Goal: Task Accomplishment & Management: Use online tool/utility

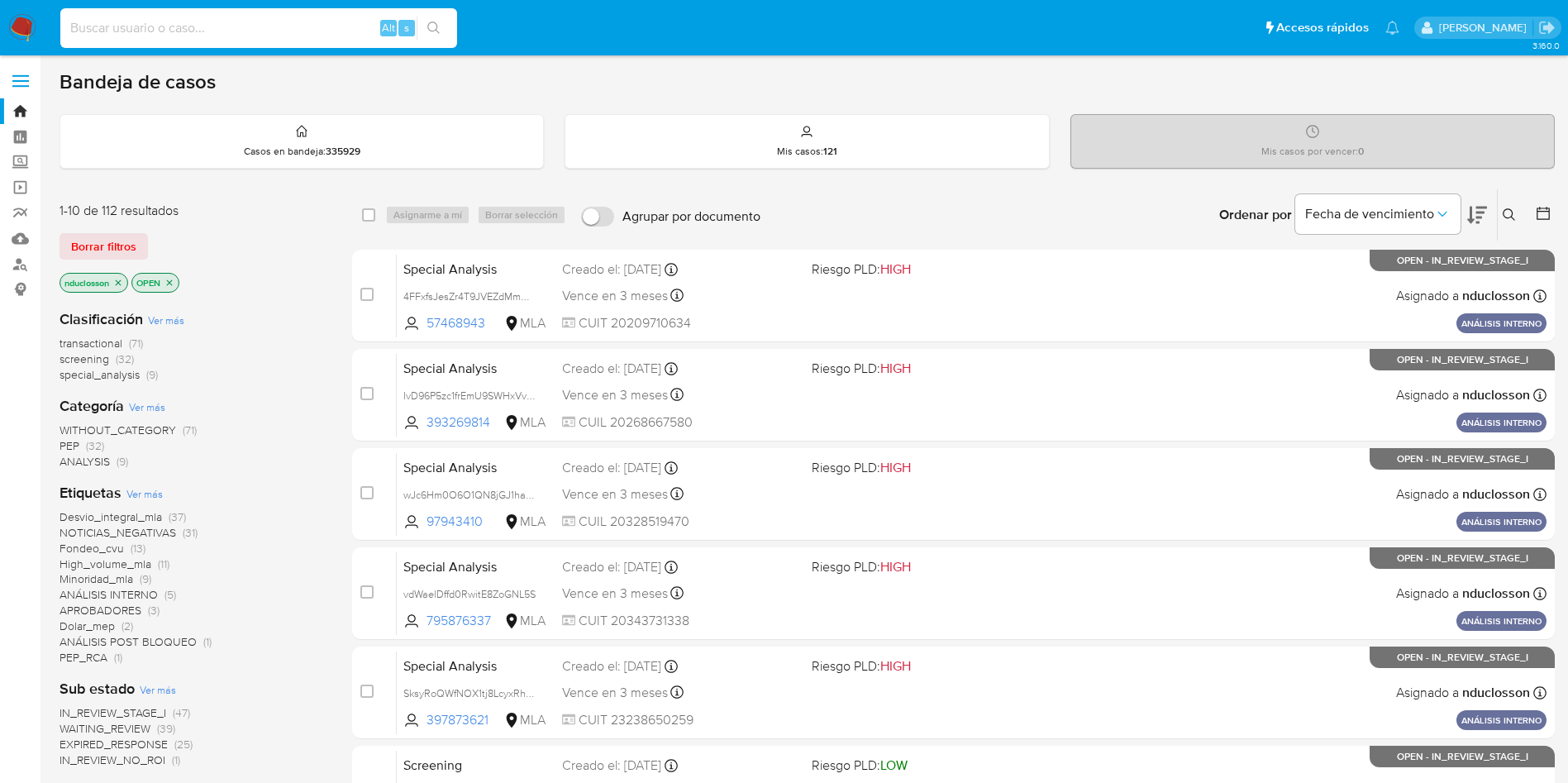
click at [199, 29] on input at bounding box center [258, 29] width 396 height 22
paste input "fFWbnZDRLGbsoRqv3Y05QJWm"
type input "fFWbnZDRLGbsoRqv3Y05QJWm"
click at [437, 24] on icon "search-icon" at bounding box center [433, 28] width 13 height 13
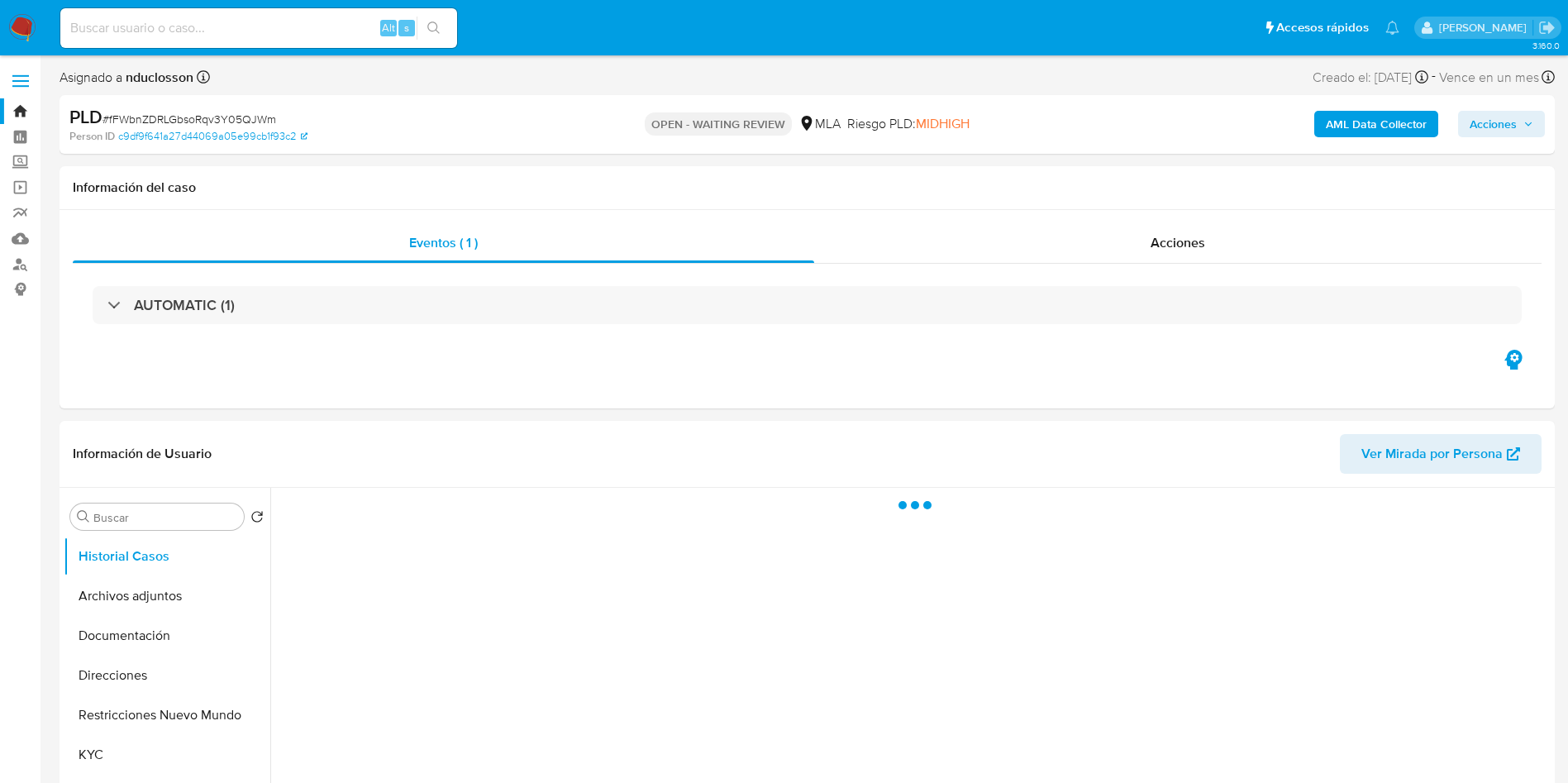
select select "10"
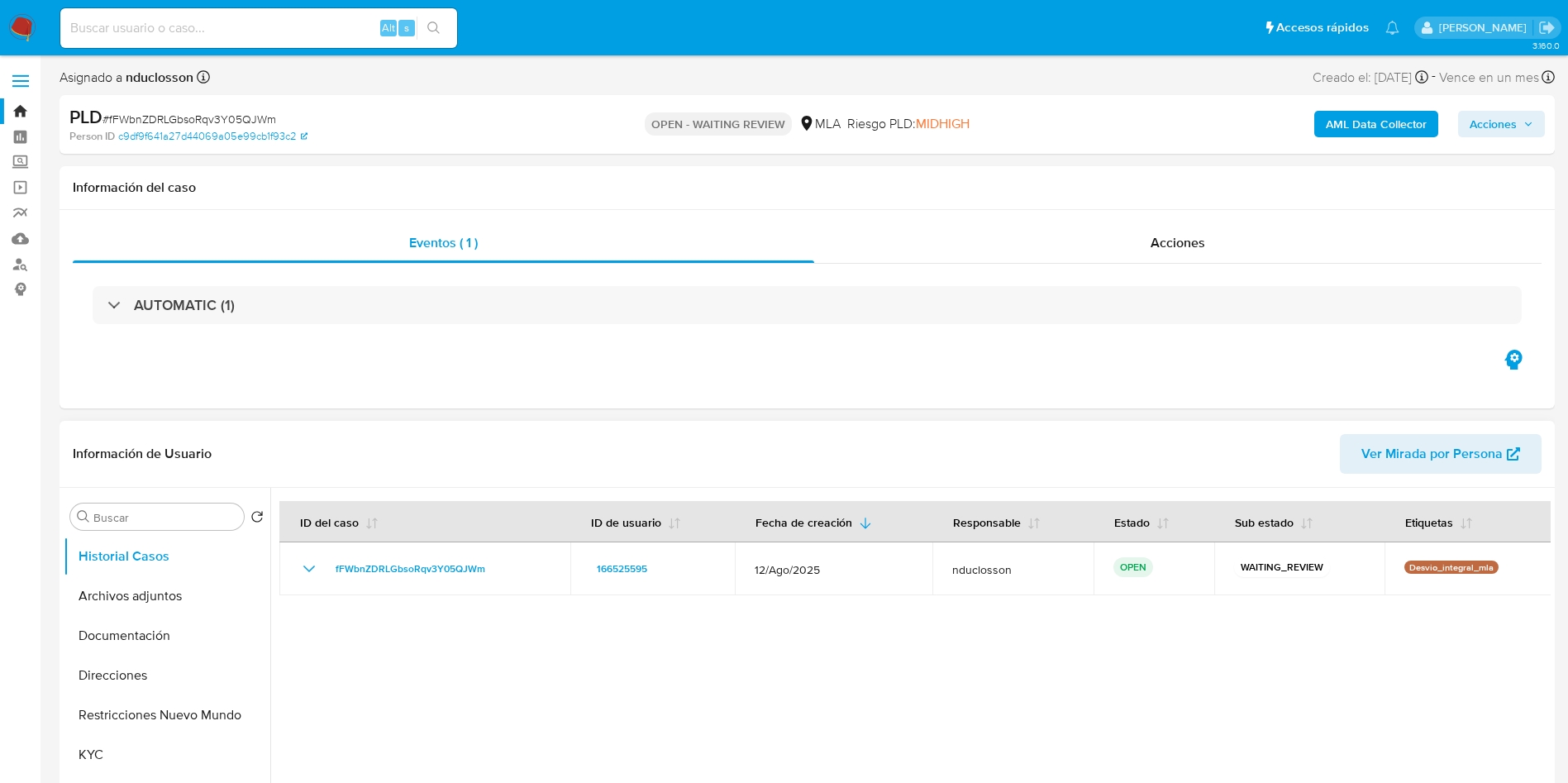
scroll to position [248, 0]
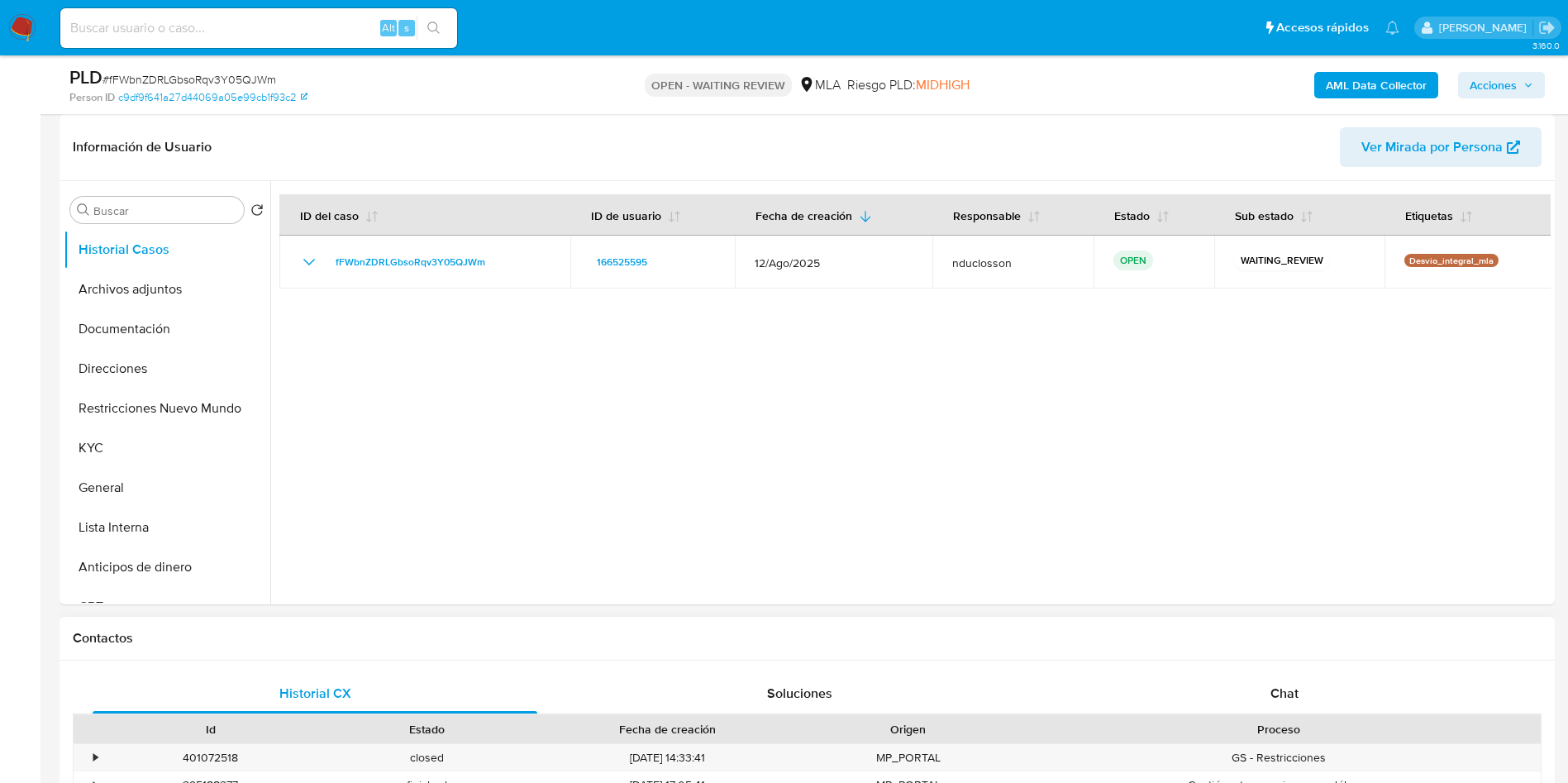
click at [753, 628] on div "Contactos" at bounding box center [807, 638] width 1495 height 44
click at [726, 539] on div at bounding box center [910, 392] width 1280 height 423
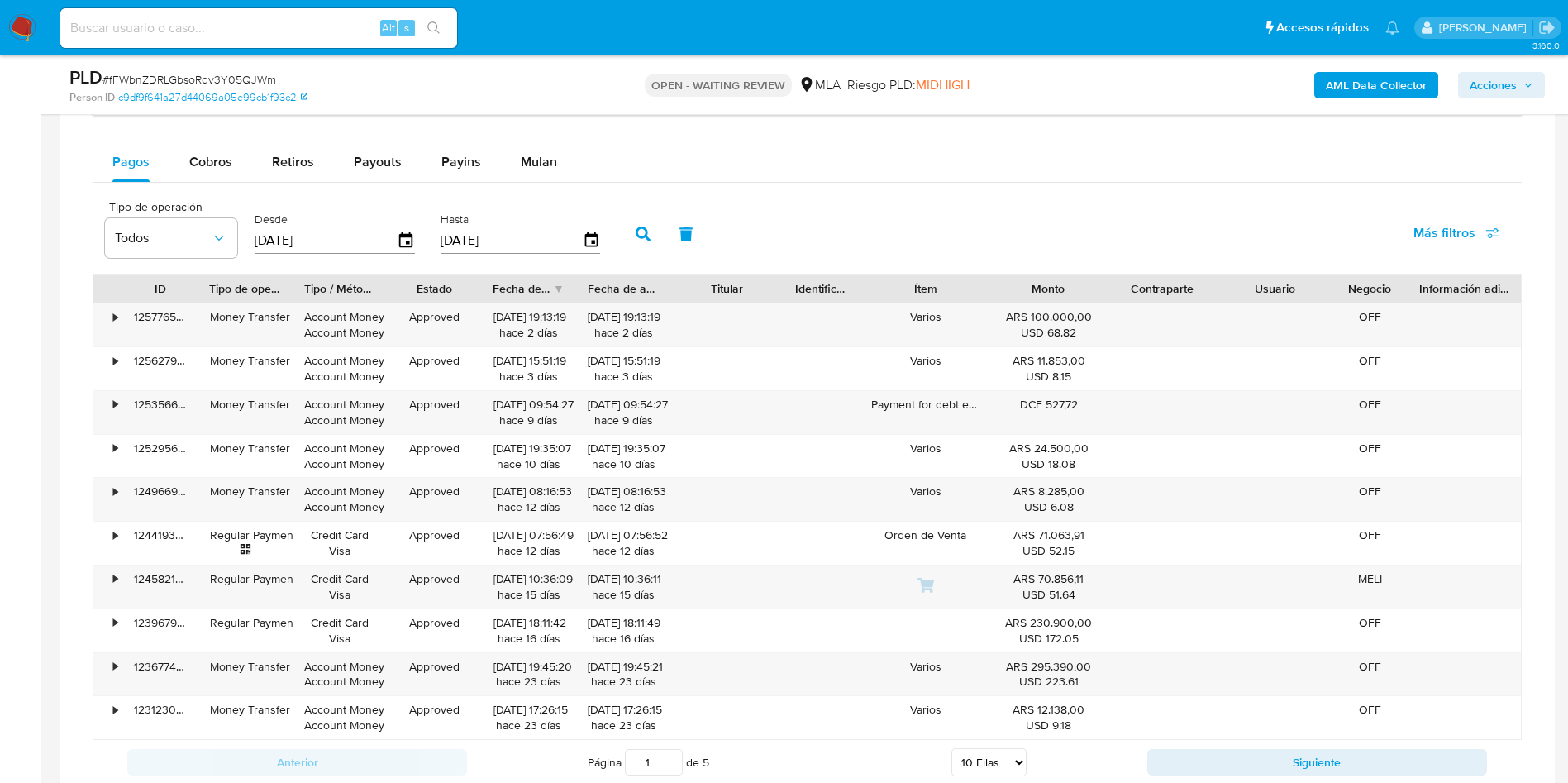
scroll to position [744, 0]
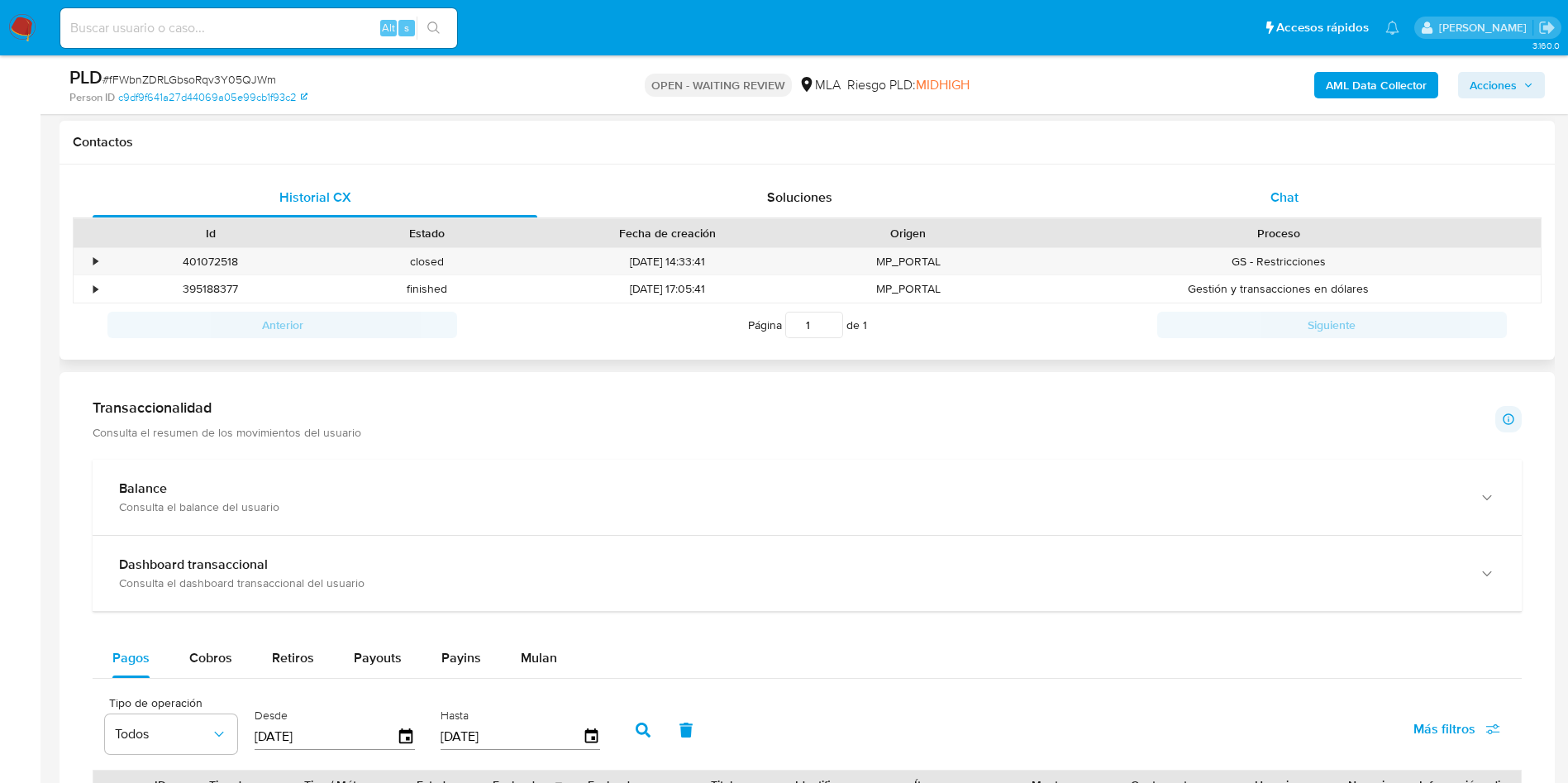
click at [1291, 184] on div "Chat" at bounding box center [1285, 198] width 445 height 39
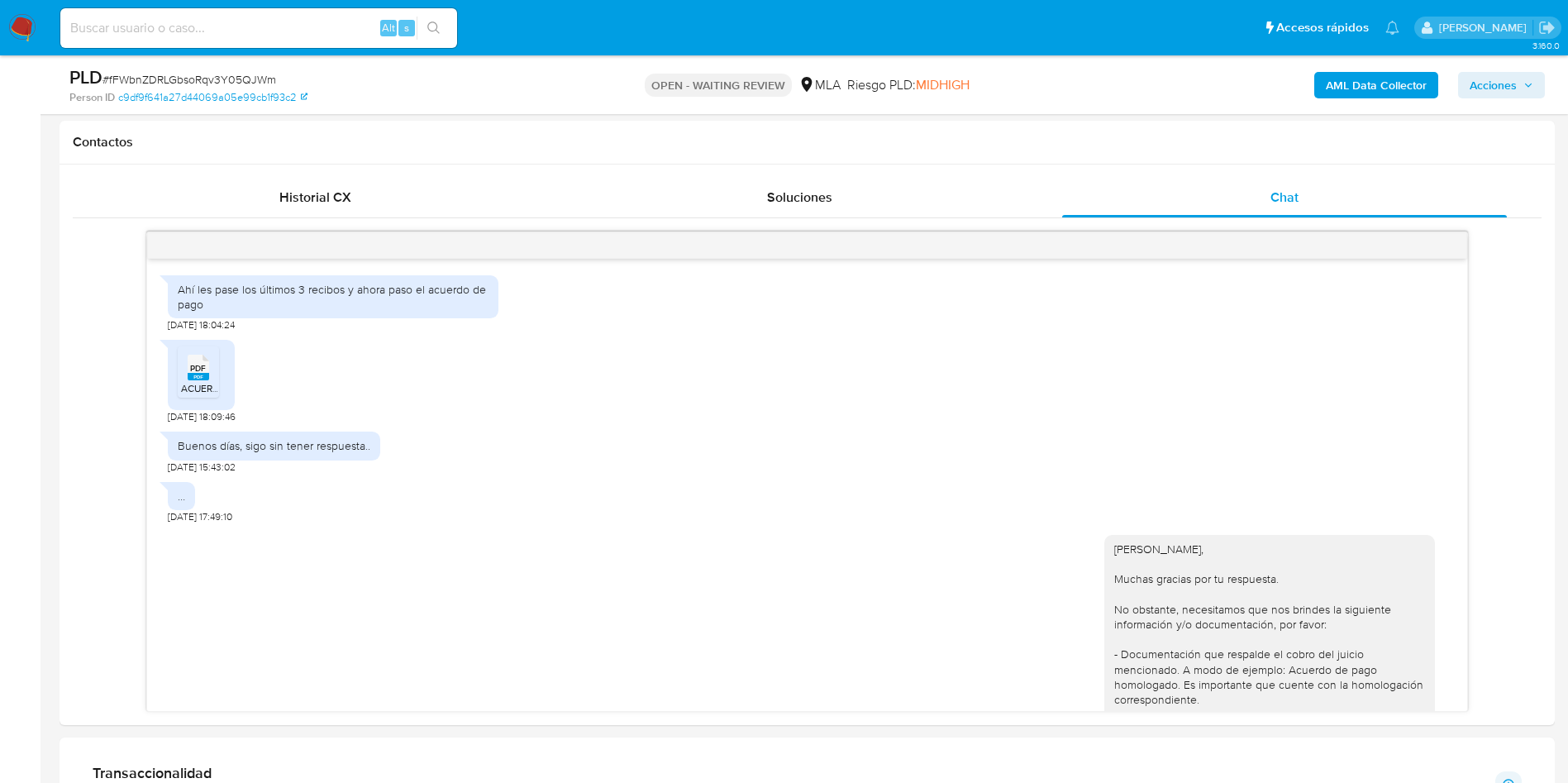
scroll to position [624, 0]
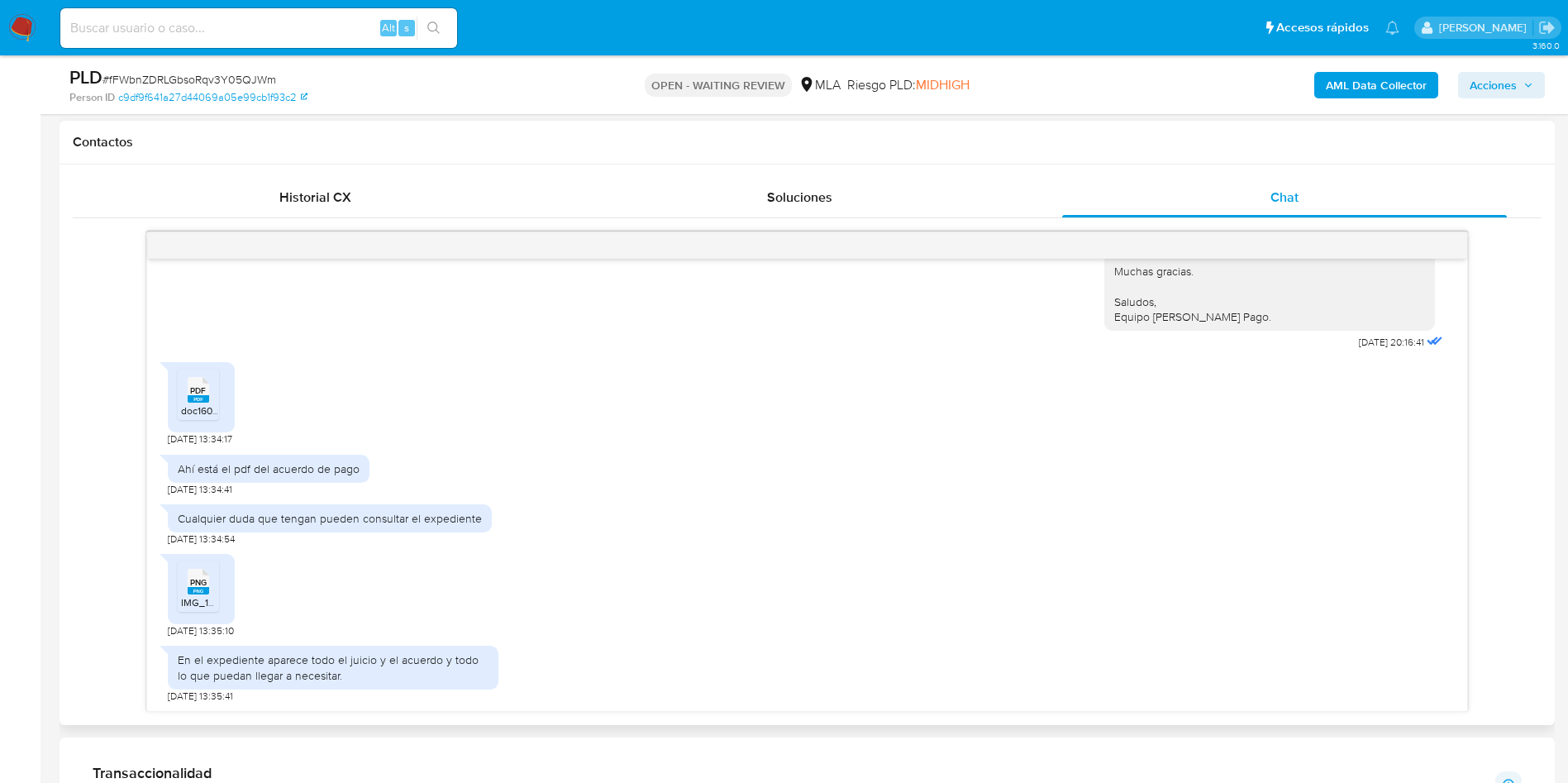
click at [190, 390] on span "PDF" at bounding box center [198, 391] width 16 height 11
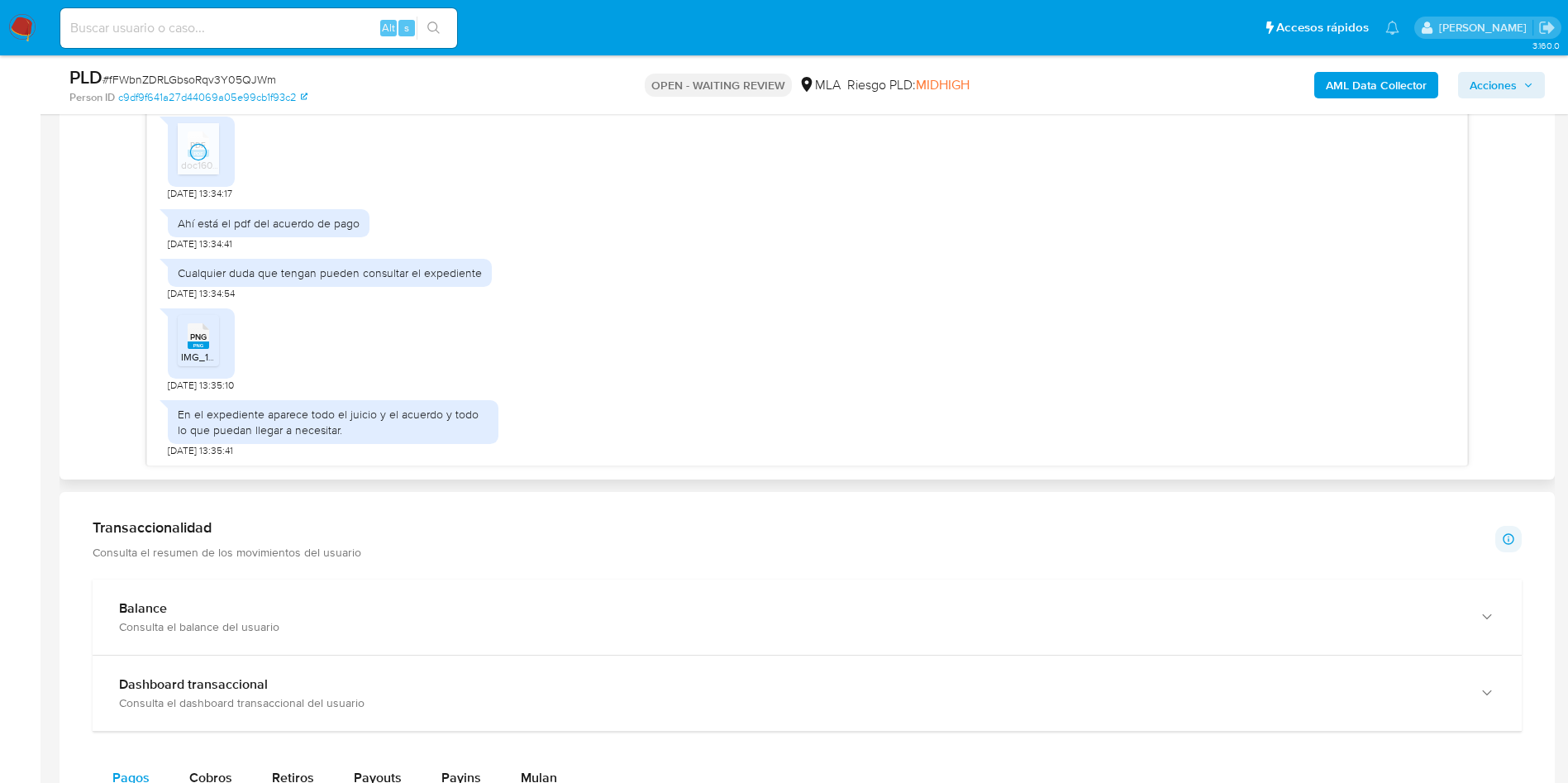
scroll to position [992, 0]
click at [209, 331] on icon at bounding box center [199, 333] width 22 height 26
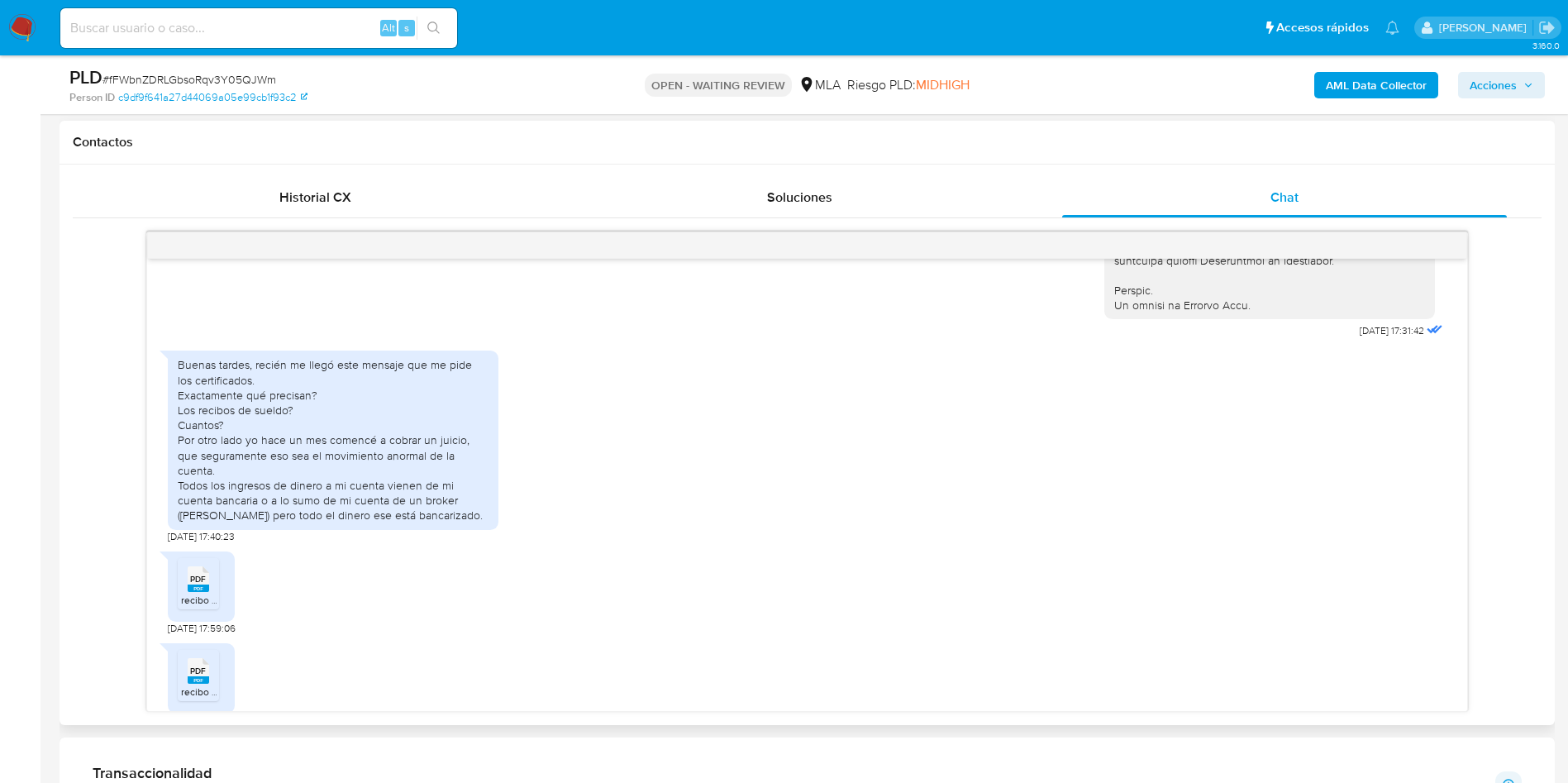
scroll to position [868, 0]
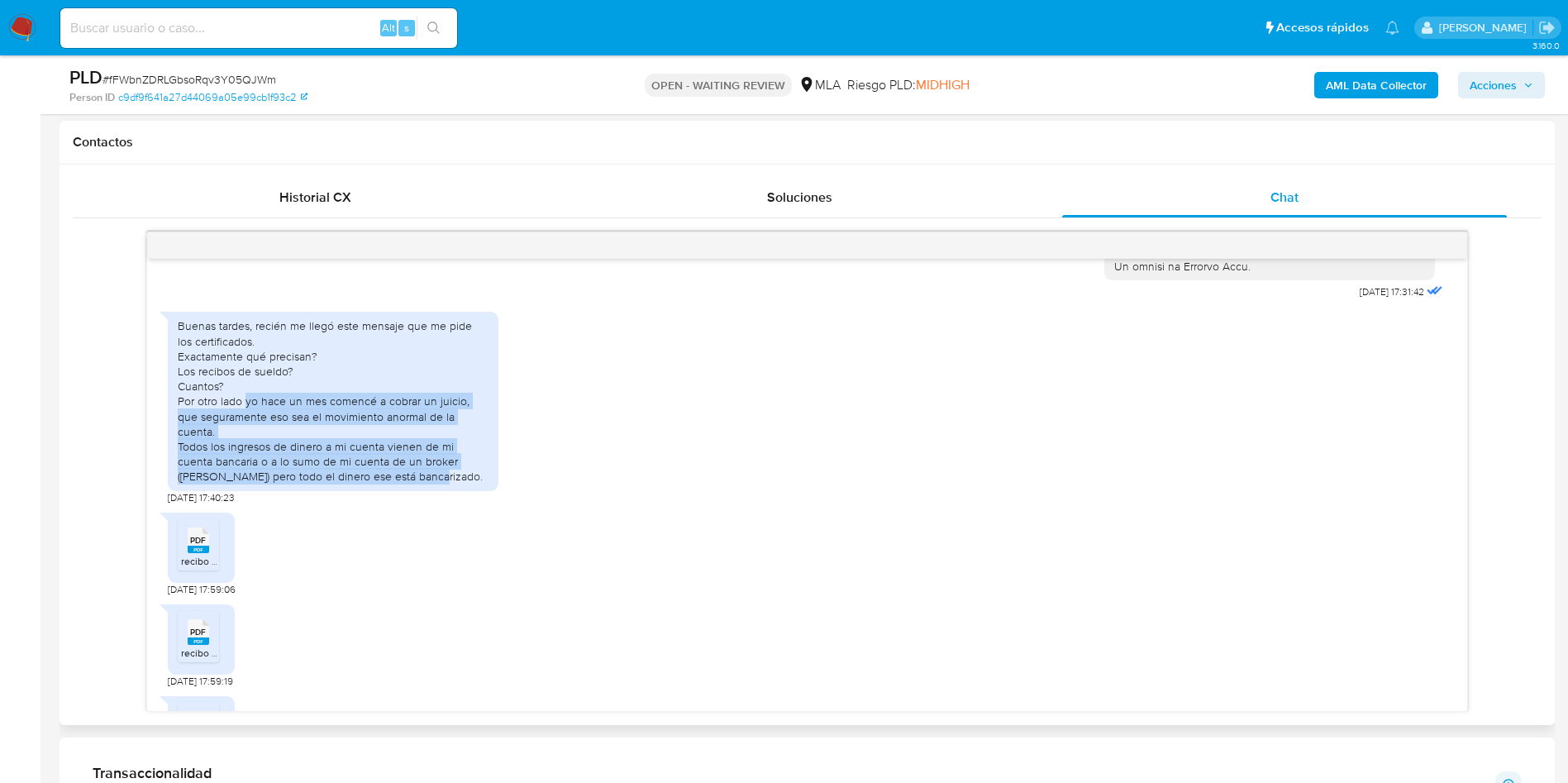
drag, startPoint x: 371, startPoint y: 495, endPoint x: 245, endPoint y: 430, distance: 141.8
click at [245, 430] on div "Buenas tardes, recién me llegó este mensaje que me pide los certificados. Exact…" at bounding box center [333, 400] width 311 height 165
copy div "yo hace un mes comencé a cobrar un juicio, que seguramente eso sea el movimient…"
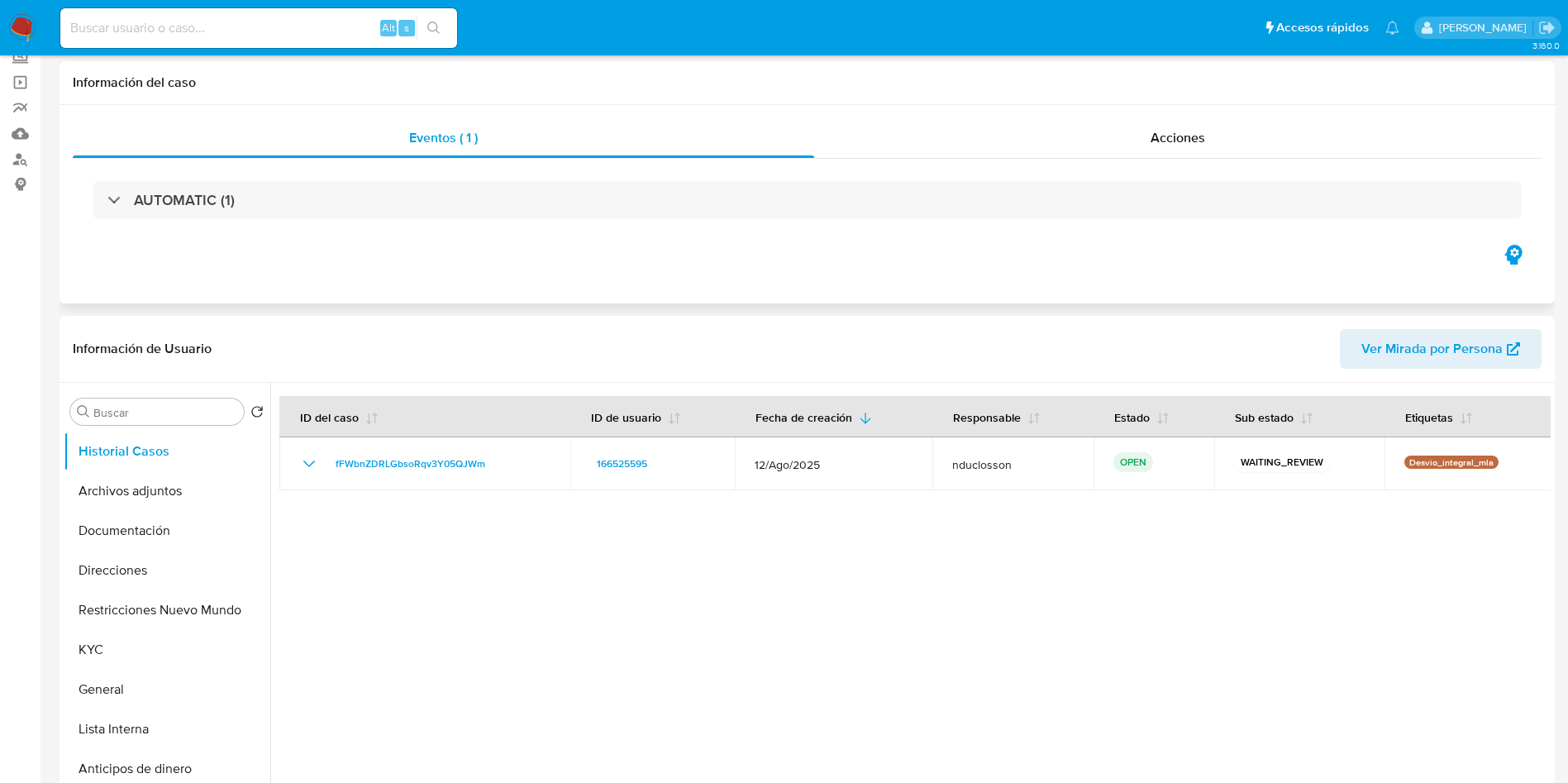
scroll to position [0, 0]
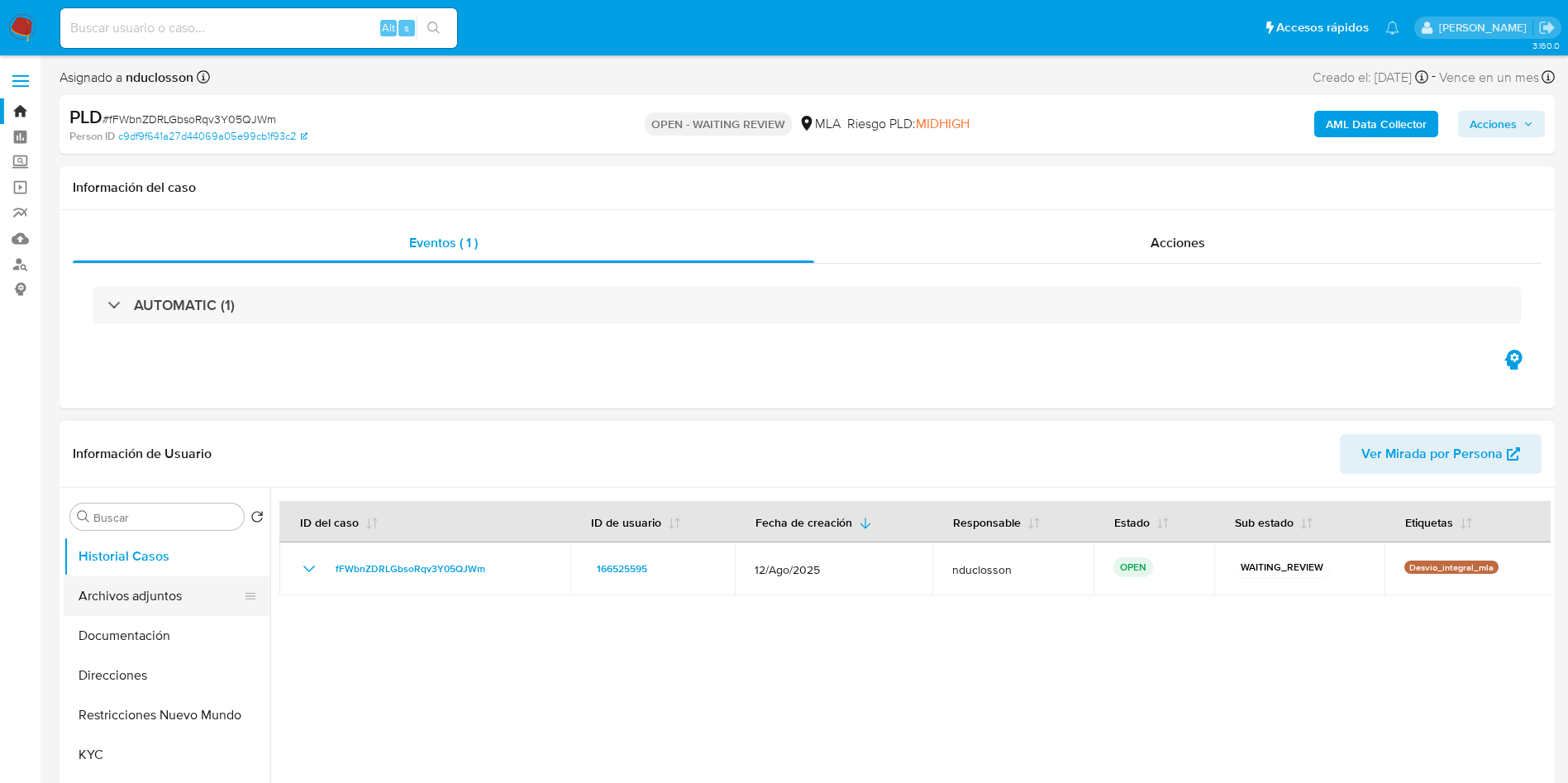
click at [148, 584] on button "Archivos adjuntos" at bounding box center [160, 596] width 194 height 39
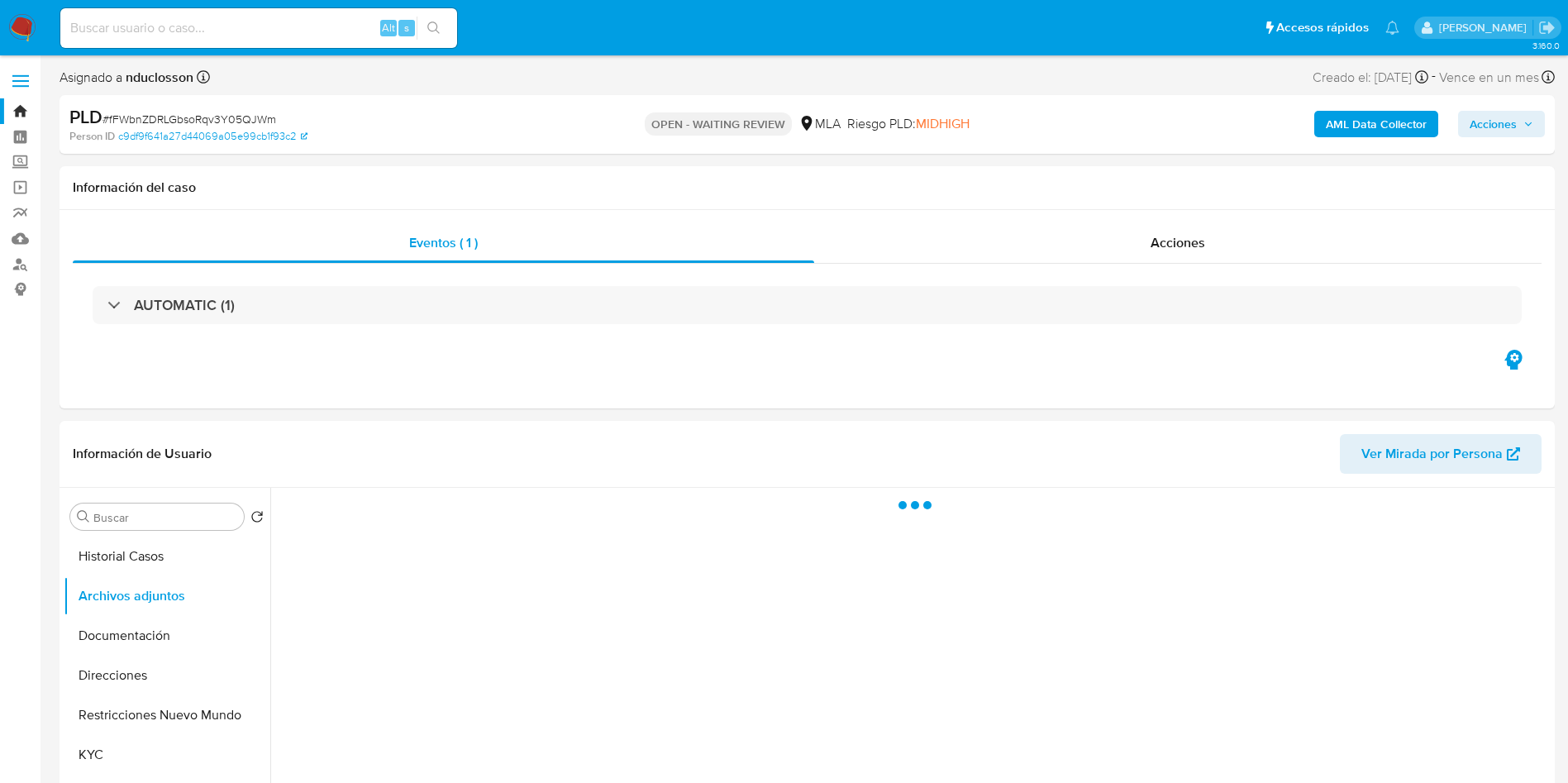
click at [1362, 129] on b "AML Data Collector" at bounding box center [1376, 124] width 101 height 27
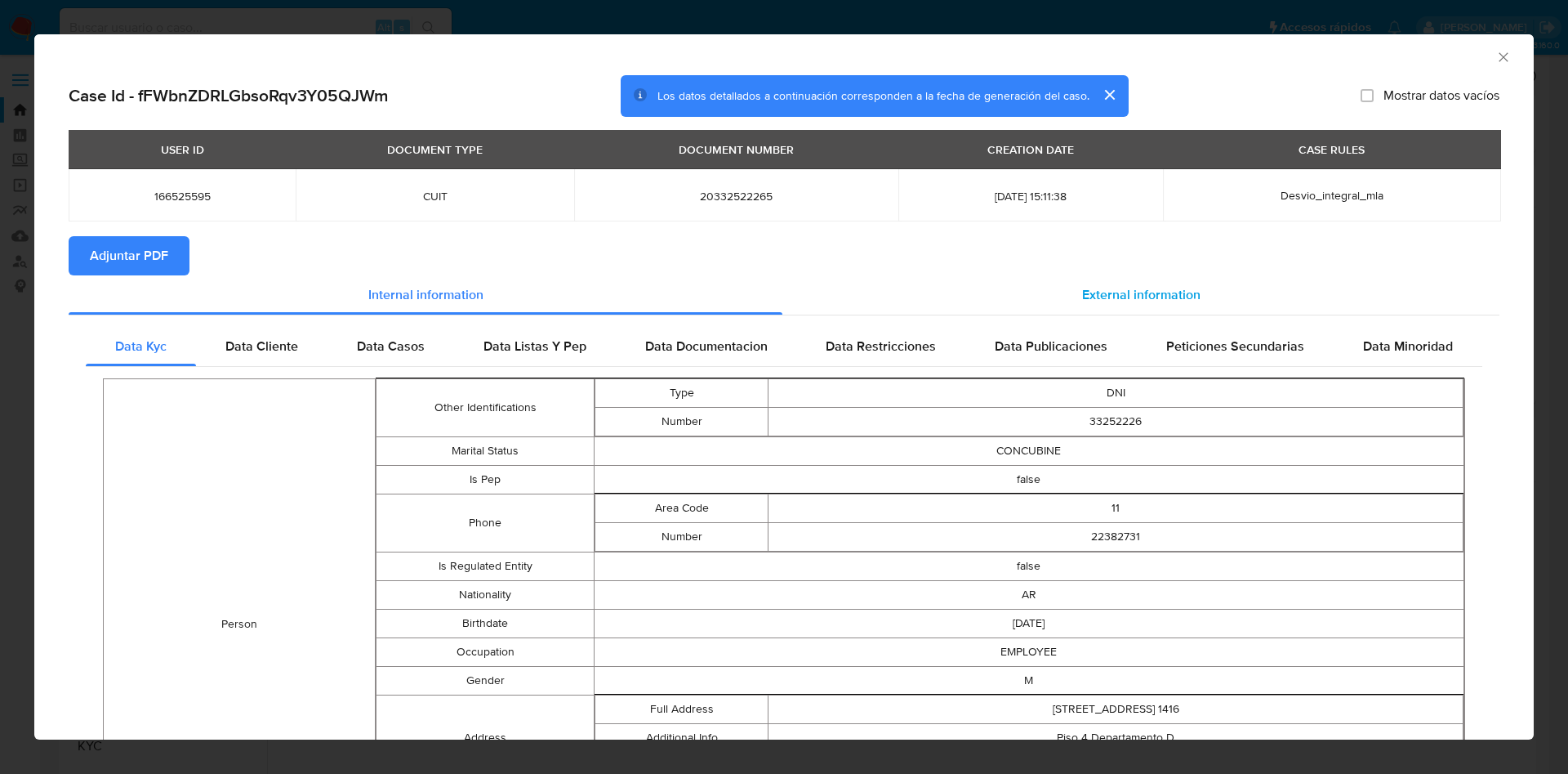
click at [1070, 275] on div "External information" at bounding box center [1141, 295] width 717 height 39
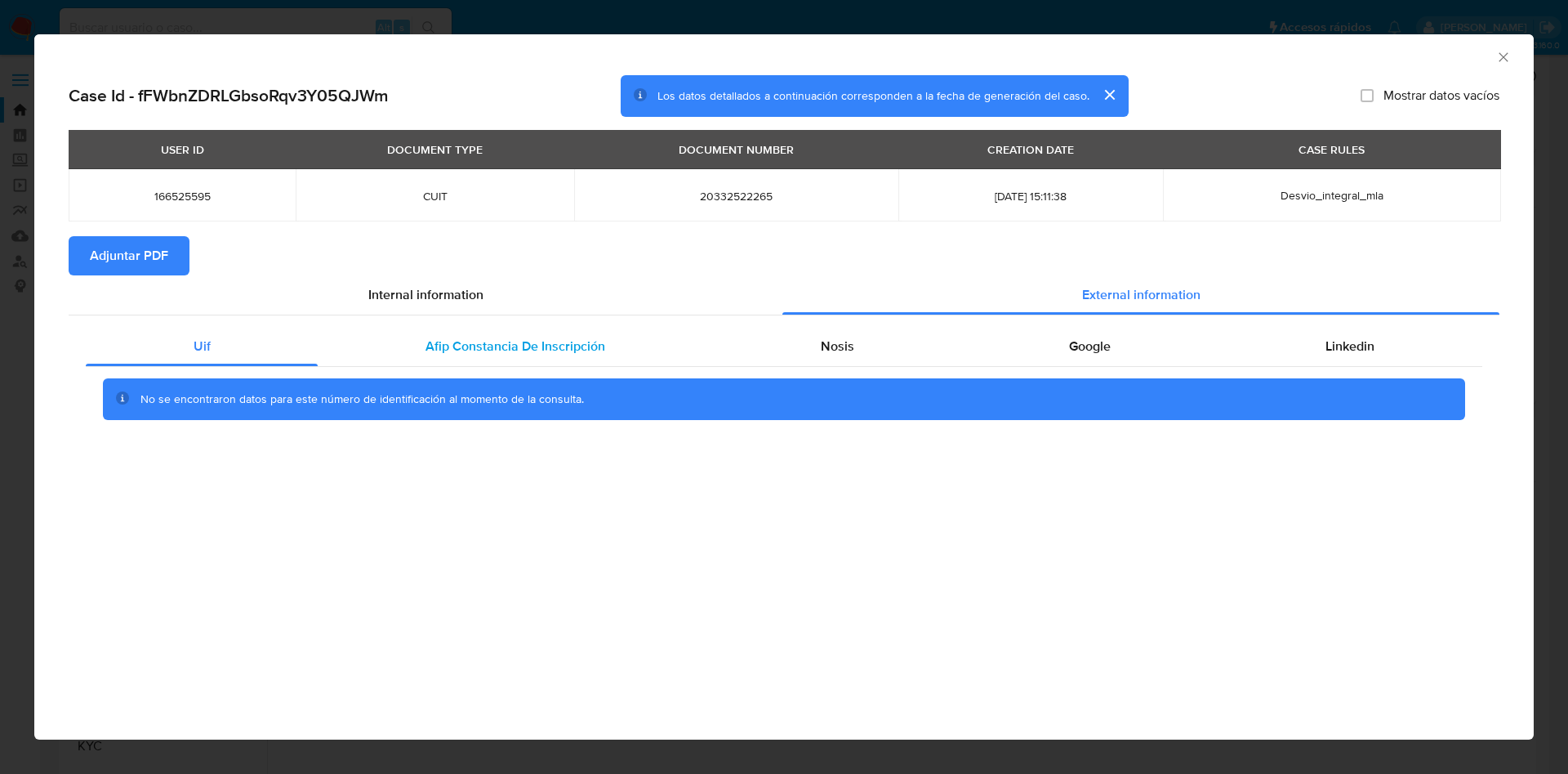
click at [563, 350] on span "Afip Constancia De Inscripción" at bounding box center [515, 345] width 180 height 18
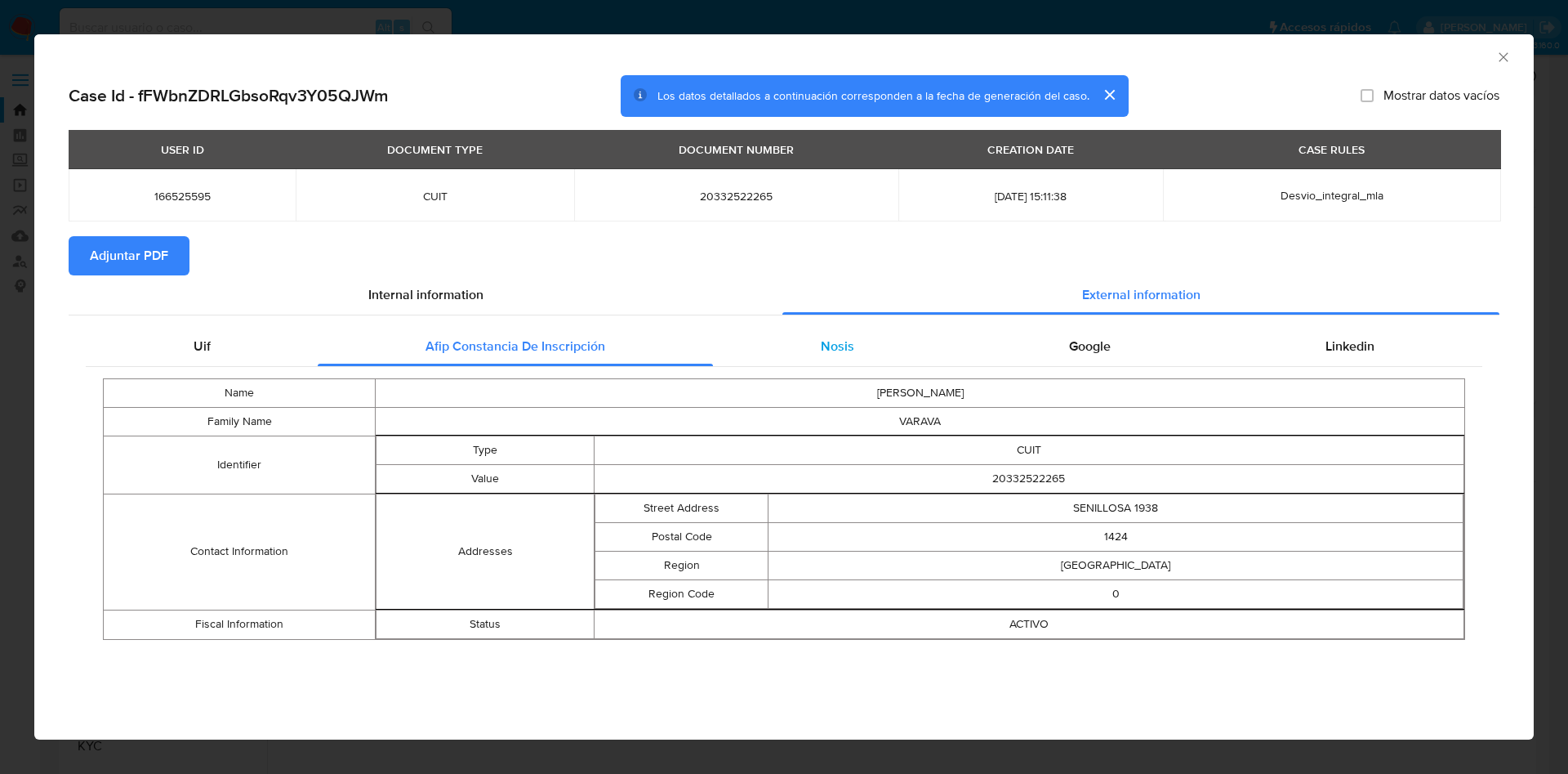
click at [888, 336] on div "Nosis" at bounding box center [836, 346] width 248 height 39
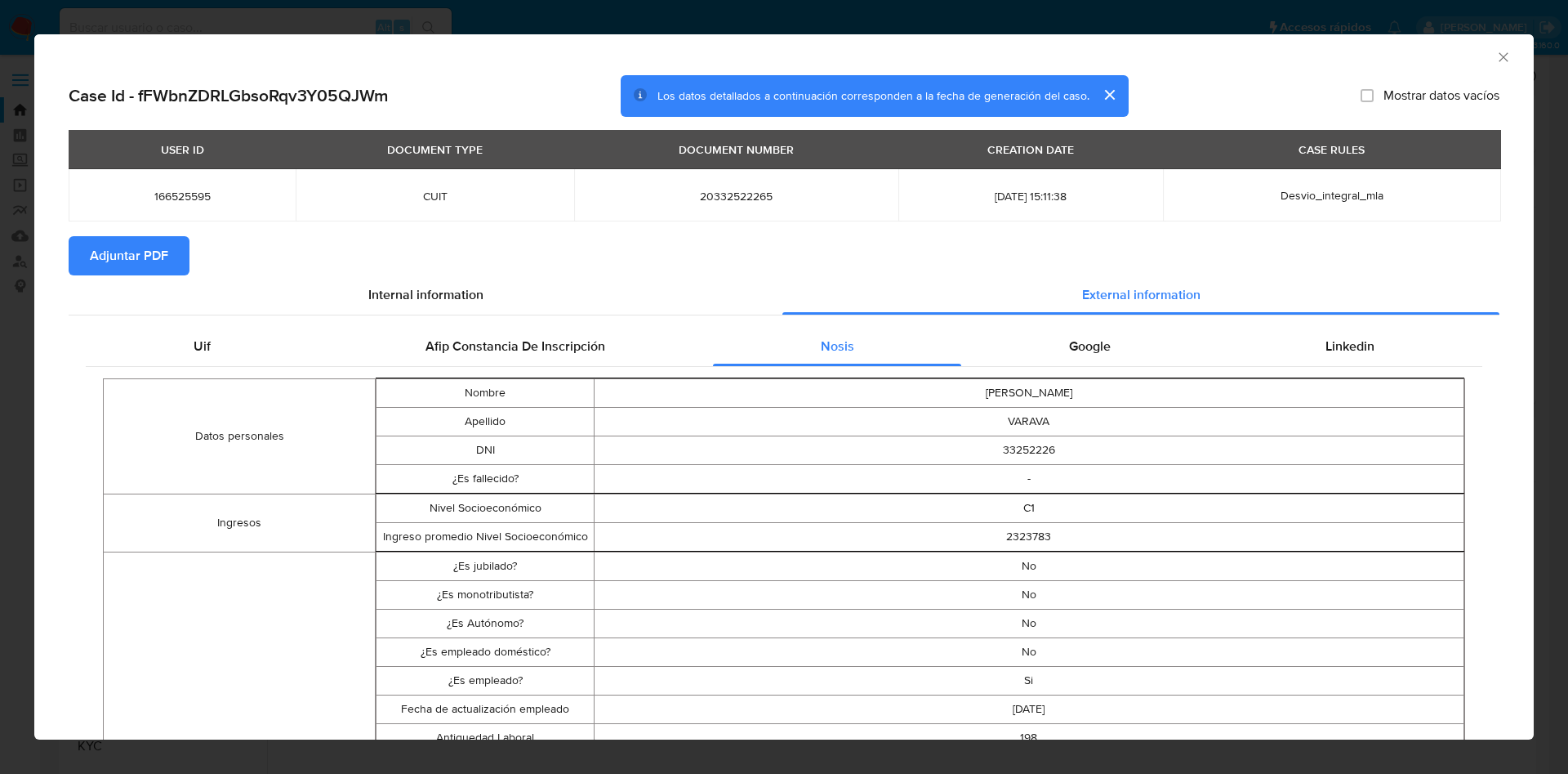
click at [1035, 392] on td "FEDERICO ANDRES" at bounding box center [1028, 392] width 870 height 28
click at [1088, 357] on div "Google" at bounding box center [1090, 346] width 257 height 39
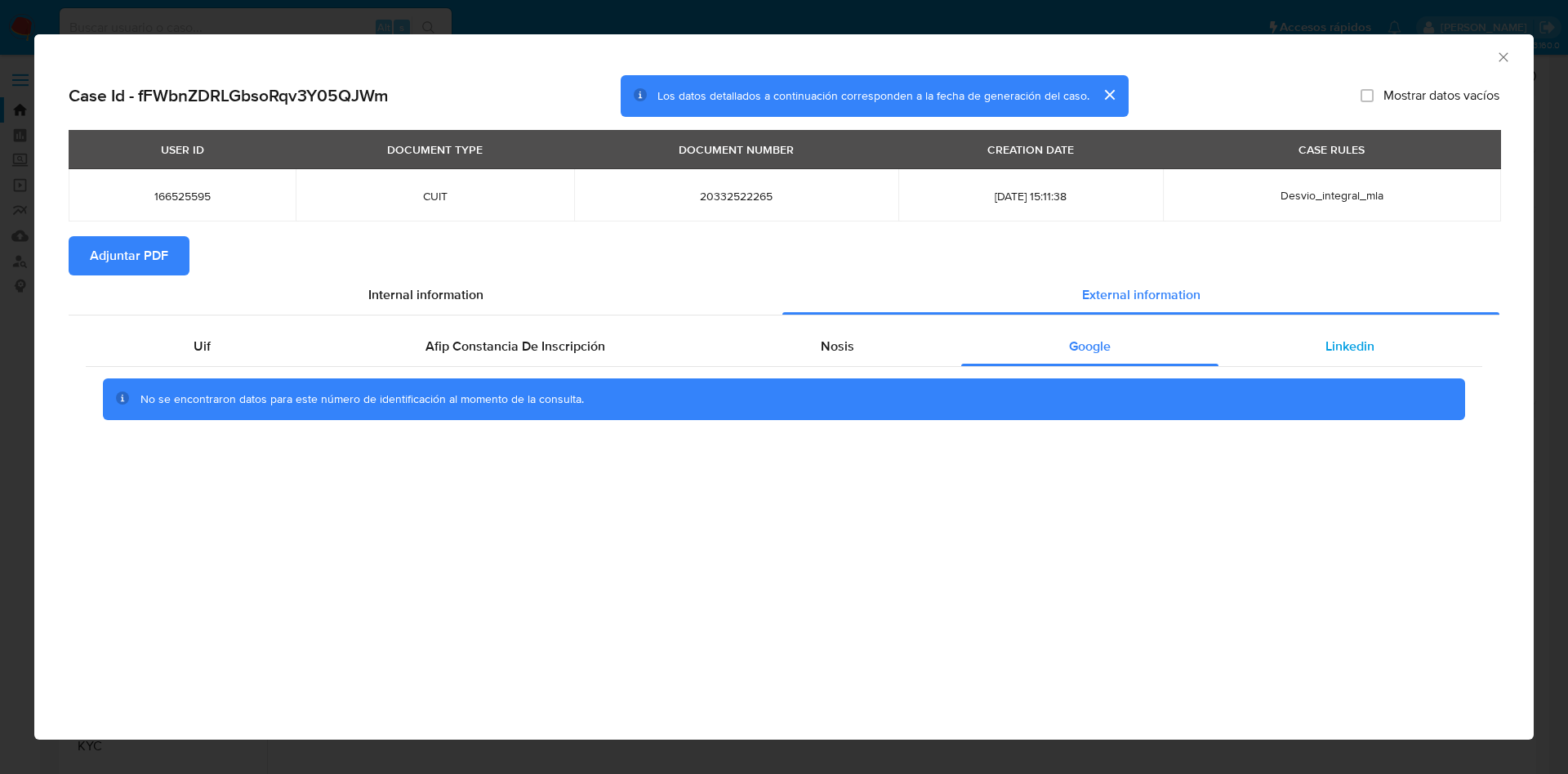
click at [1309, 327] on div "Linkedin" at bounding box center [1350, 346] width 263 height 39
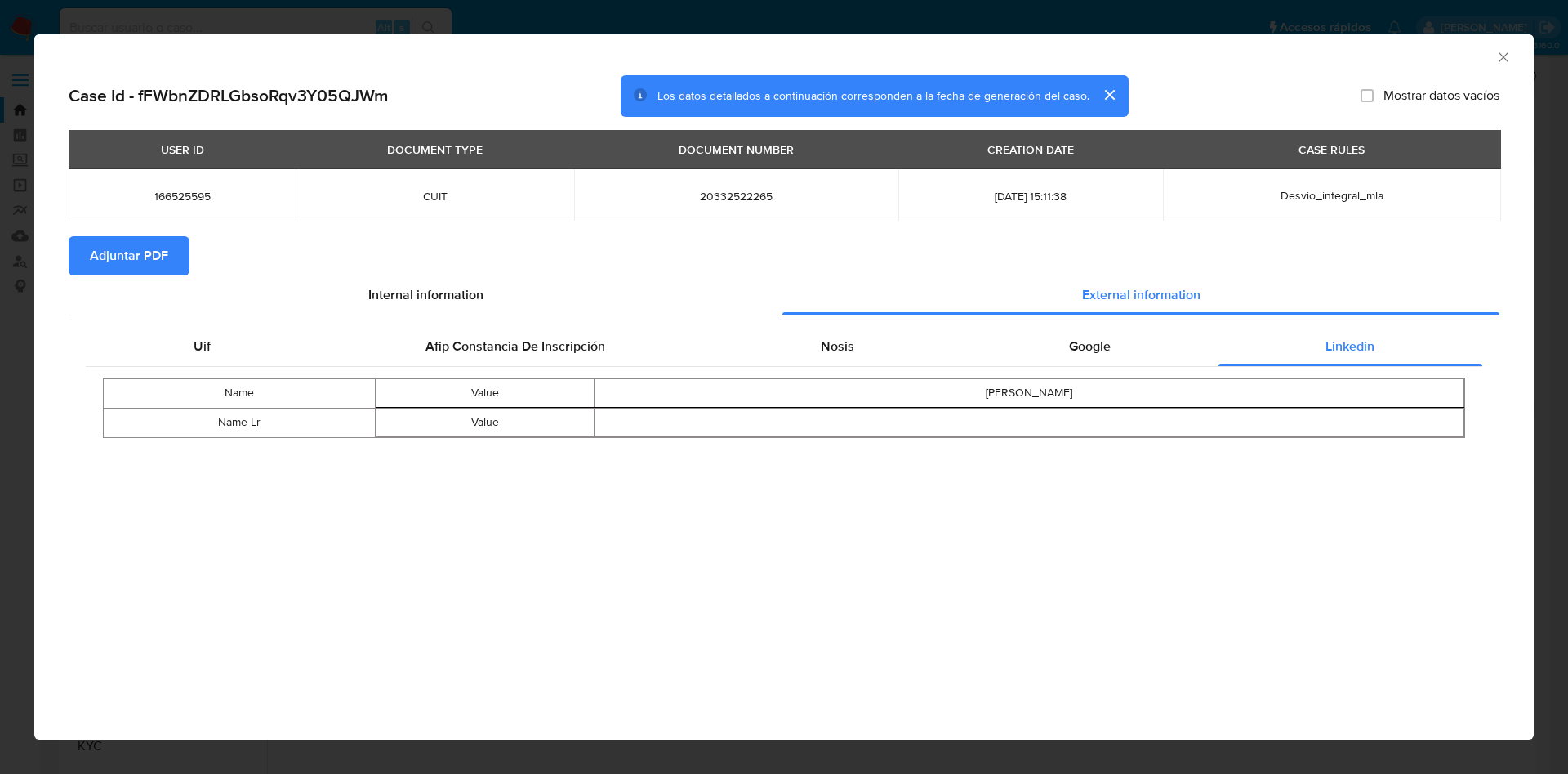
click at [134, 244] on span "Adjuntar PDF" at bounding box center [128, 255] width 79 height 36
click at [1510, 64] on icon "Cerrar ventana" at bounding box center [1503, 56] width 17 height 17
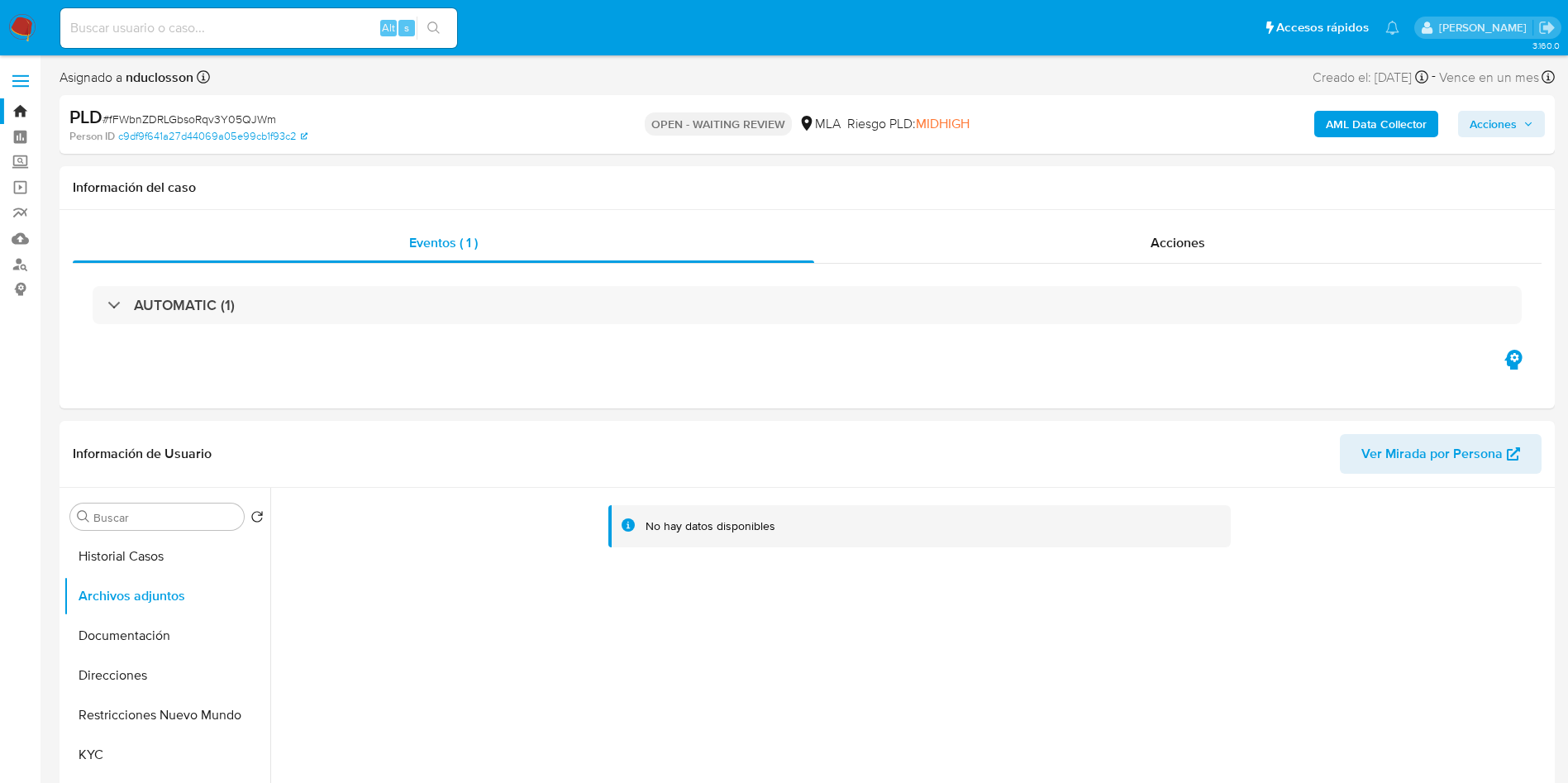
click at [156, 120] on span "# fFWbnZDRLGbsoRqv3Y05QJWm" at bounding box center [189, 119] width 173 height 17
copy span "fFWbnZDRLGbsoRqv3Y05QJWm"
click at [145, 630] on button "Documentación" at bounding box center [160, 635] width 194 height 39
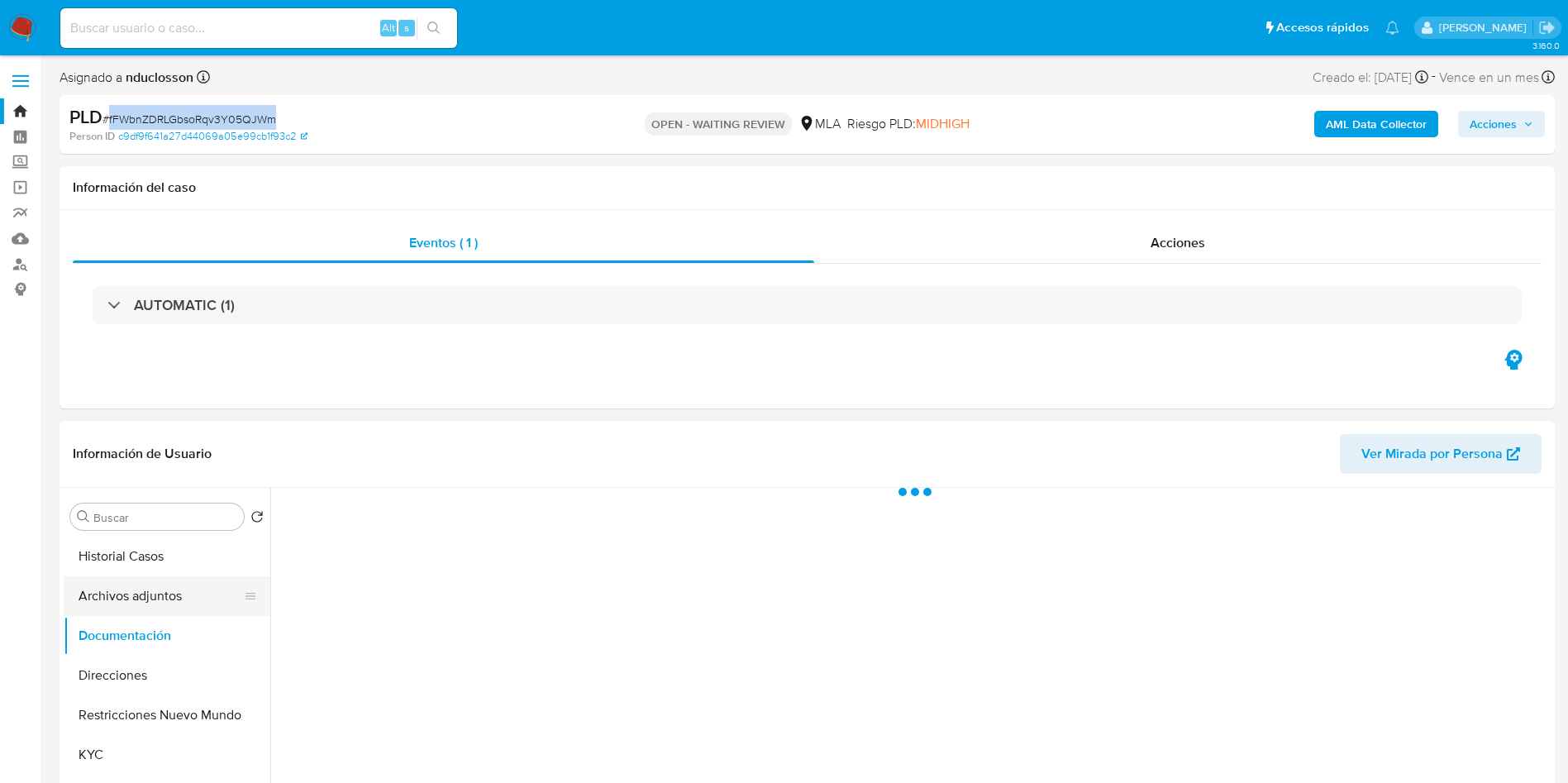
click at [138, 597] on button "Archivos adjuntos" at bounding box center [160, 596] width 194 height 39
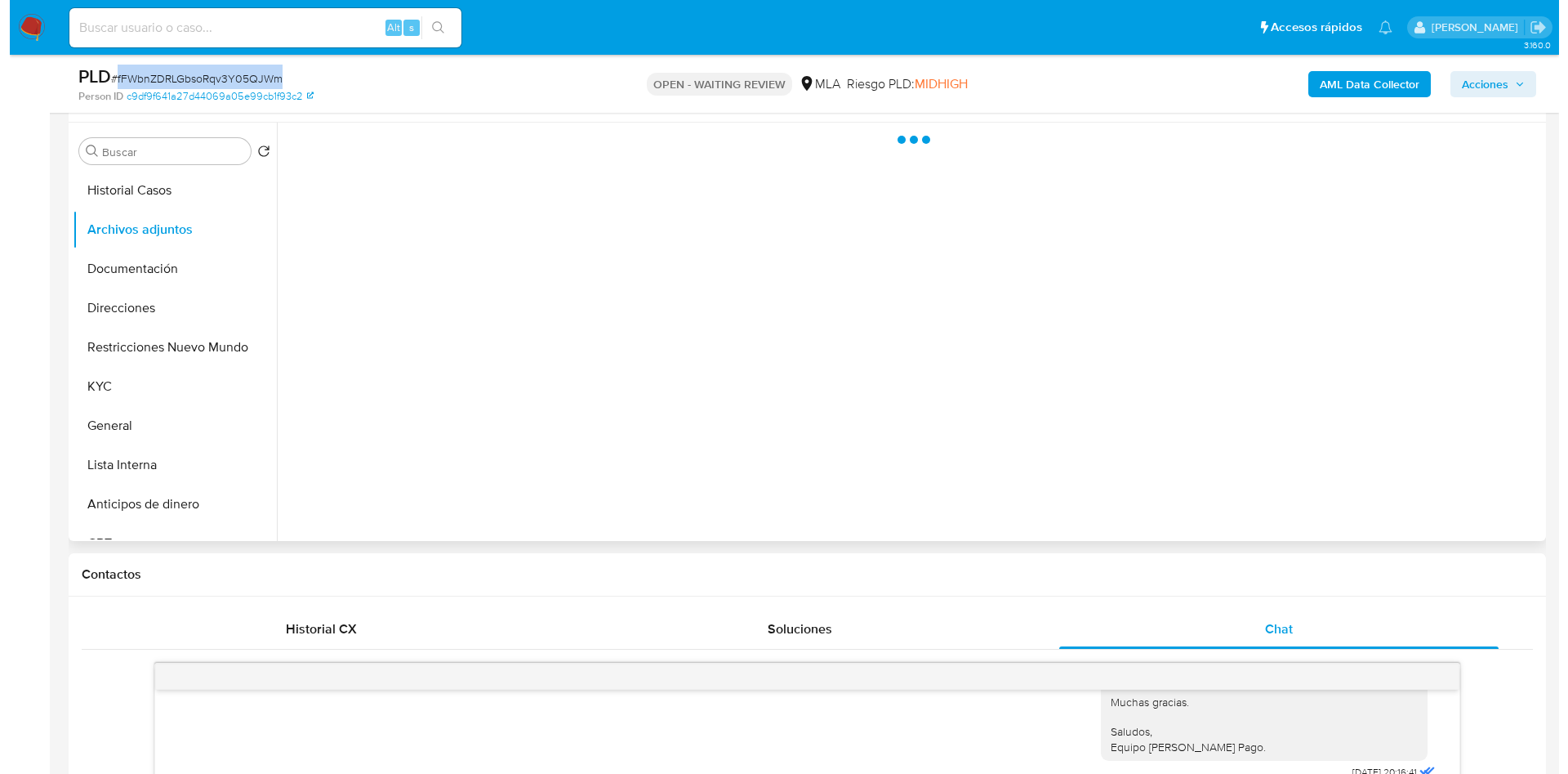
scroll to position [245, 0]
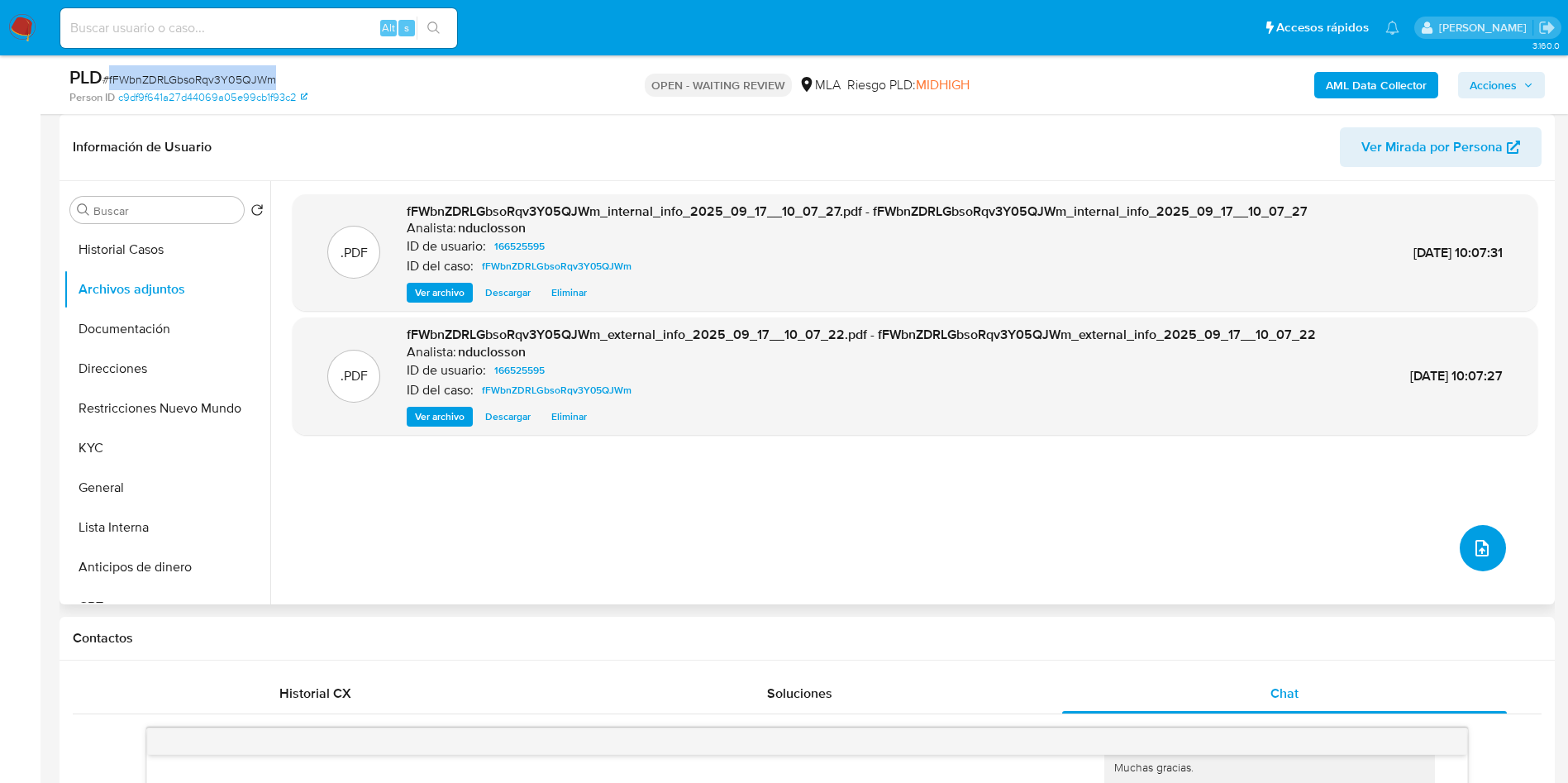
click at [1461, 549] on button "upload-file" at bounding box center [1482, 548] width 46 height 46
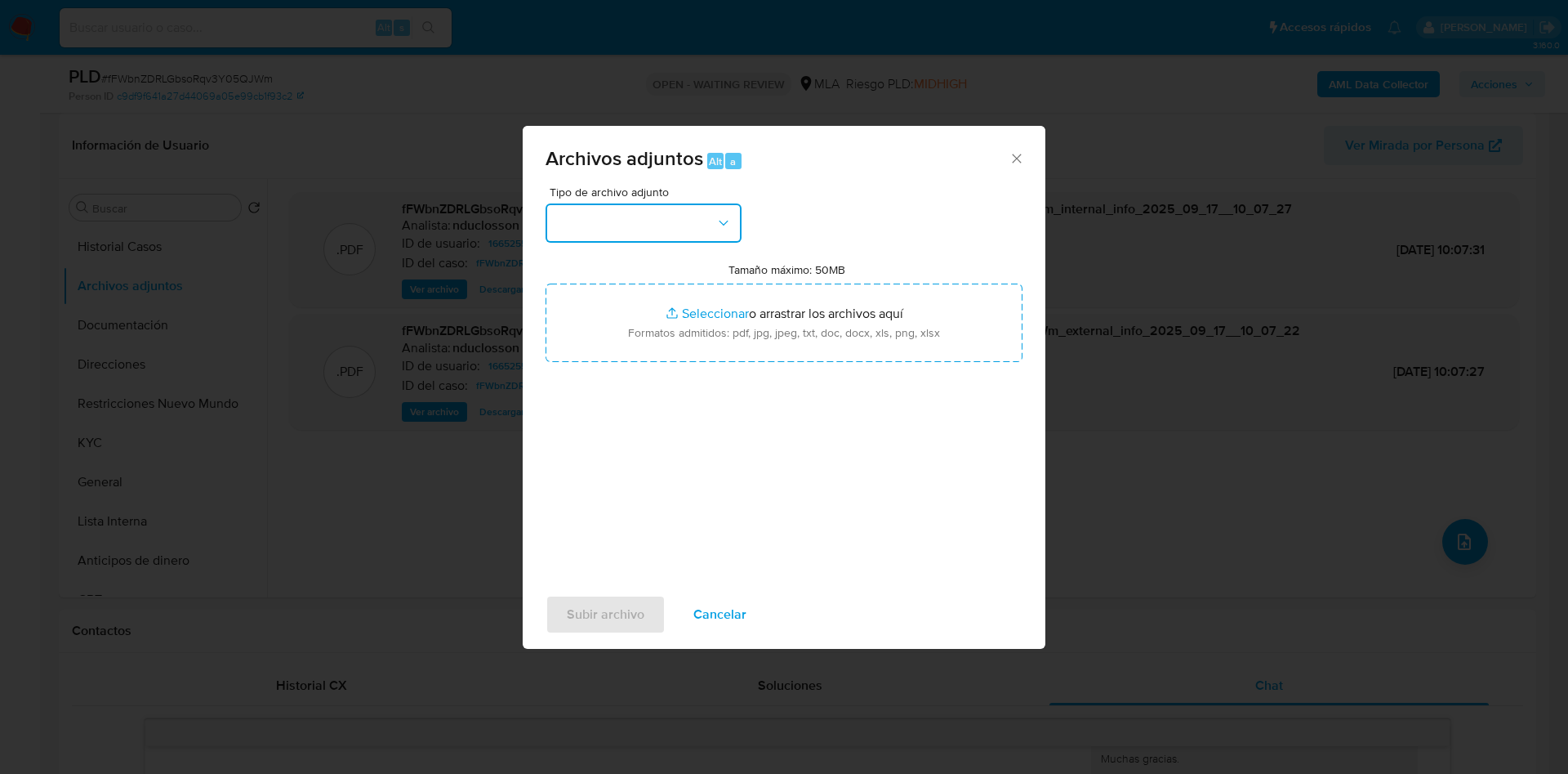
click at [597, 216] on button "button" at bounding box center [644, 223] width 196 height 39
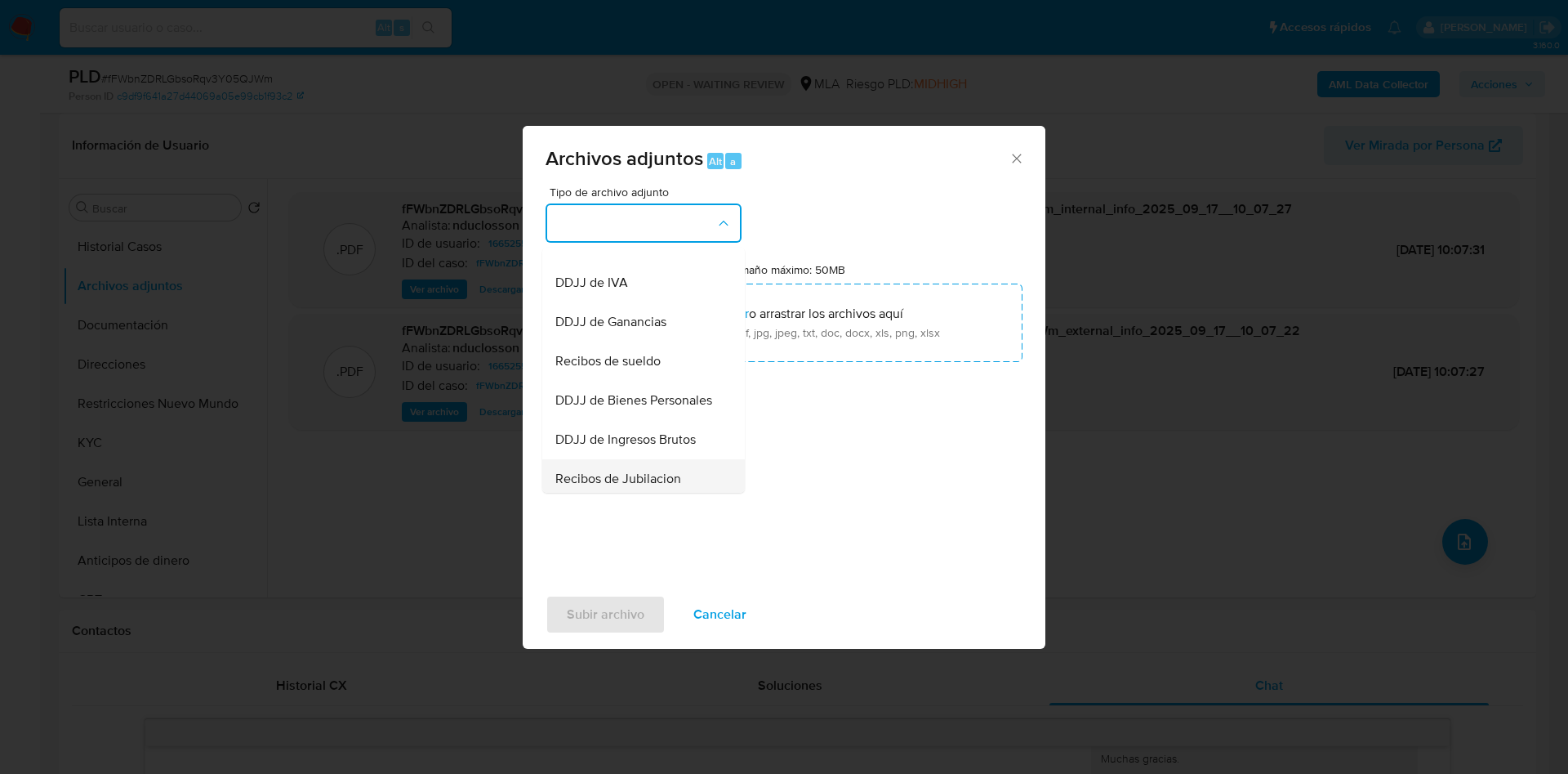
scroll to position [207, 0]
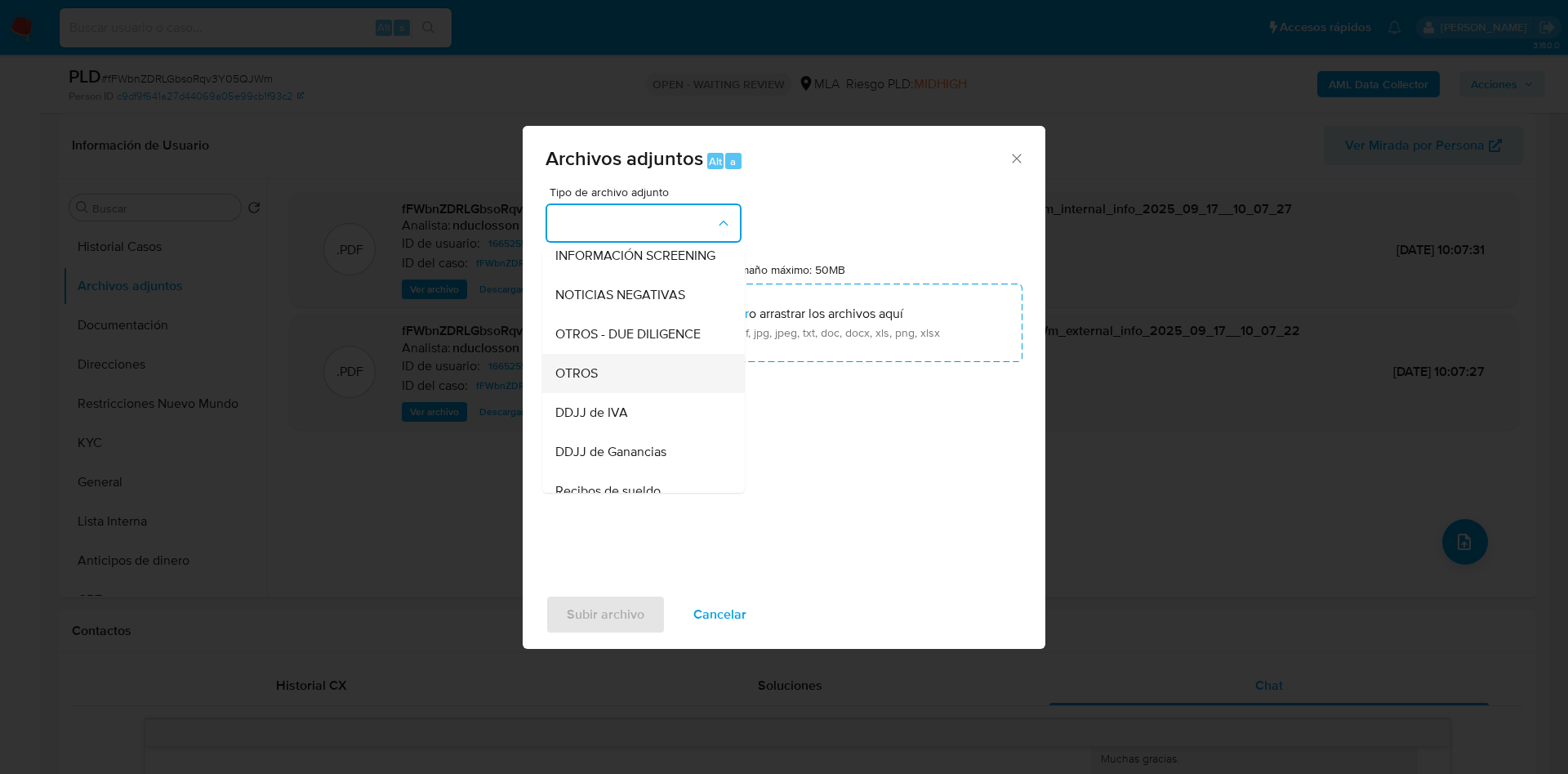
click at [589, 381] on span "OTROS" at bounding box center [576, 373] width 43 height 17
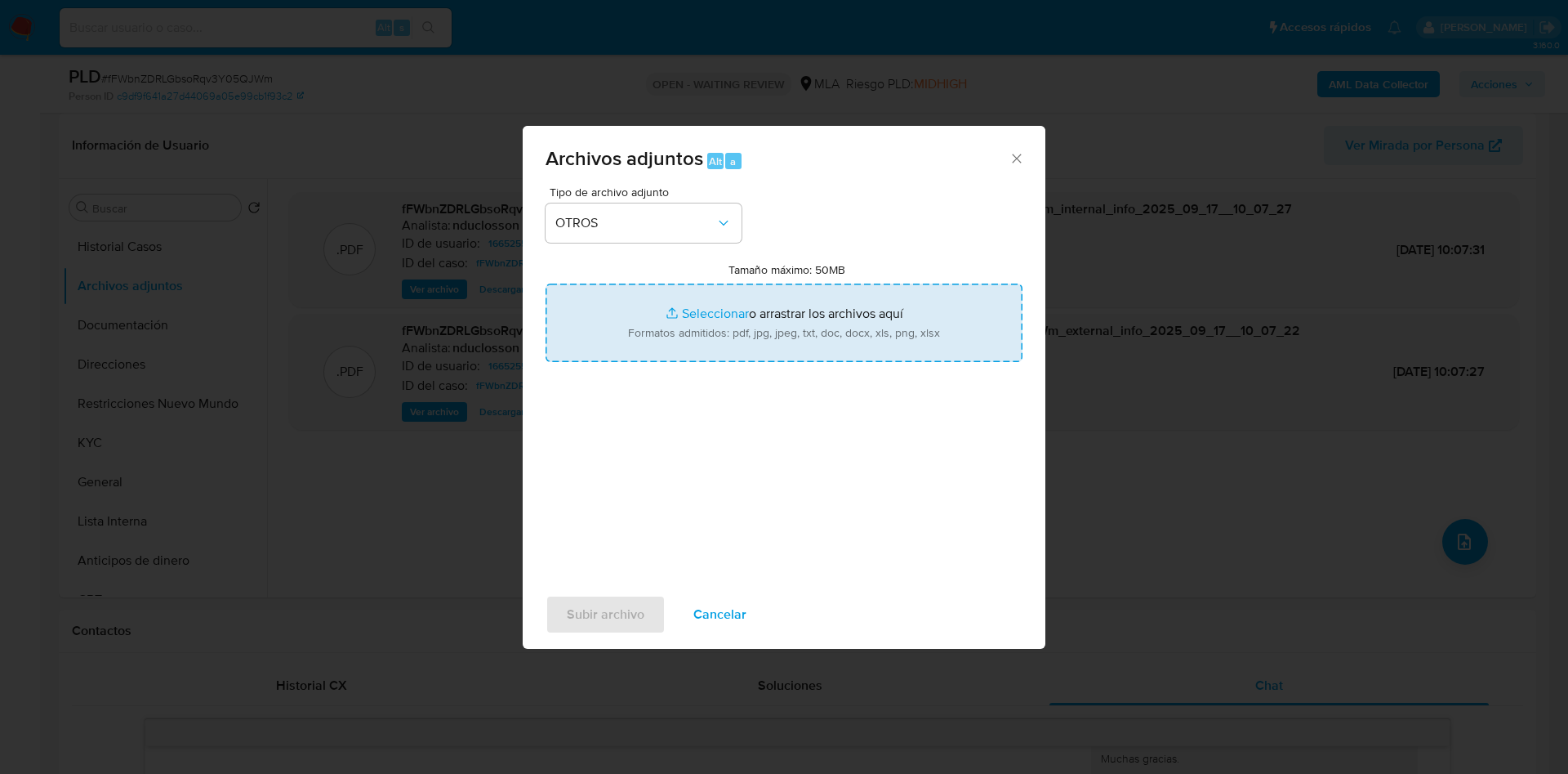
type input "C:\fakepath\166525595_78ad0311-9619-47bf-b2a7-9b7edc5acbb1.png"
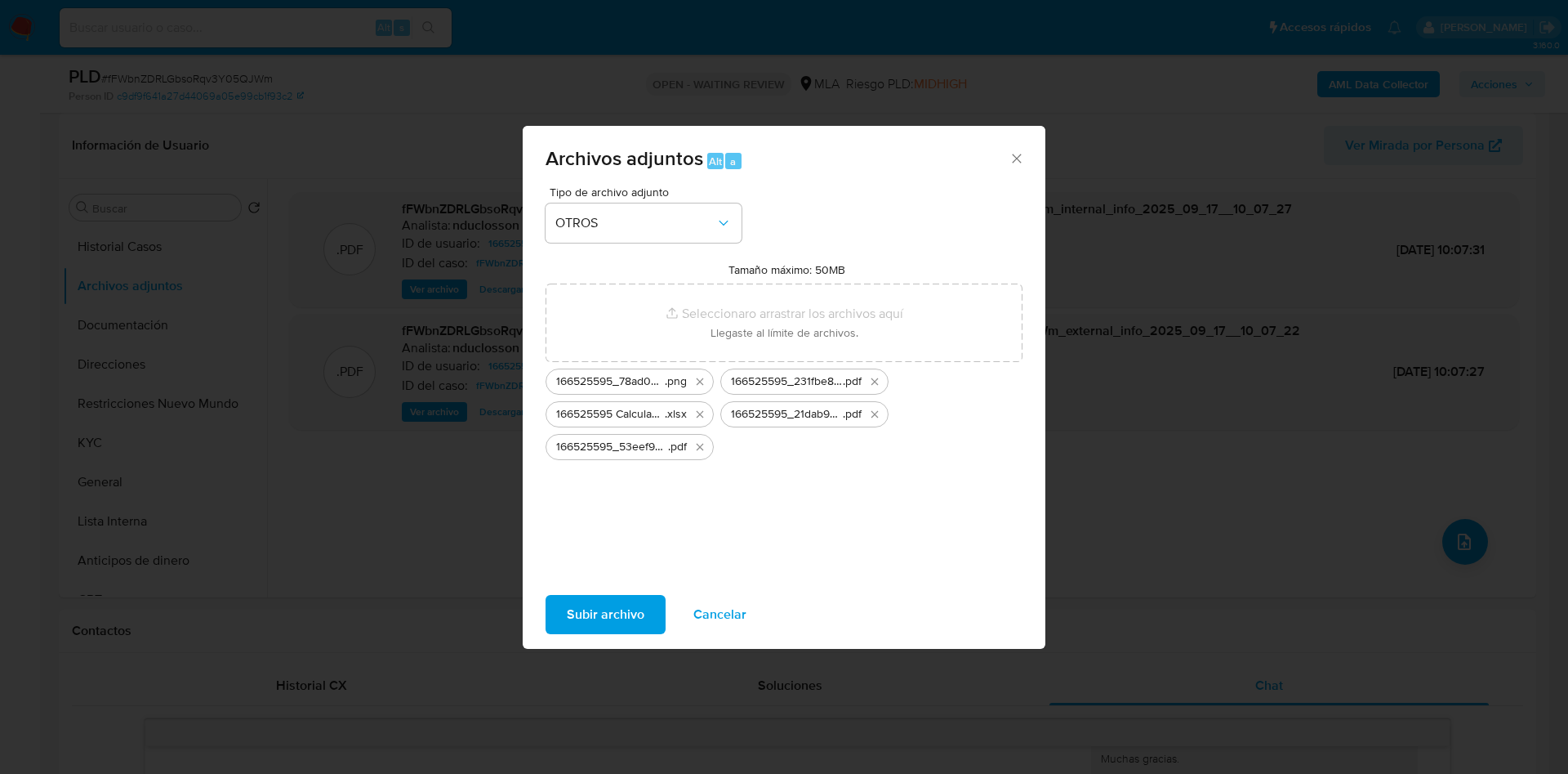
click at [600, 621] on span "Subir archivo" at bounding box center [606, 614] width 78 height 36
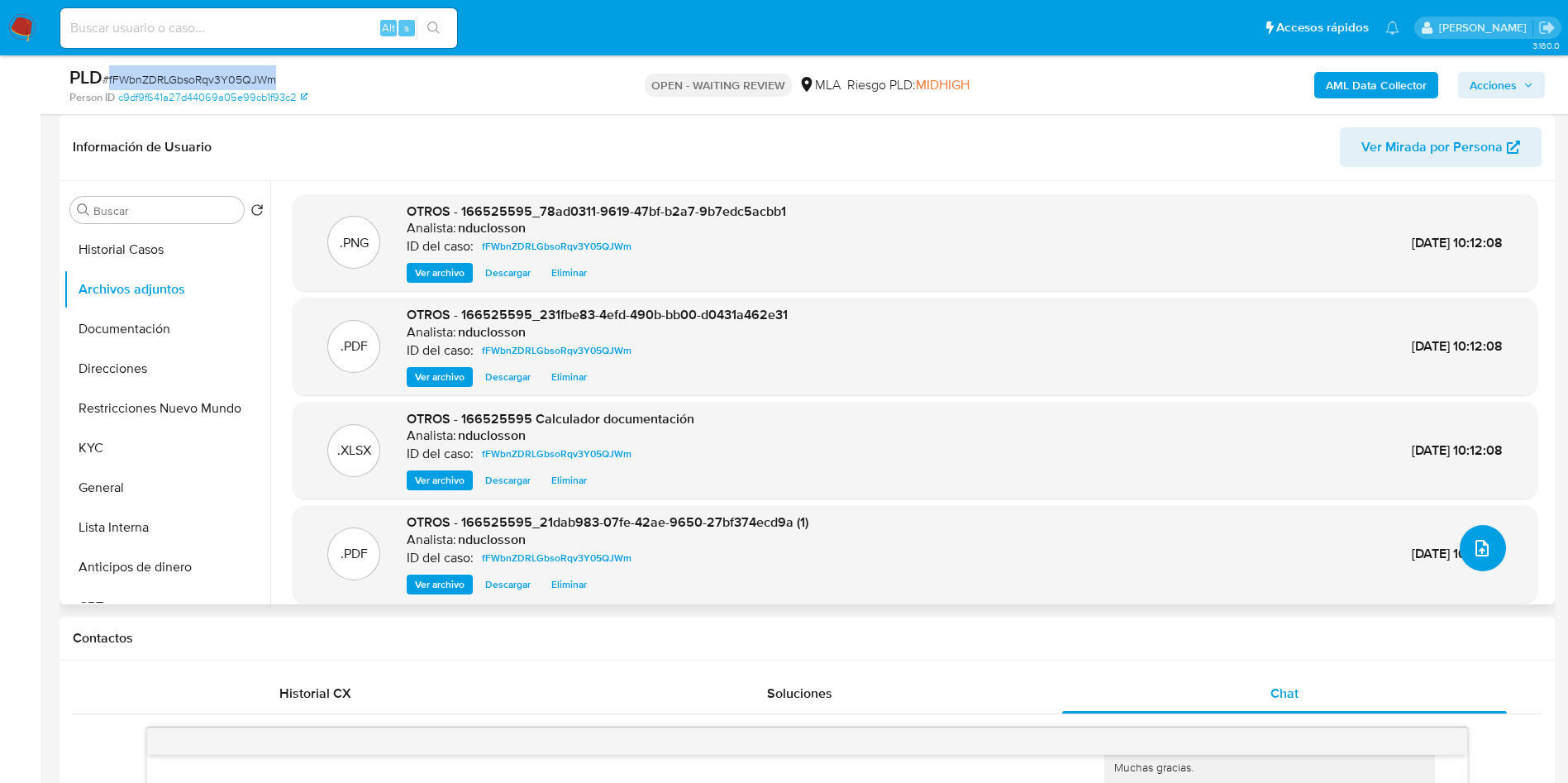
click at [1479, 552] on icon "upload-file" at bounding box center [1481, 548] width 20 height 20
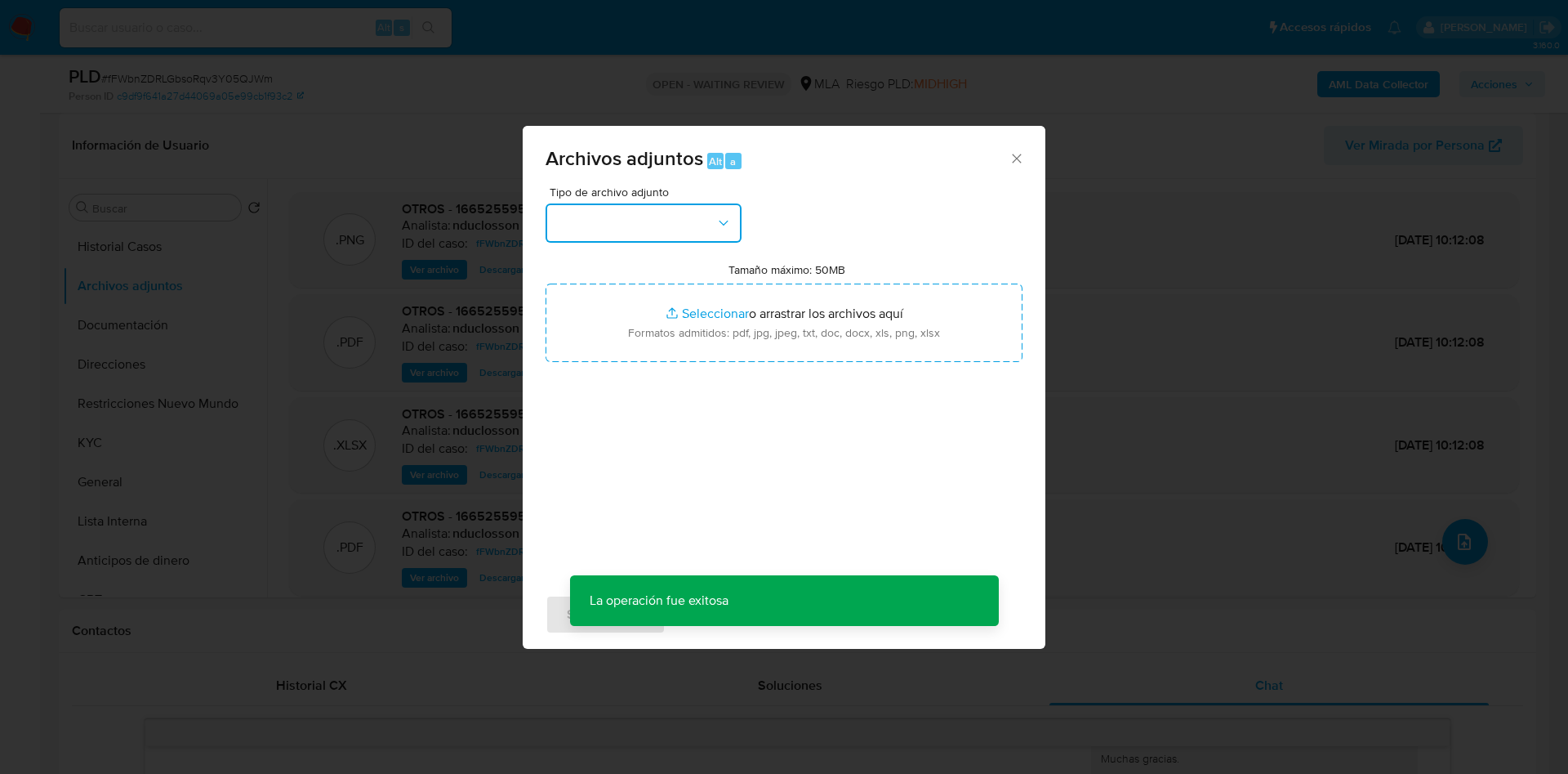
click at [730, 228] on icon "button" at bounding box center [723, 223] width 17 height 17
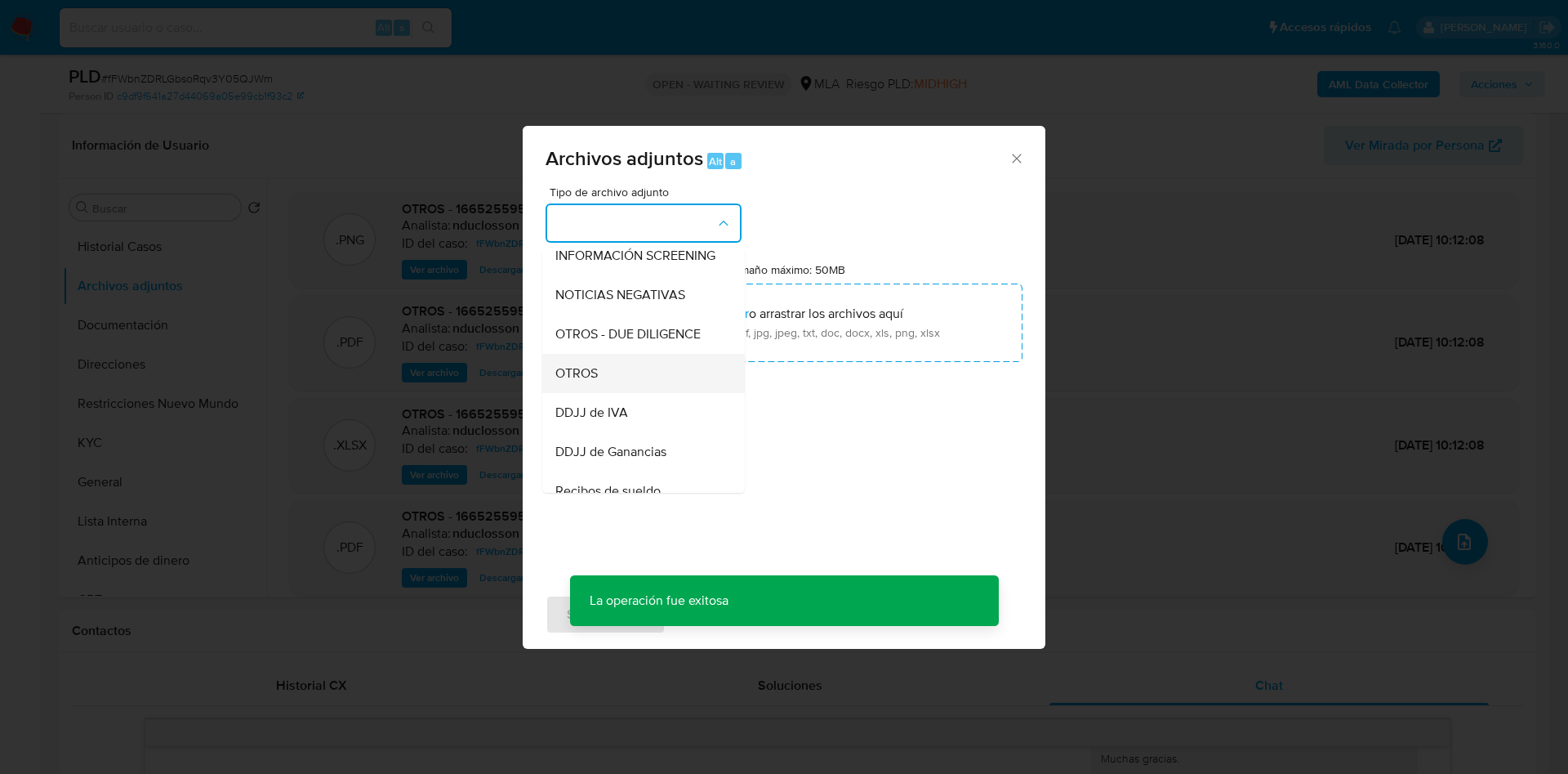
click at [575, 393] on div "OTROS" at bounding box center [638, 373] width 166 height 39
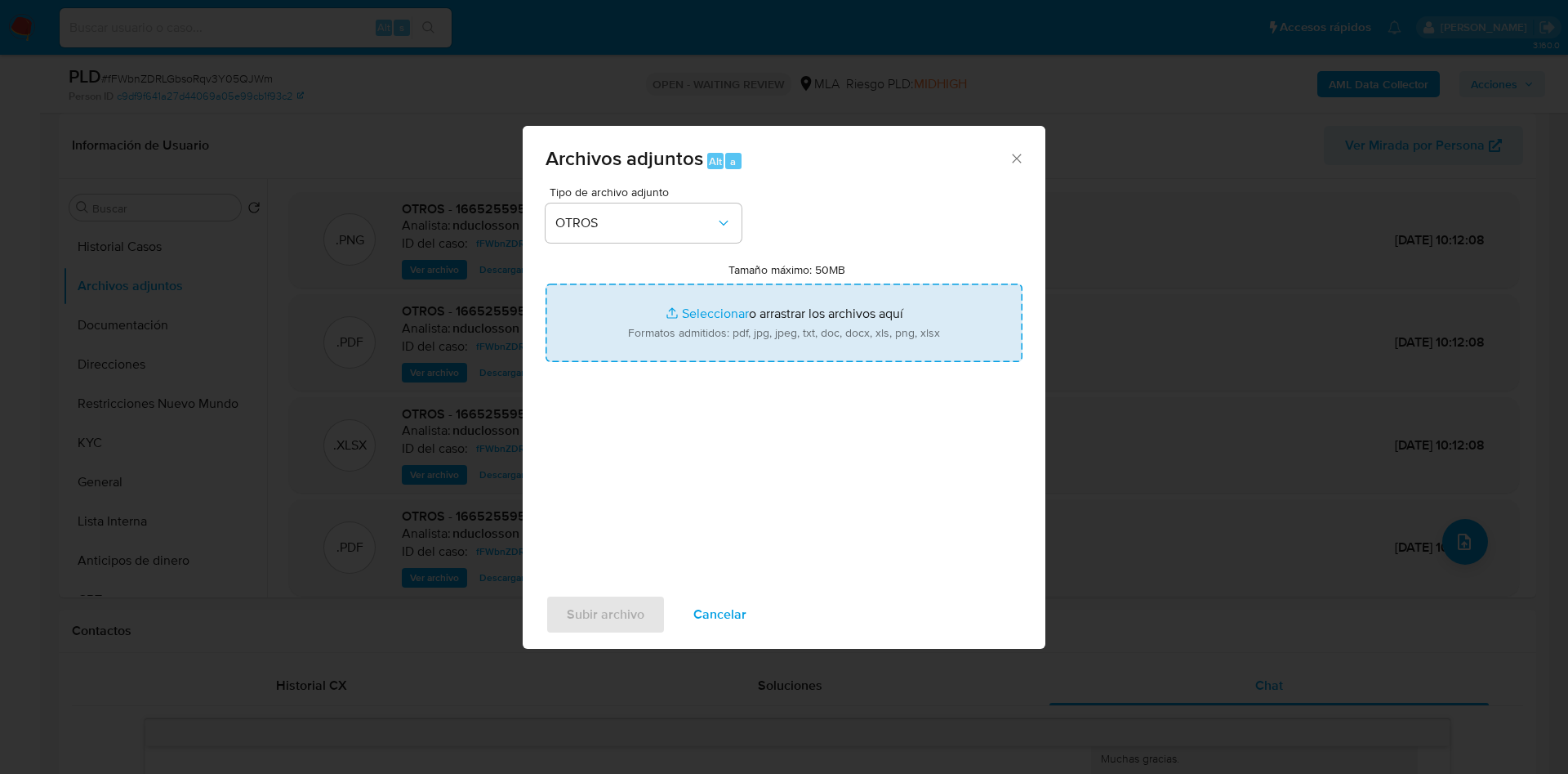
type input "C:\fakepath\166525595_244d4901-ff74-4e33-80ff-f4ff84f9ca1d (1).pdf"
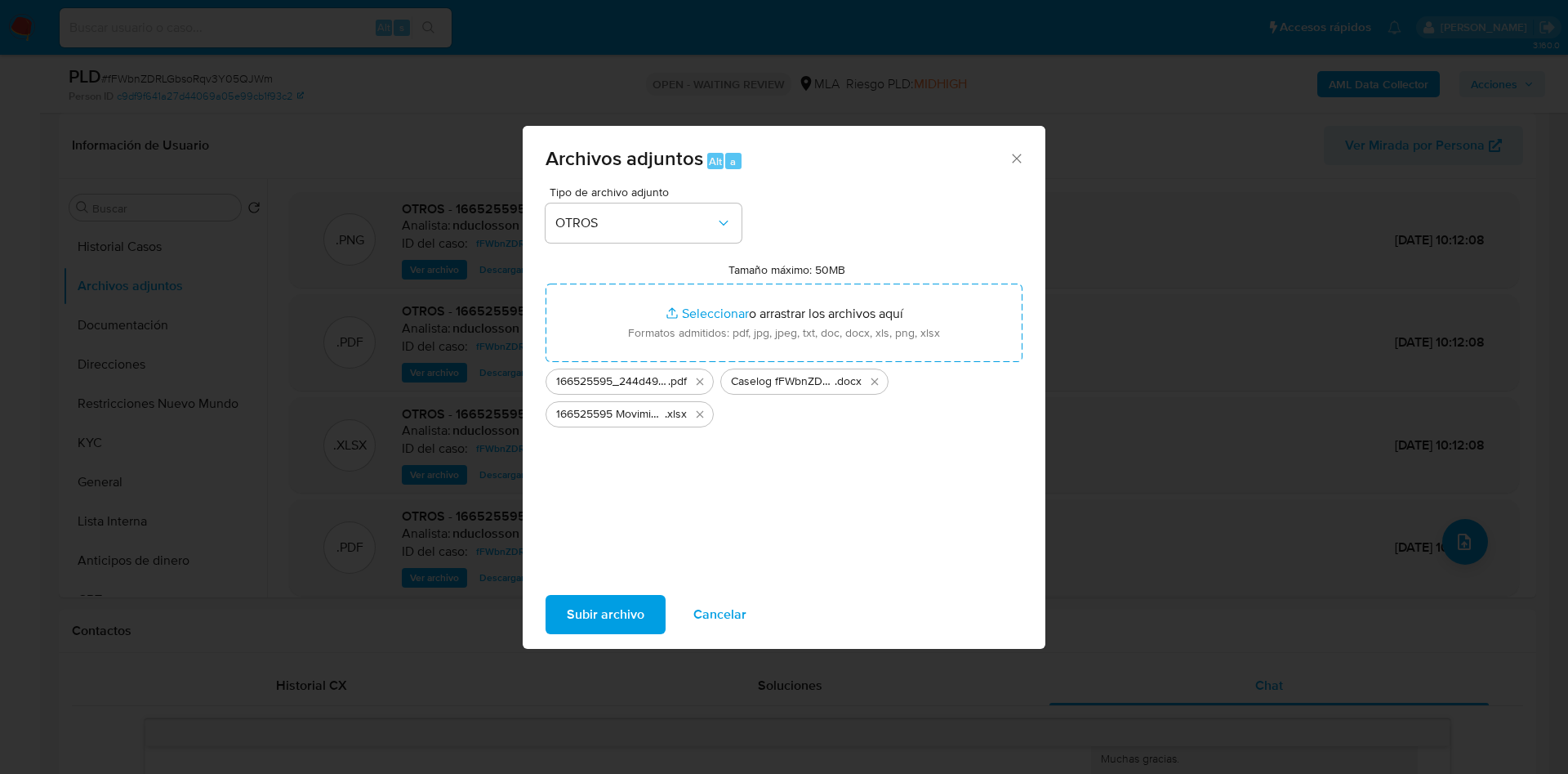
drag, startPoint x: 643, startPoint y: 325, endPoint x: 630, endPoint y: 504, distance: 179.5
click at [630, 504] on div "Tipo de archivo adjunto OTROS Tamaño máximo: 50MB Seleccionar archivos Seleccio…" at bounding box center [784, 379] width 477 height 386
click at [653, 596] on button "Subir archivo" at bounding box center [606, 615] width 121 height 39
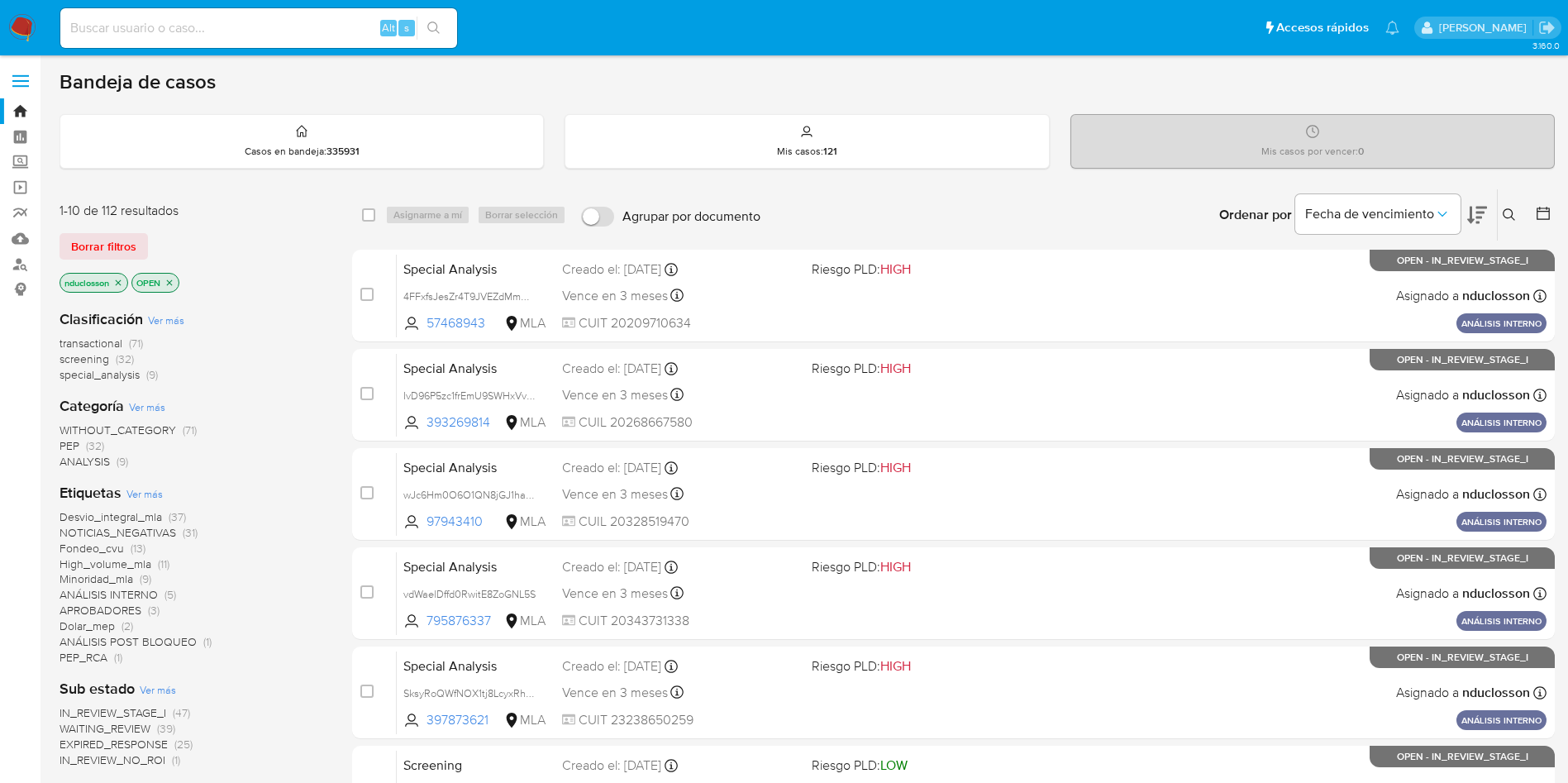
drag, startPoint x: 1505, startPoint y: 228, endPoint x: 1521, endPoint y: 199, distance: 33.1
click at [1057, 217] on div "Ingrese ID de usuario o caso Buscar Borrar filtros" at bounding box center [1511, 214] width 29 height 51
click at [1057, 199] on div "Ingrese ID de usuario o caso Buscar Borrar filtros" at bounding box center [1511, 214] width 29 height 51
click at [1057, 201] on div "Ingrese ID de usuario o caso Buscar Borrar filtros" at bounding box center [1511, 214] width 29 height 51
click at [1057, 209] on icon at bounding box center [1508, 214] width 13 height 13
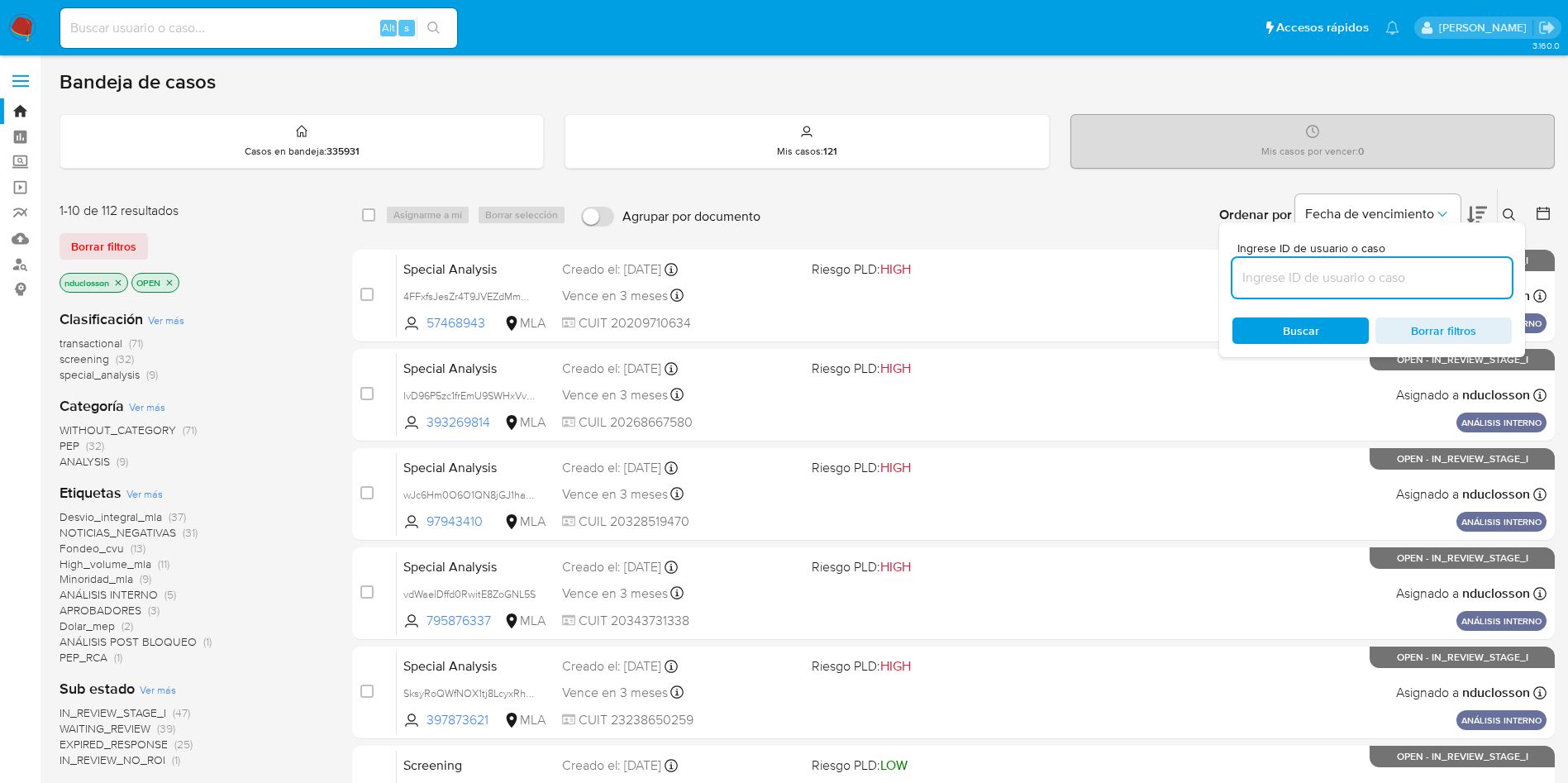
click at [1057, 280] on input at bounding box center [1372, 277] width 279 height 22
type input "fFWbnZDRLGbsoRqv3Y05QJWm"
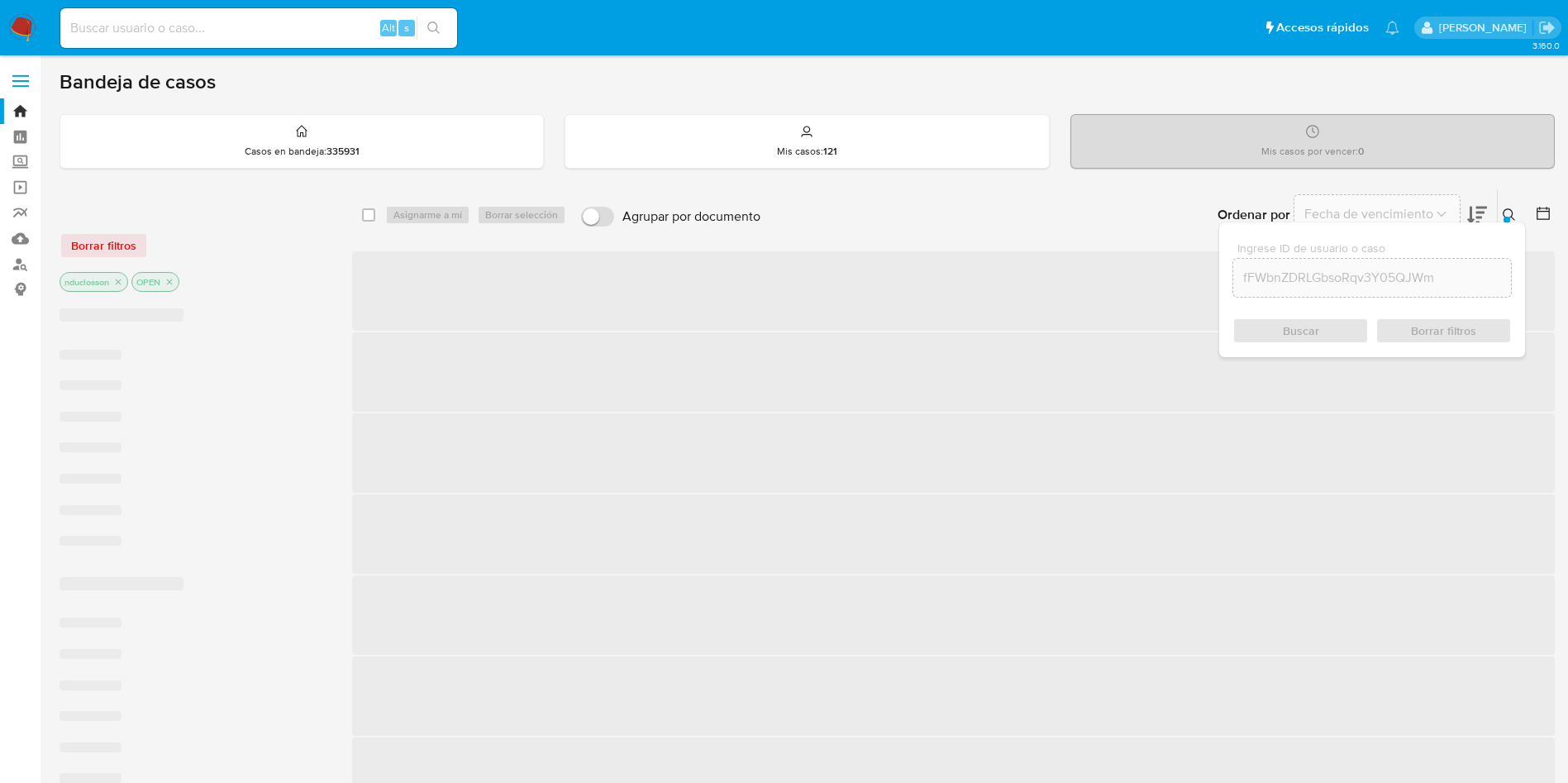
click at [1057, 331] on div "Buscar Borrar filtros" at bounding box center [1372, 331] width 279 height 27
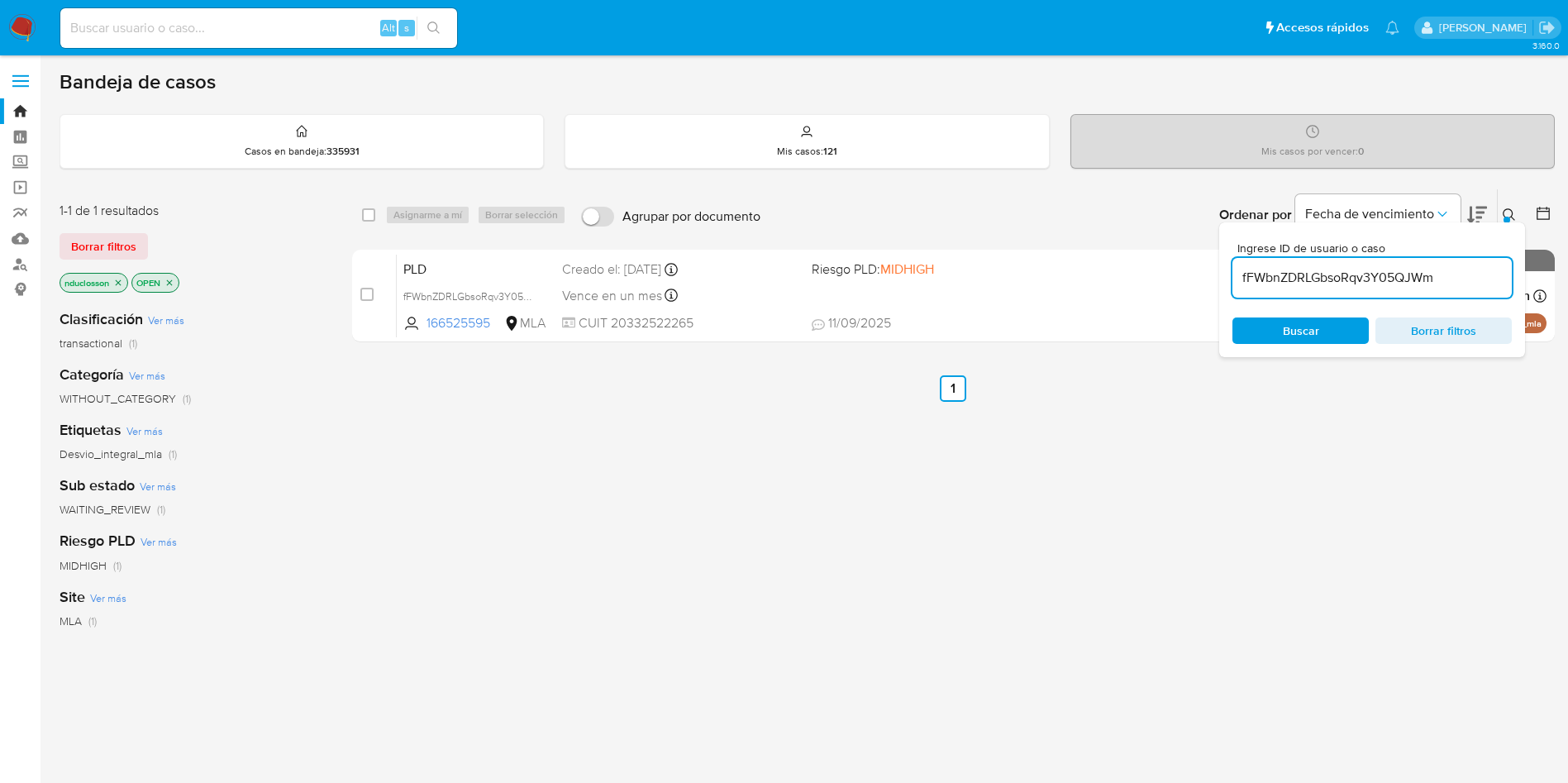
click at [377, 216] on div "select-all-cases-checkbox" at bounding box center [372, 214] width 20 height 20
click at [369, 217] on input "checkbox" at bounding box center [368, 214] width 13 height 13
checkbox input "true"
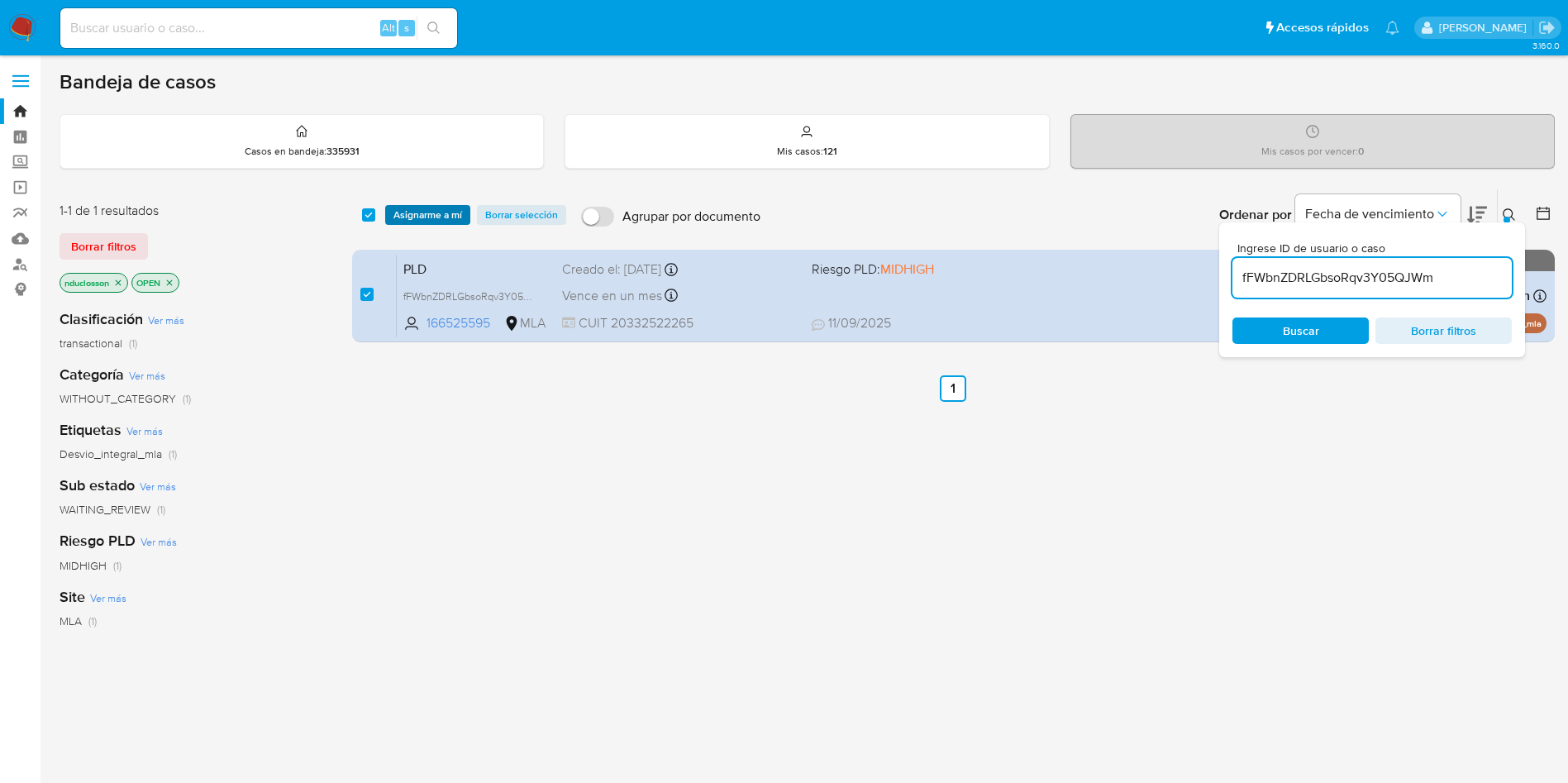
click at [450, 211] on span "Asignarme a mí" at bounding box center [428, 214] width 69 height 17
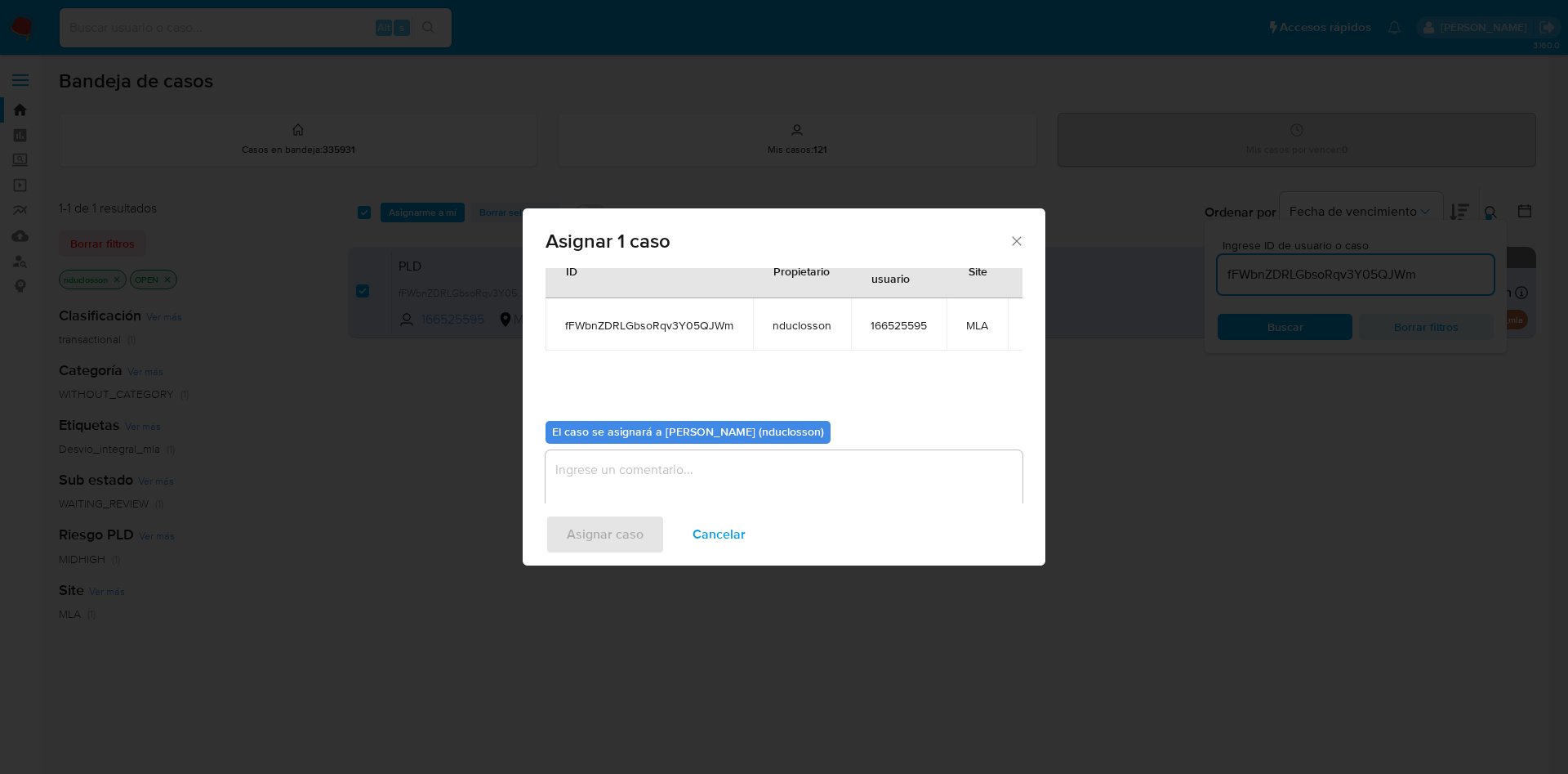
scroll to position [85, 0]
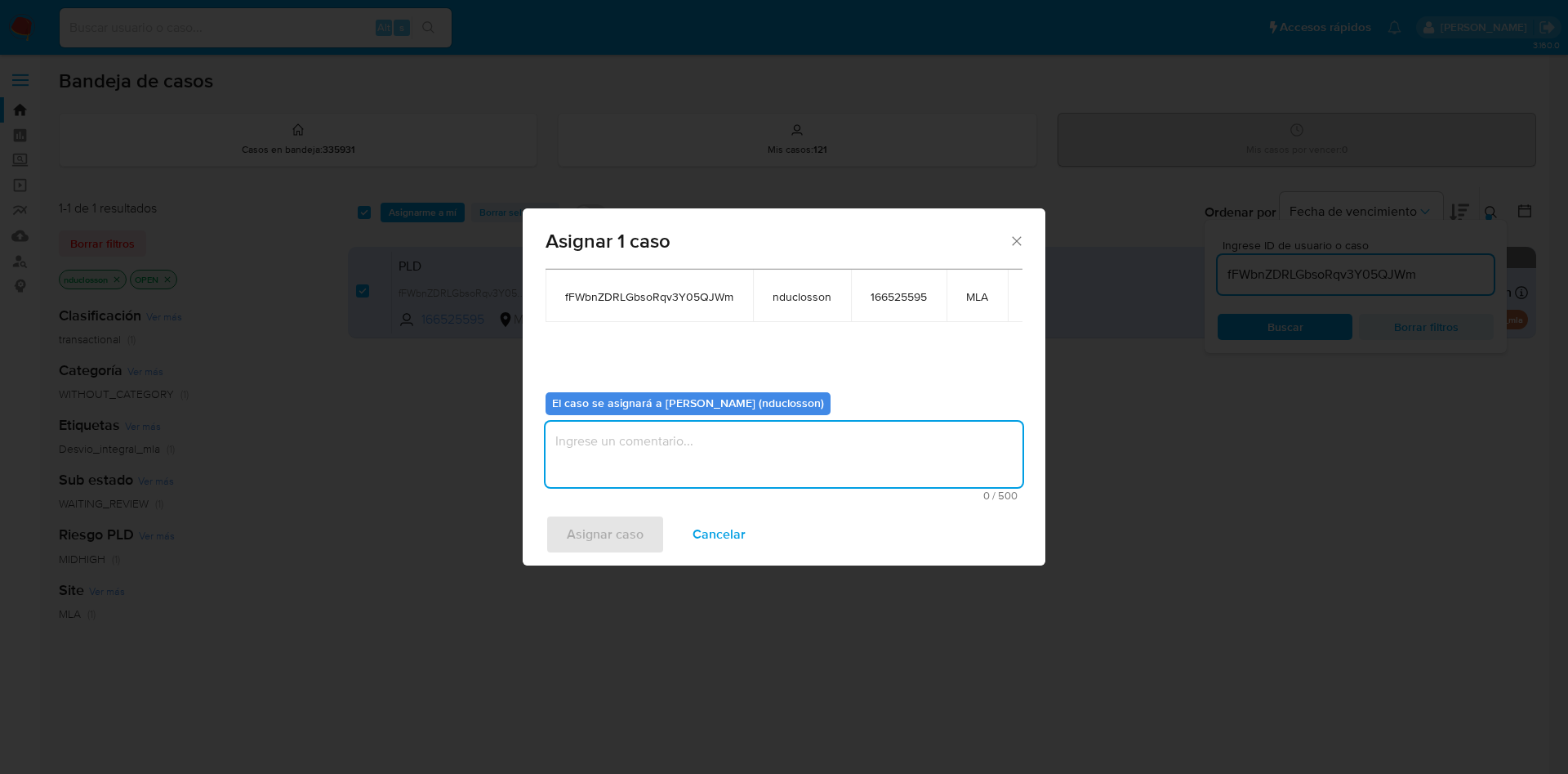
click at [623, 423] on textarea "assign-modal" at bounding box center [784, 454] width 477 height 65
click at [600, 514] on span "Asignar caso" at bounding box center [605, 534] width 77 height 36
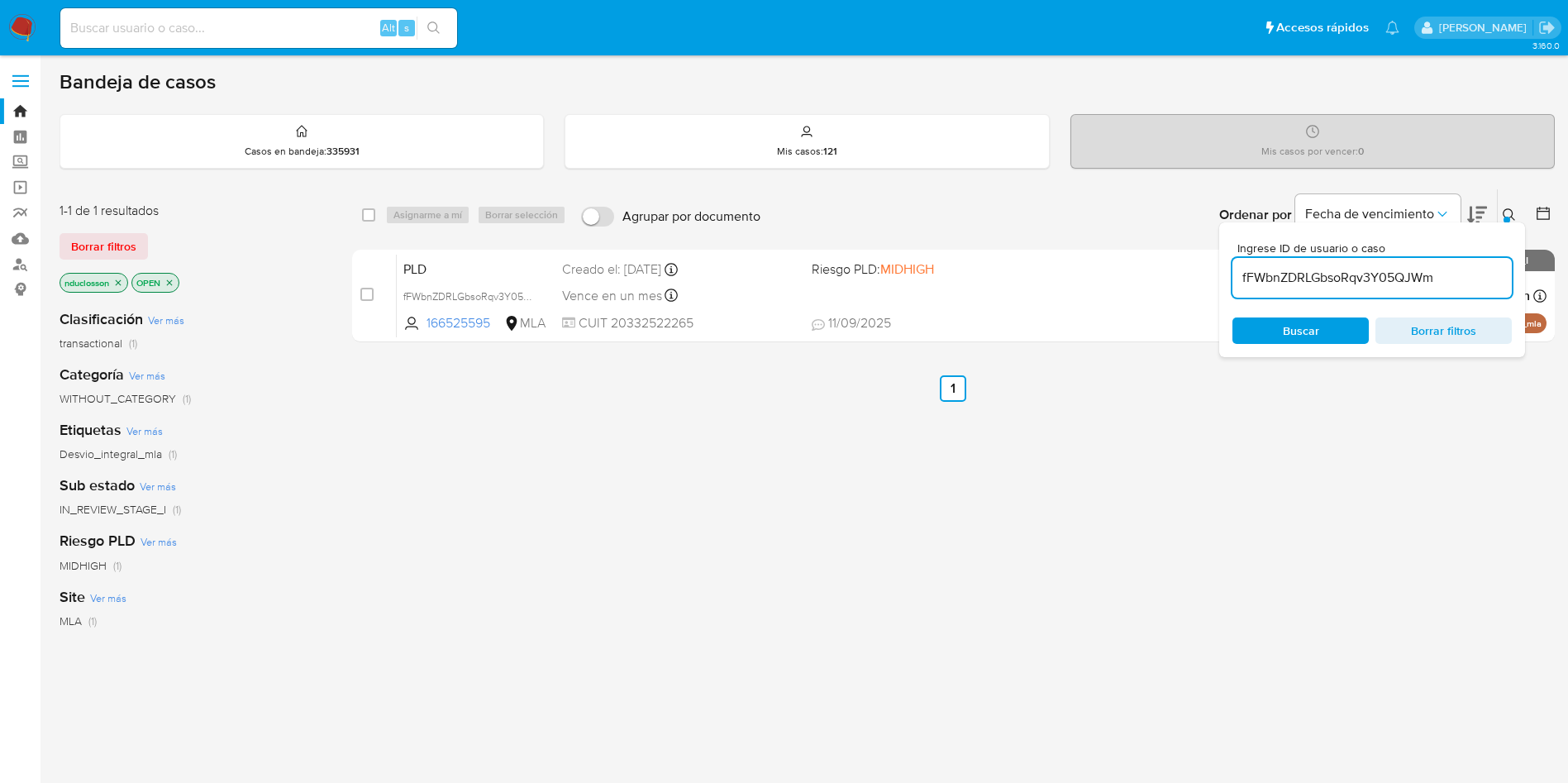
click at [376, 211] on div "select-all-cases-checkbox" at bounding box center [372, 214] width 20 height 20
click at [368, 211] on input "checkbox" at bounding box center [368, 214] width 13 height 13
checkbox input "true"
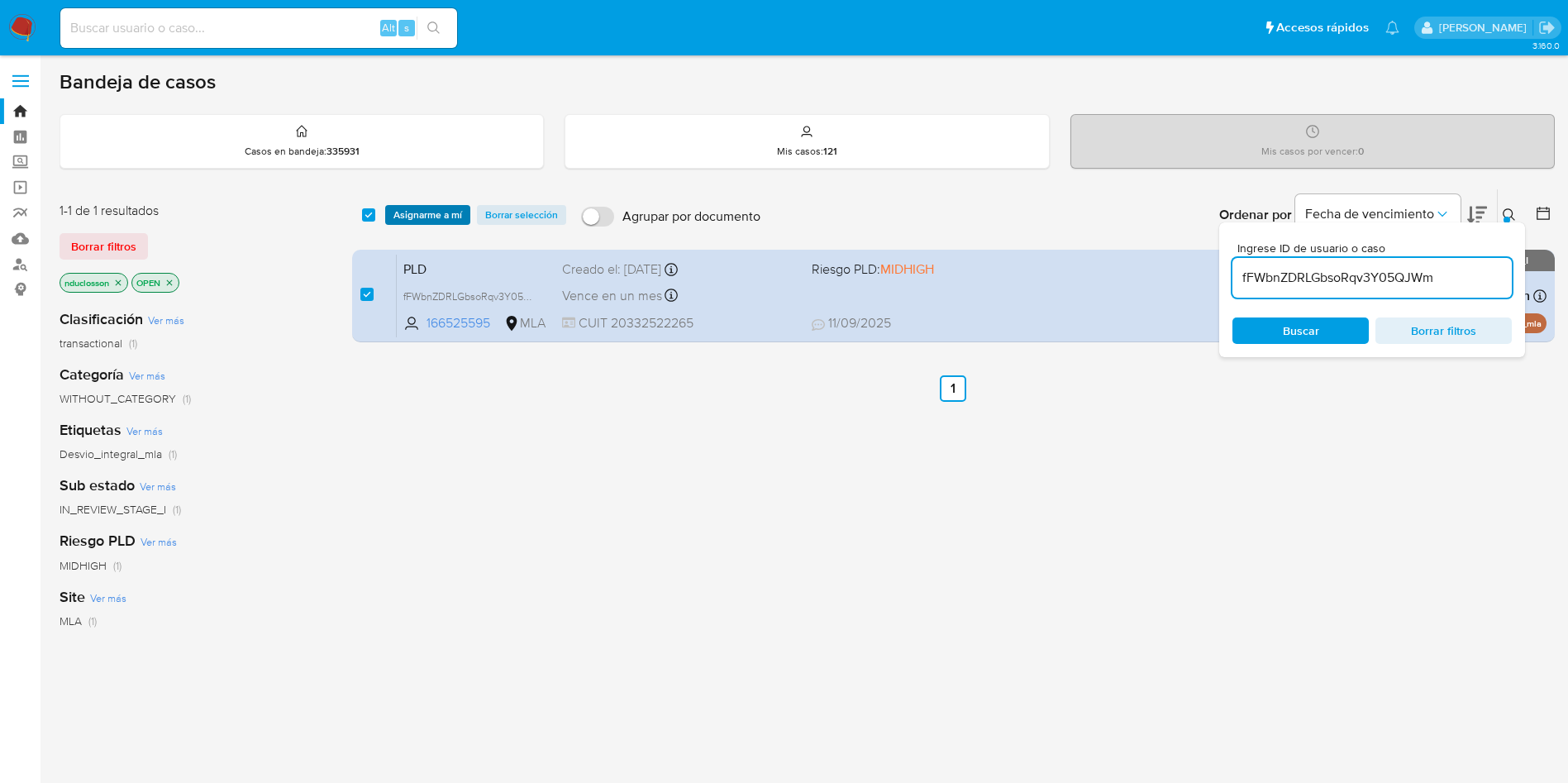
click at [437, 212] on span "Asignarme a mí" at bounding box center [428, 214] width 69 height 17
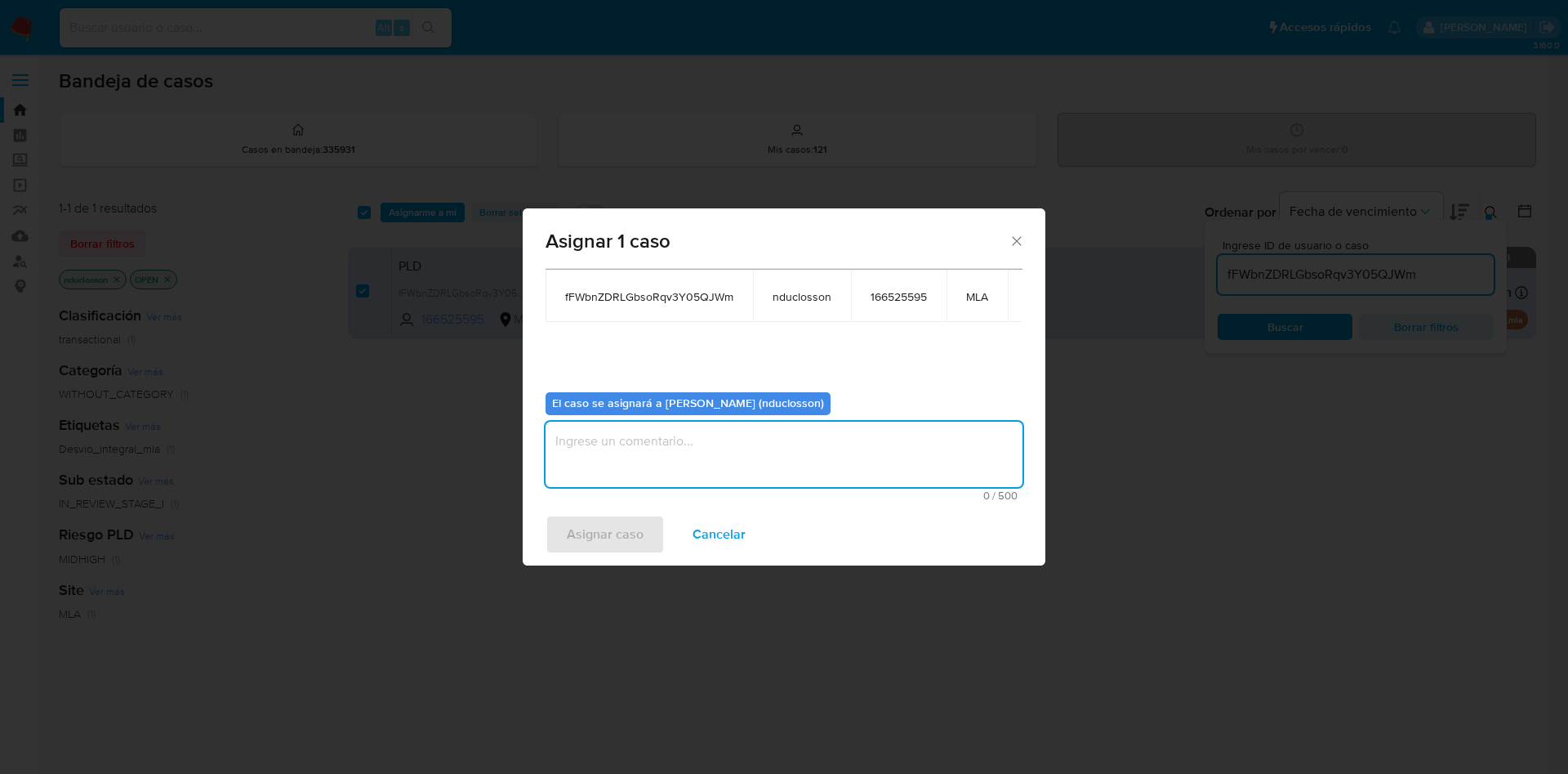
click at [703, 441] on textarea "assign-modal" at bounding box center [784, 454] width 477 height 65
click at [640, 514] on span "Asignar caso" at bounding box center [605, 534] width 77 height 36
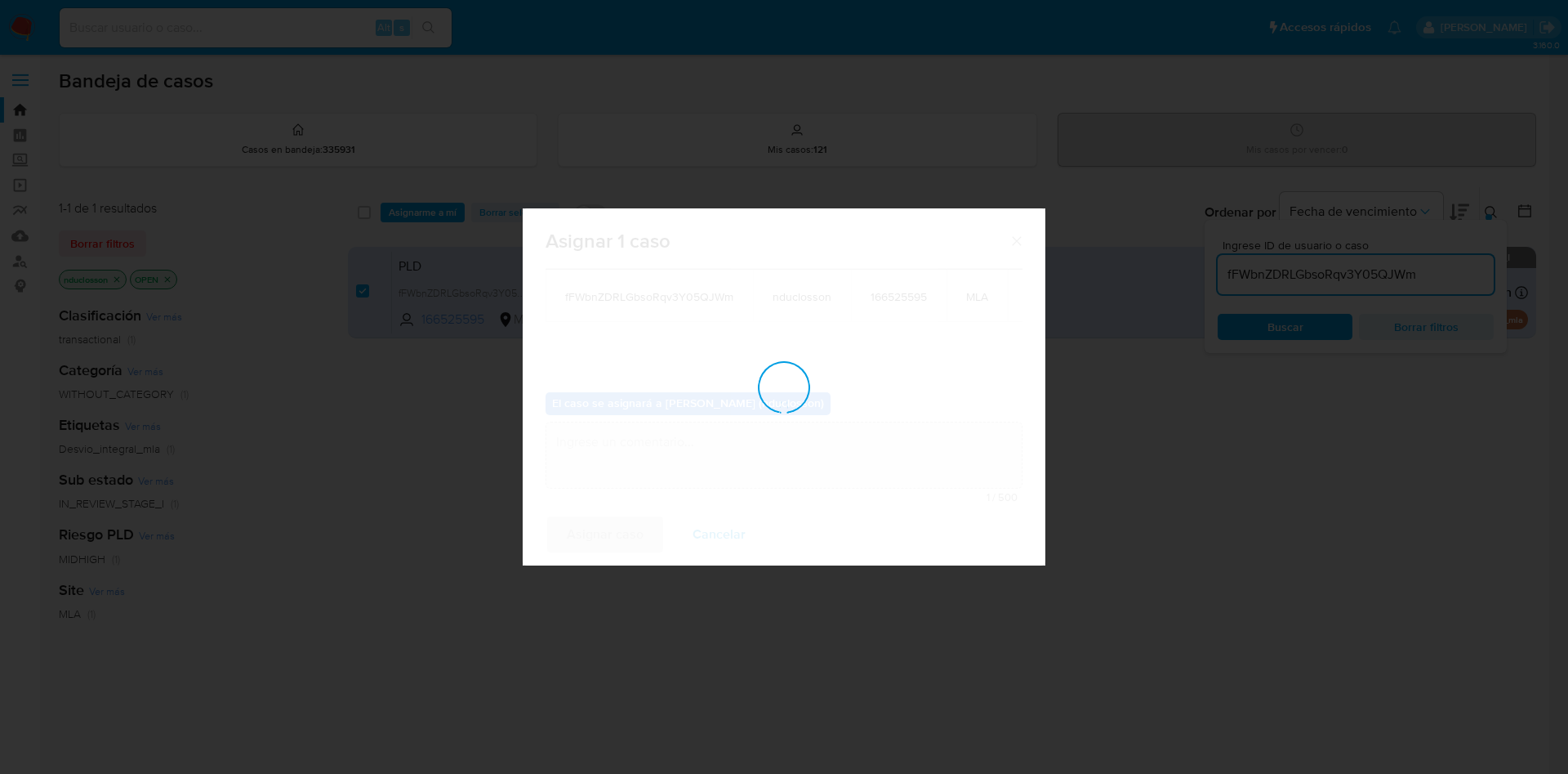
checkbox input "false"
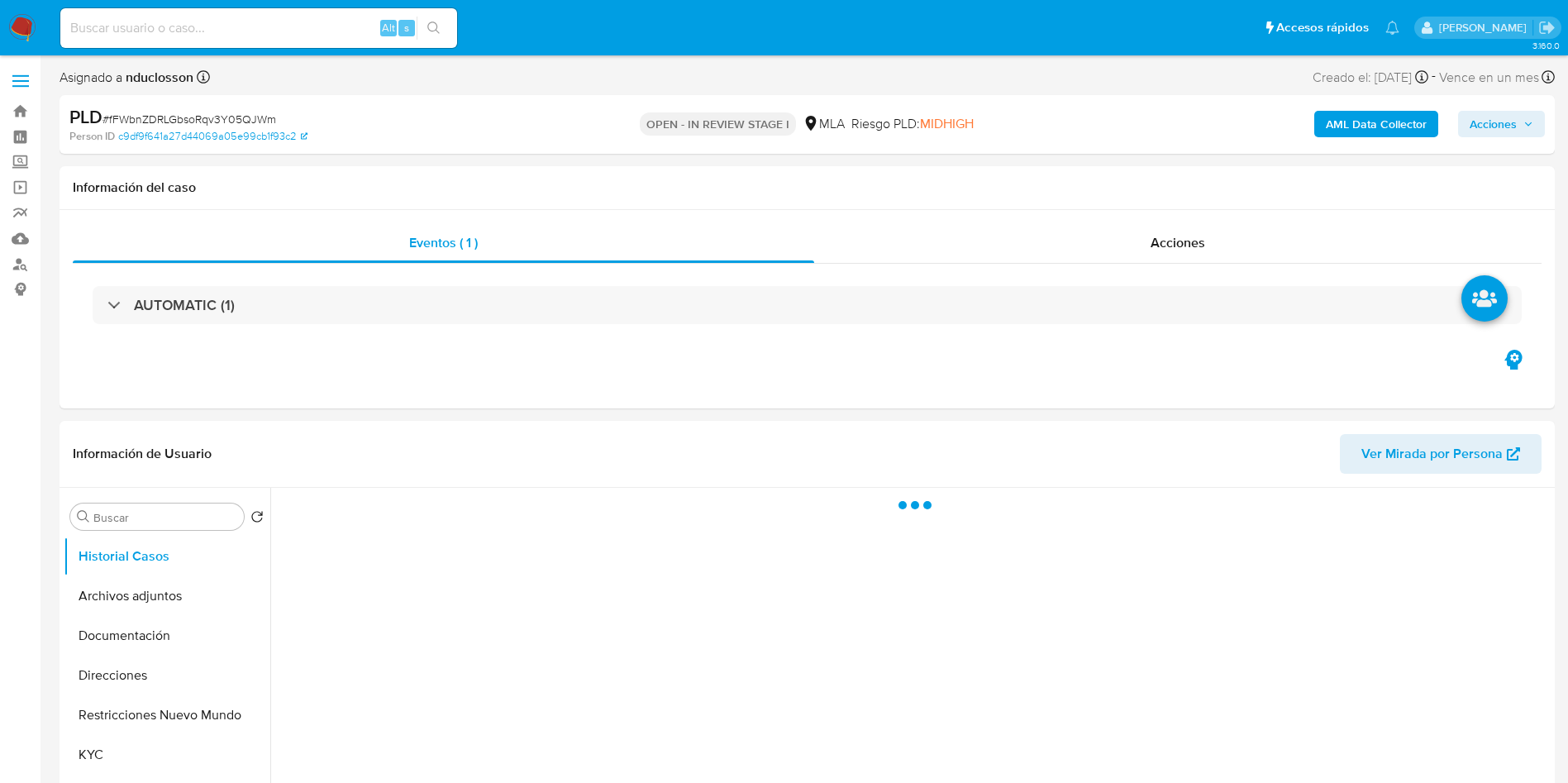
select select "10"
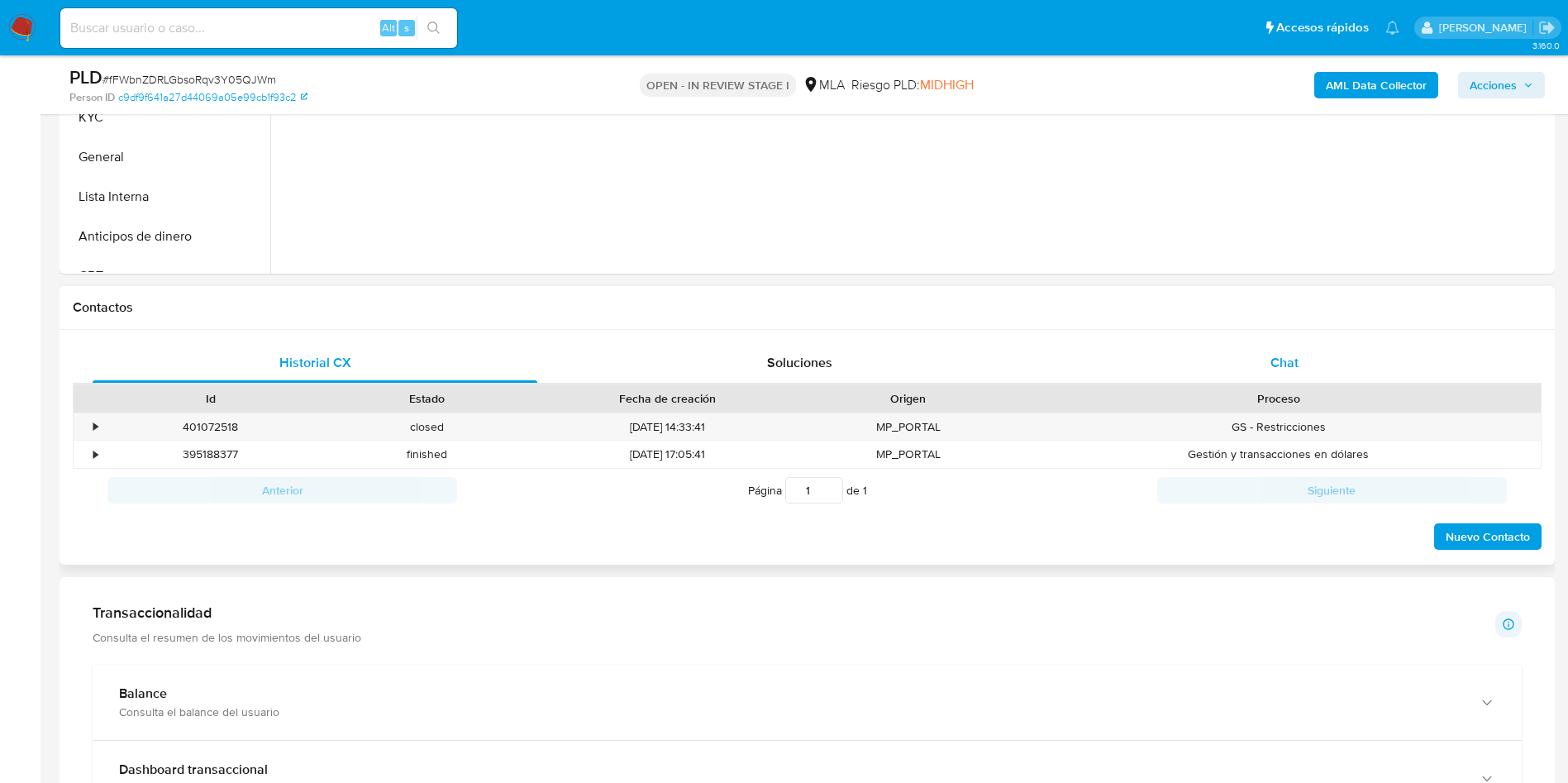
scroll to position [496, 0]
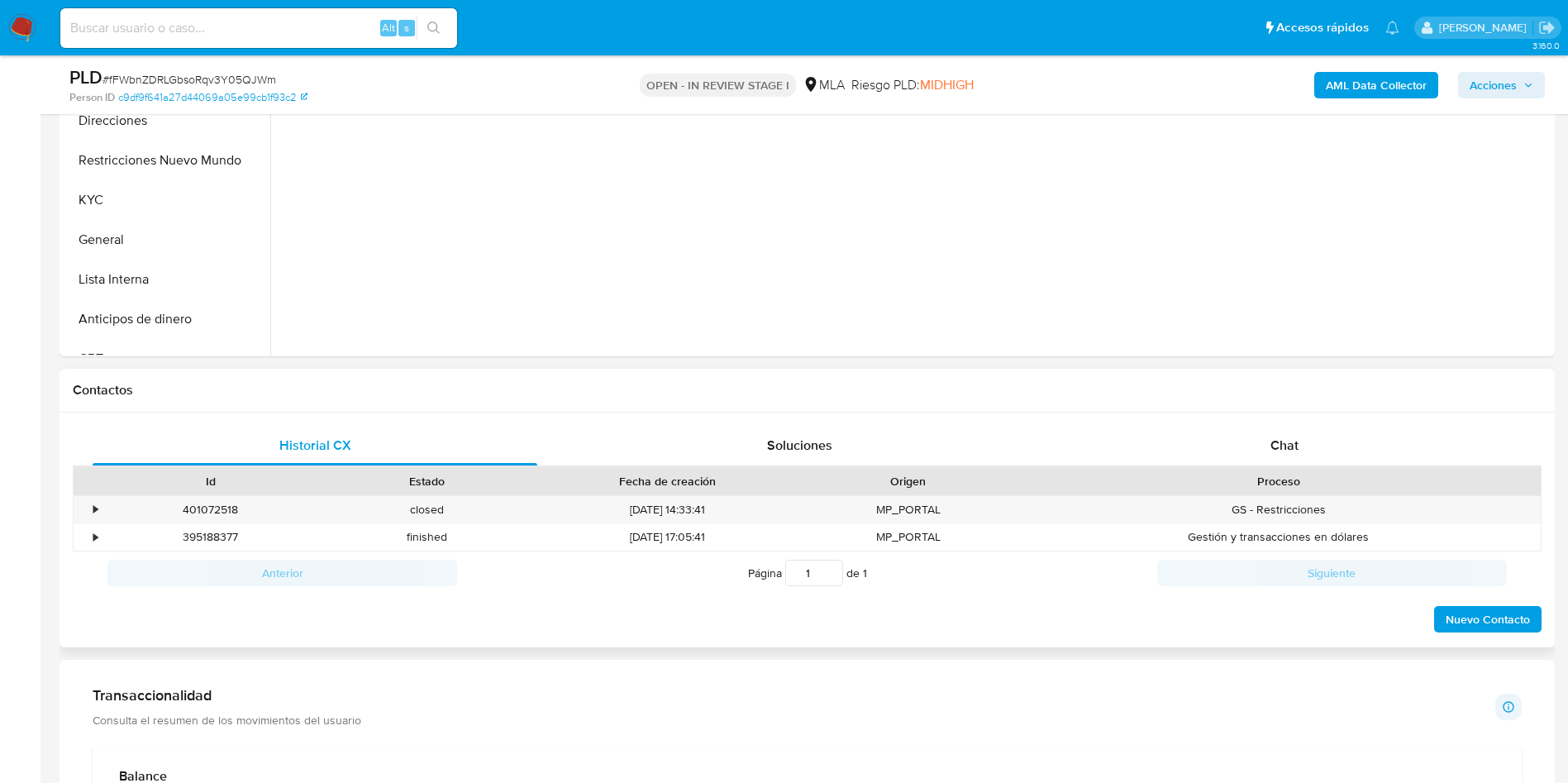
click at [1270, 423] on div "Historial CX Soluciones Chat Id Estado Fecha de creación Origen Proceso • 40107…" at bounding box center [807, 529] width 1495 height 235
click at [1291, 454] on div "Chat" at bounding box center [1285, 446] width 445 height 39
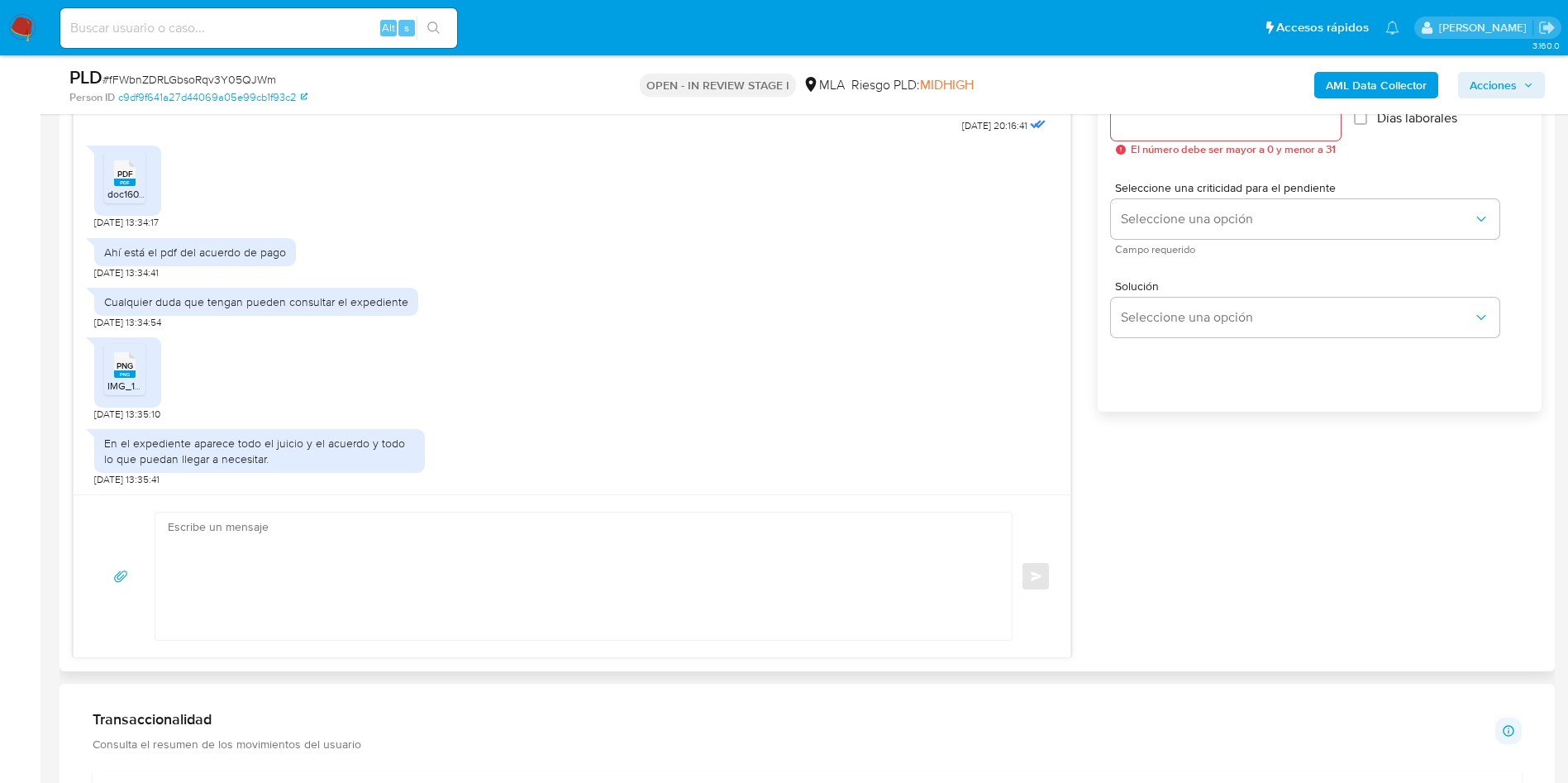
scroll to position [1115, 0]
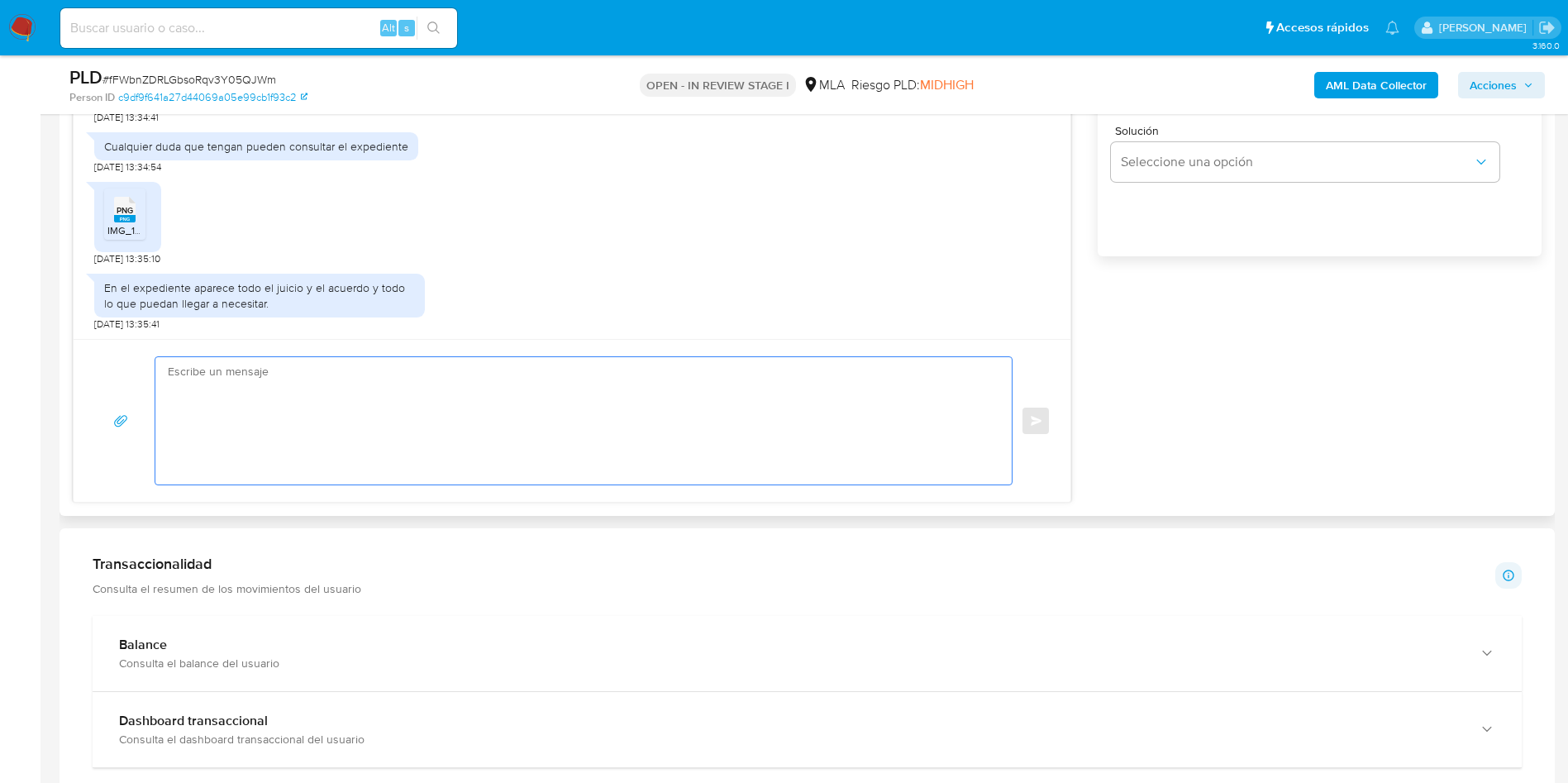
click at [531, 430] on textarea at bounding box center [579, 420] width 823 height 127
paste textarea "Hola, ¡Muchas gracias por tu respuesta! Confirmamos la recepción de la document…"
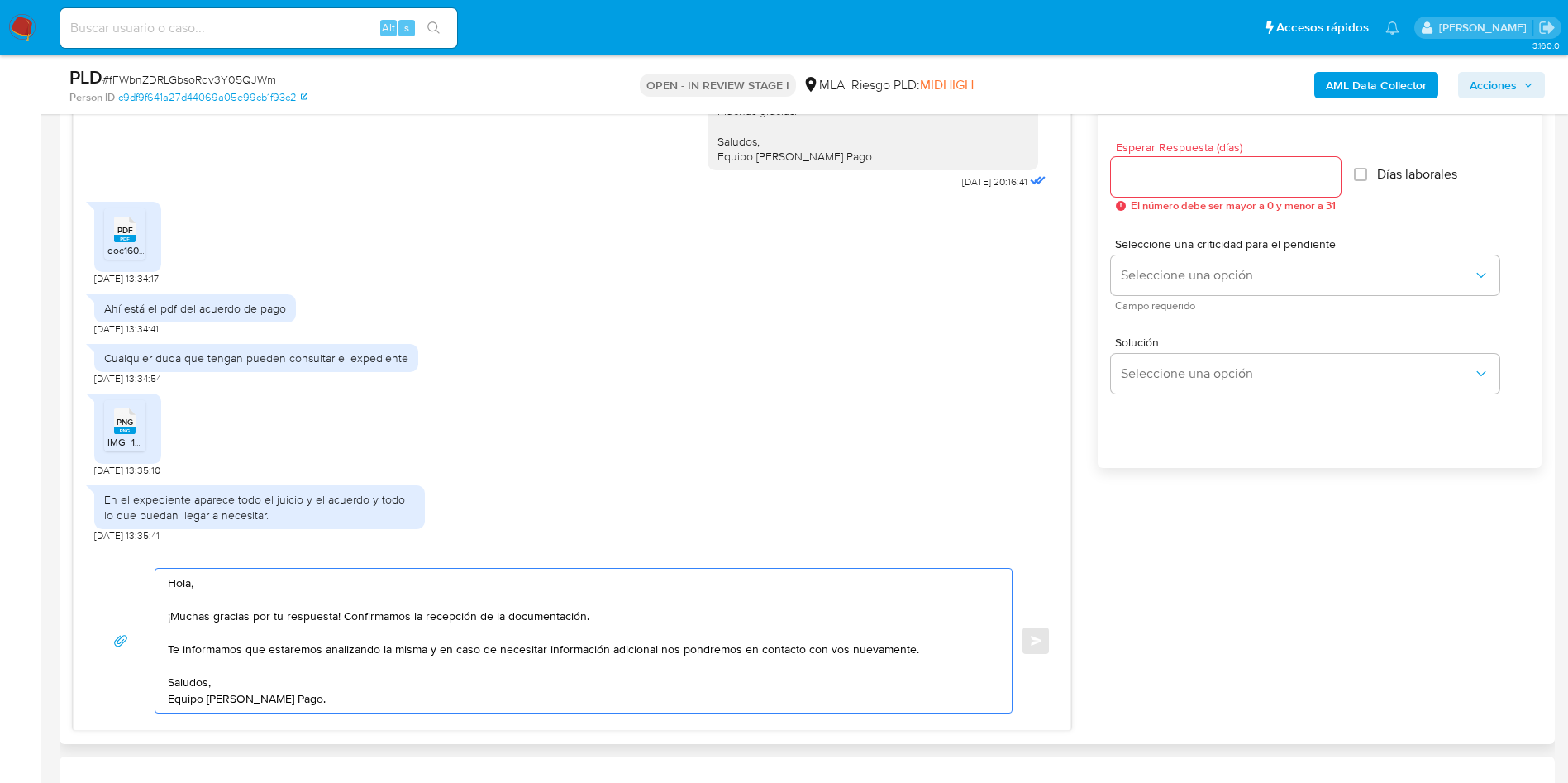
scroll to position [868, 0]
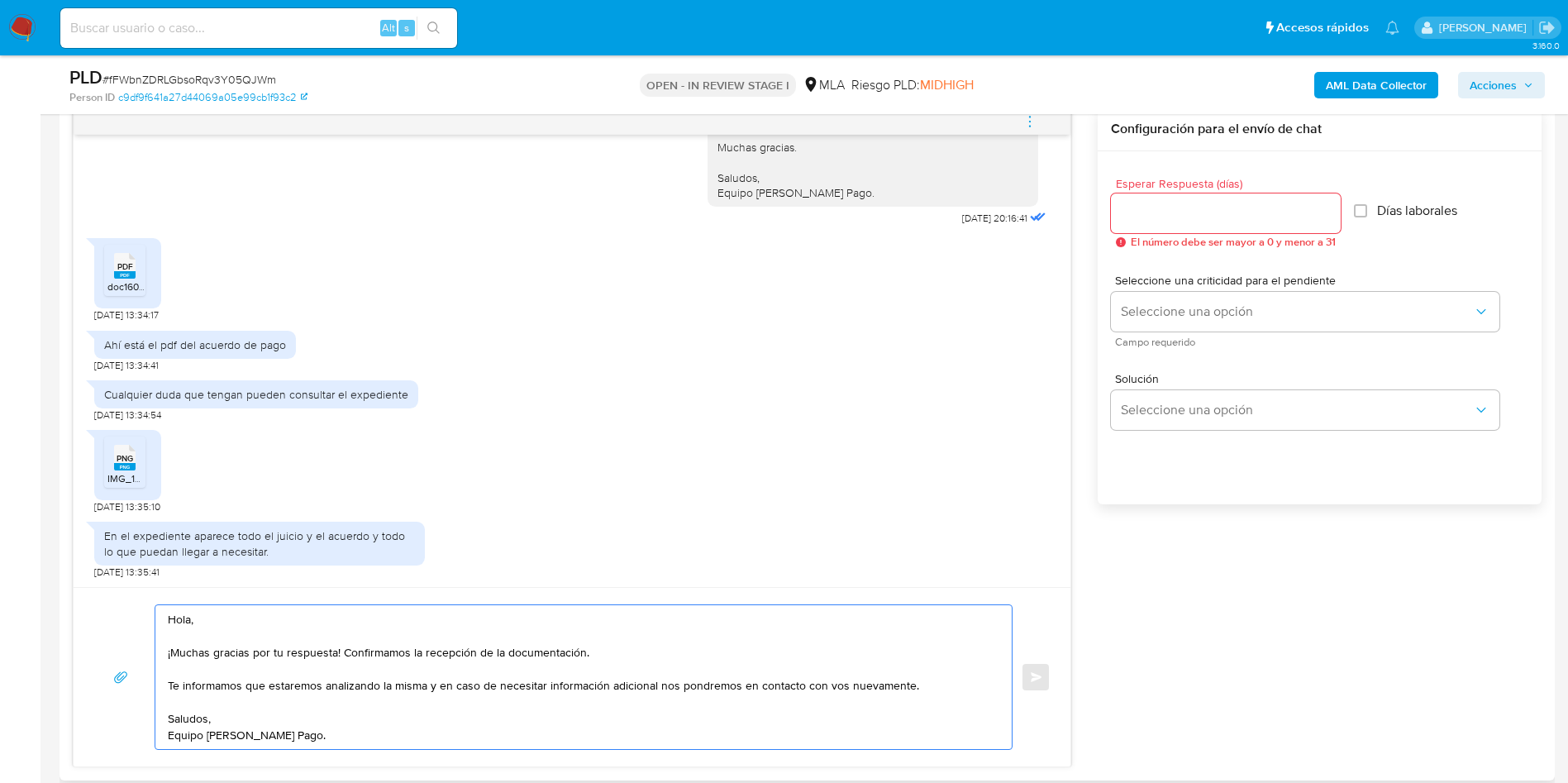
type textarea "Hola, ¡Muchas gracias por tu respuesta! Confirmamos la recepción de la document…"
click at [1176, 215] on input "Esperar Respuesta (días)" at bounding box center [1226, 213] width 230 height 22
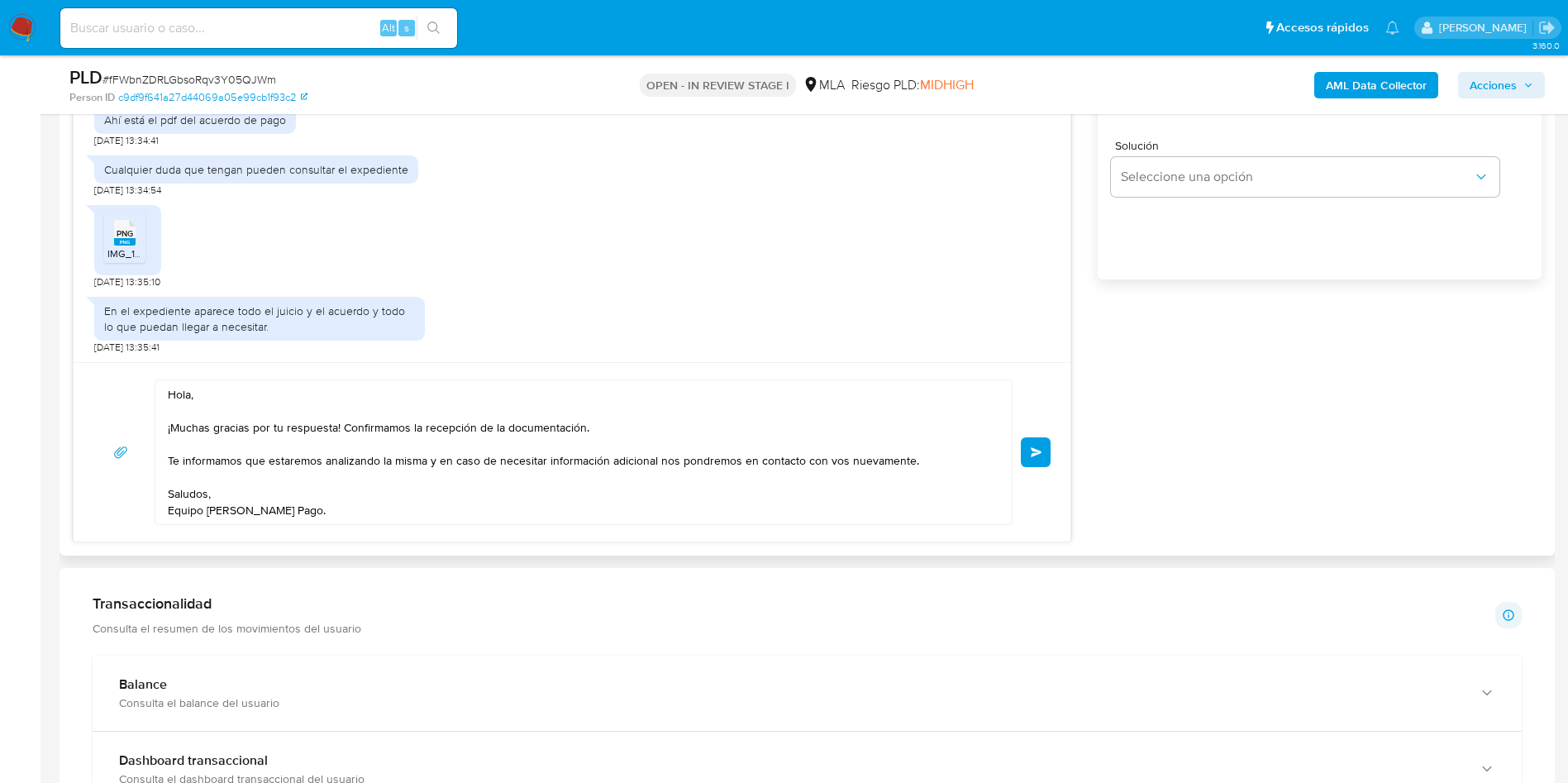
scroll to position [1115, 0]
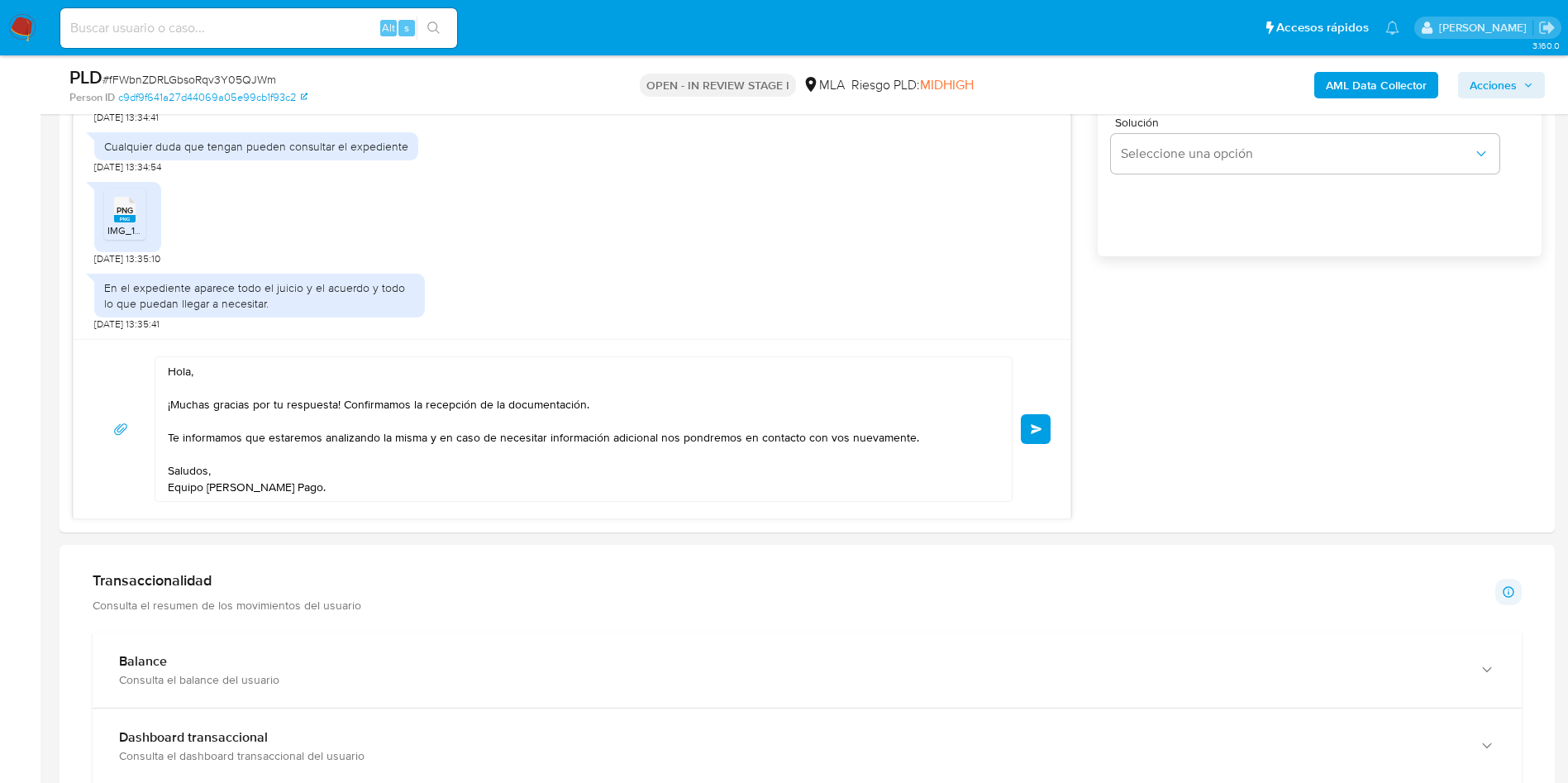
type input "0"
click at [1037, 419] on button "Enviar" at bounding box center [1036, 429] width 30 height 30
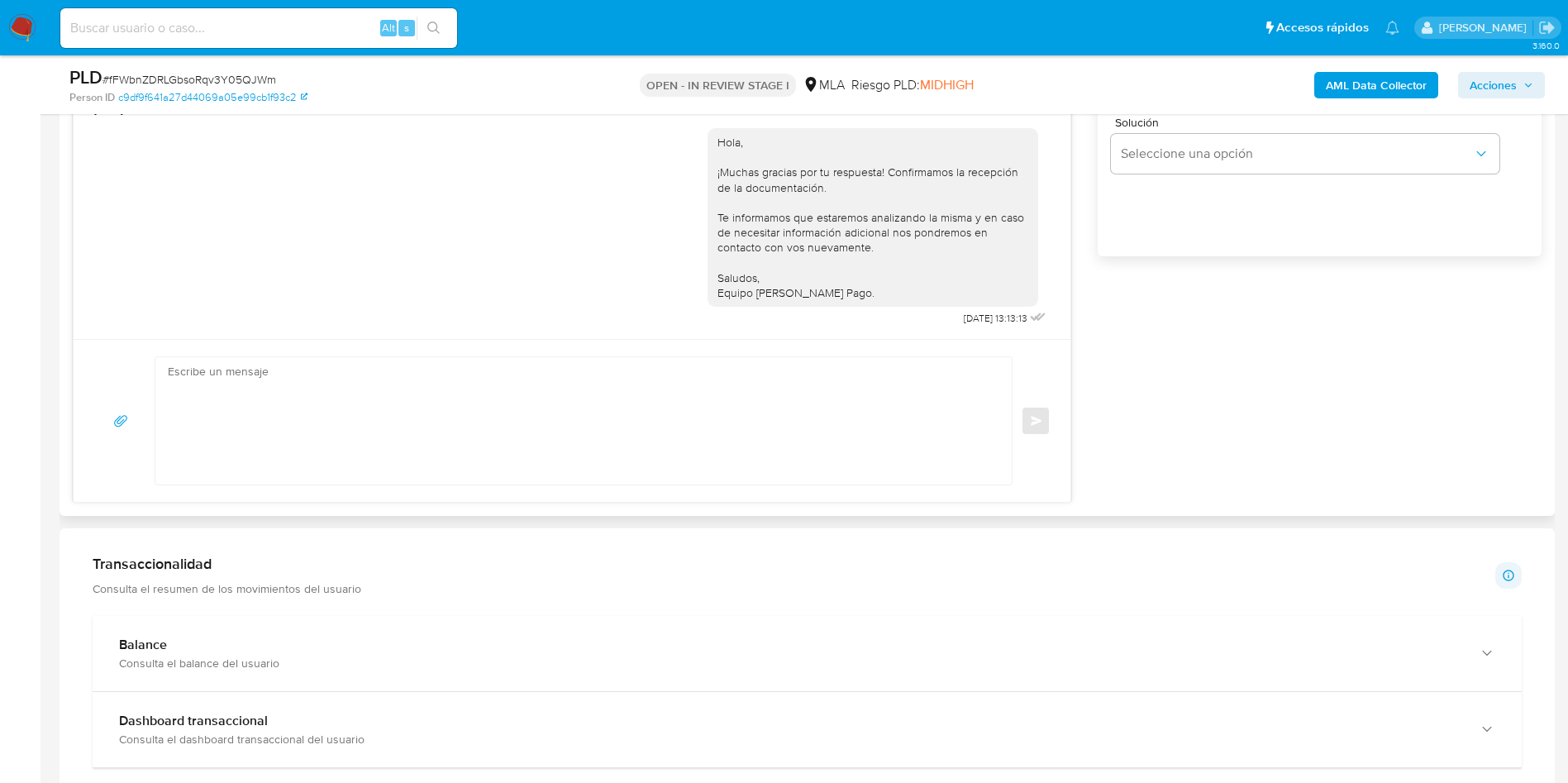
scroll to position [992, 0]
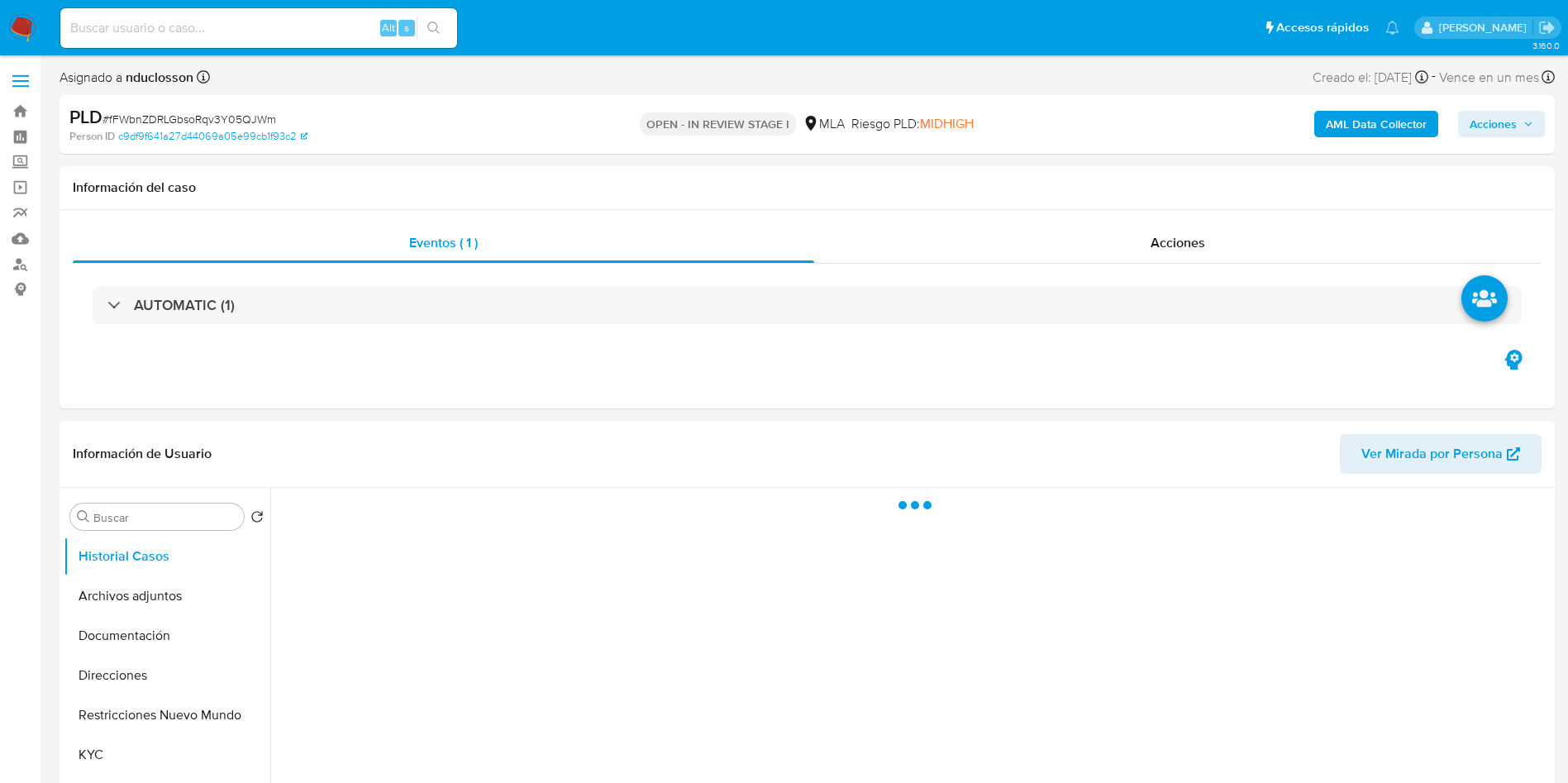
select select "10"
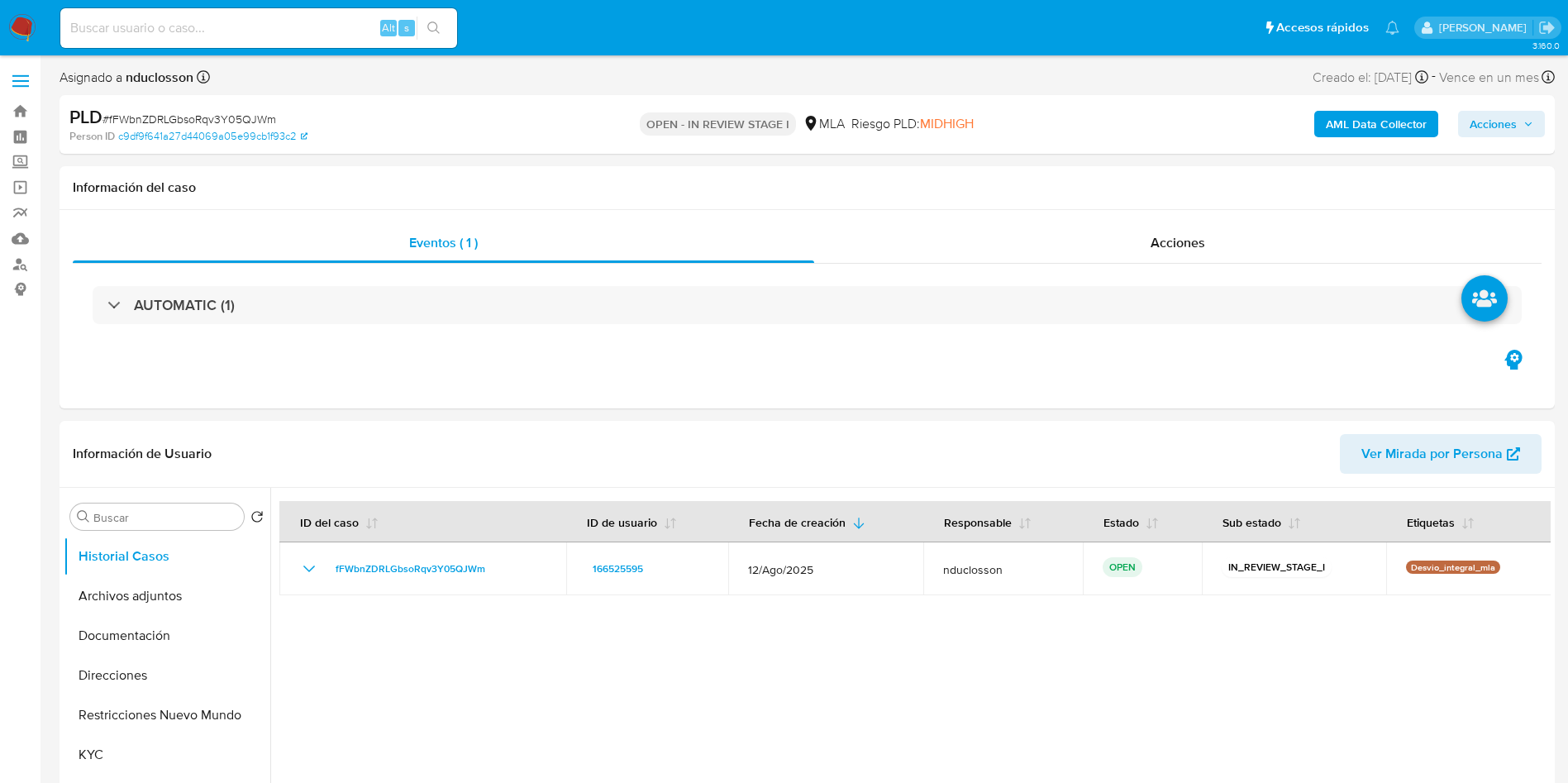
click at [1488, 122] on span "Acciones" at bounding box center [1493, 124] width 47 height 27
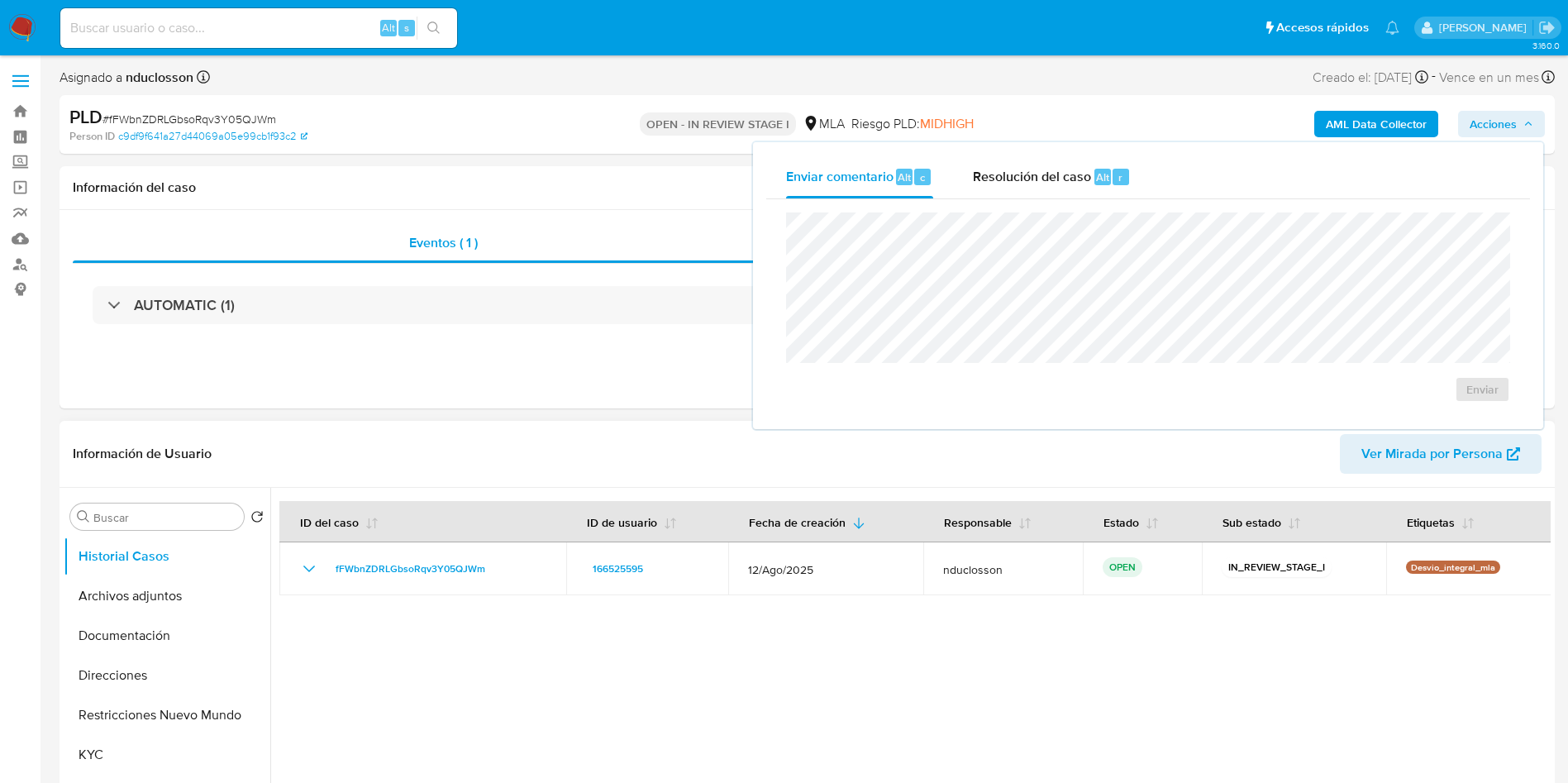
click at [681, 442] on header "Información de Usuario Ver Mirada por Persona" at bounding box center [807, 453] width 1469 height 39
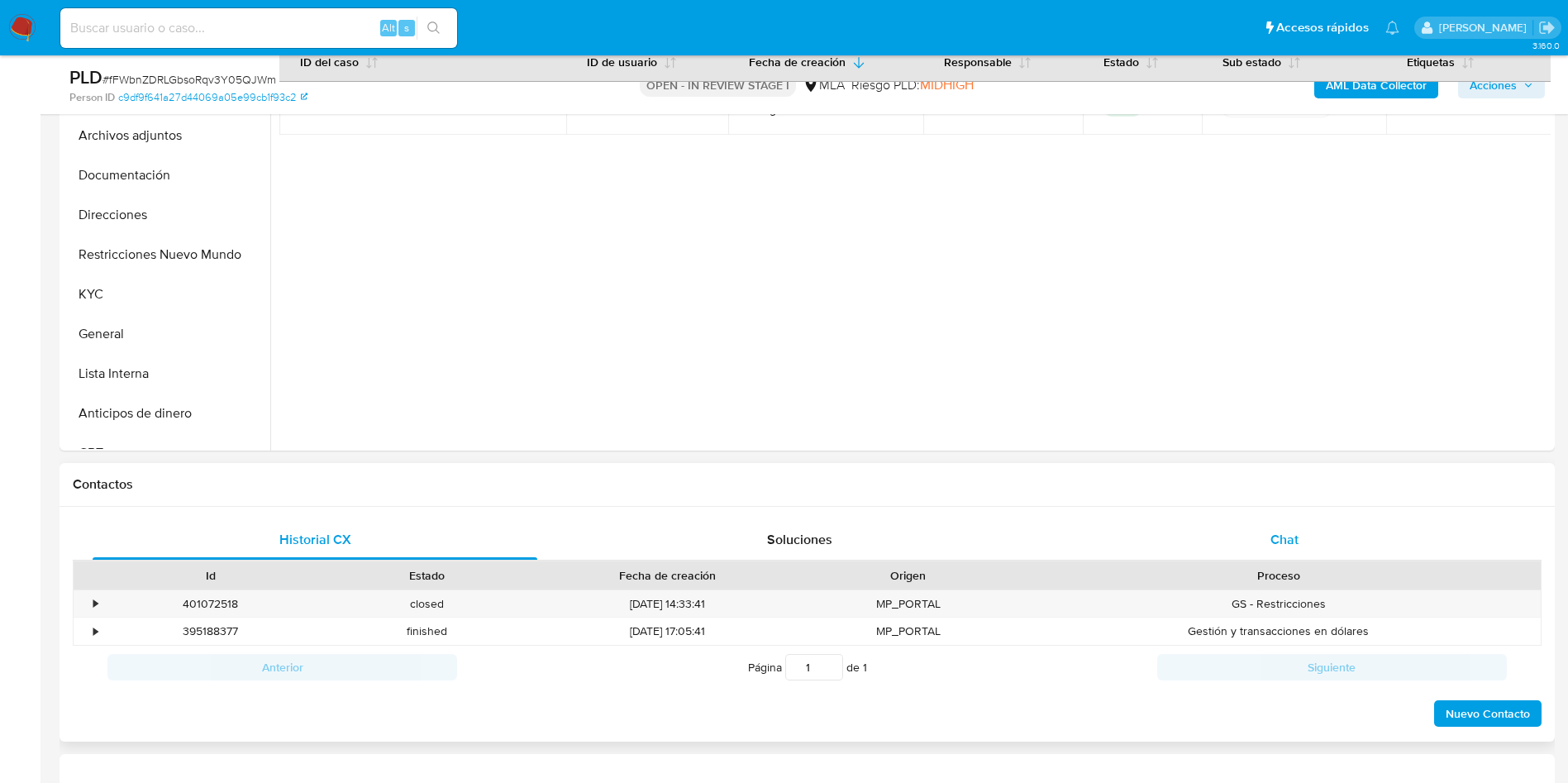
scroll to position [496, 0]
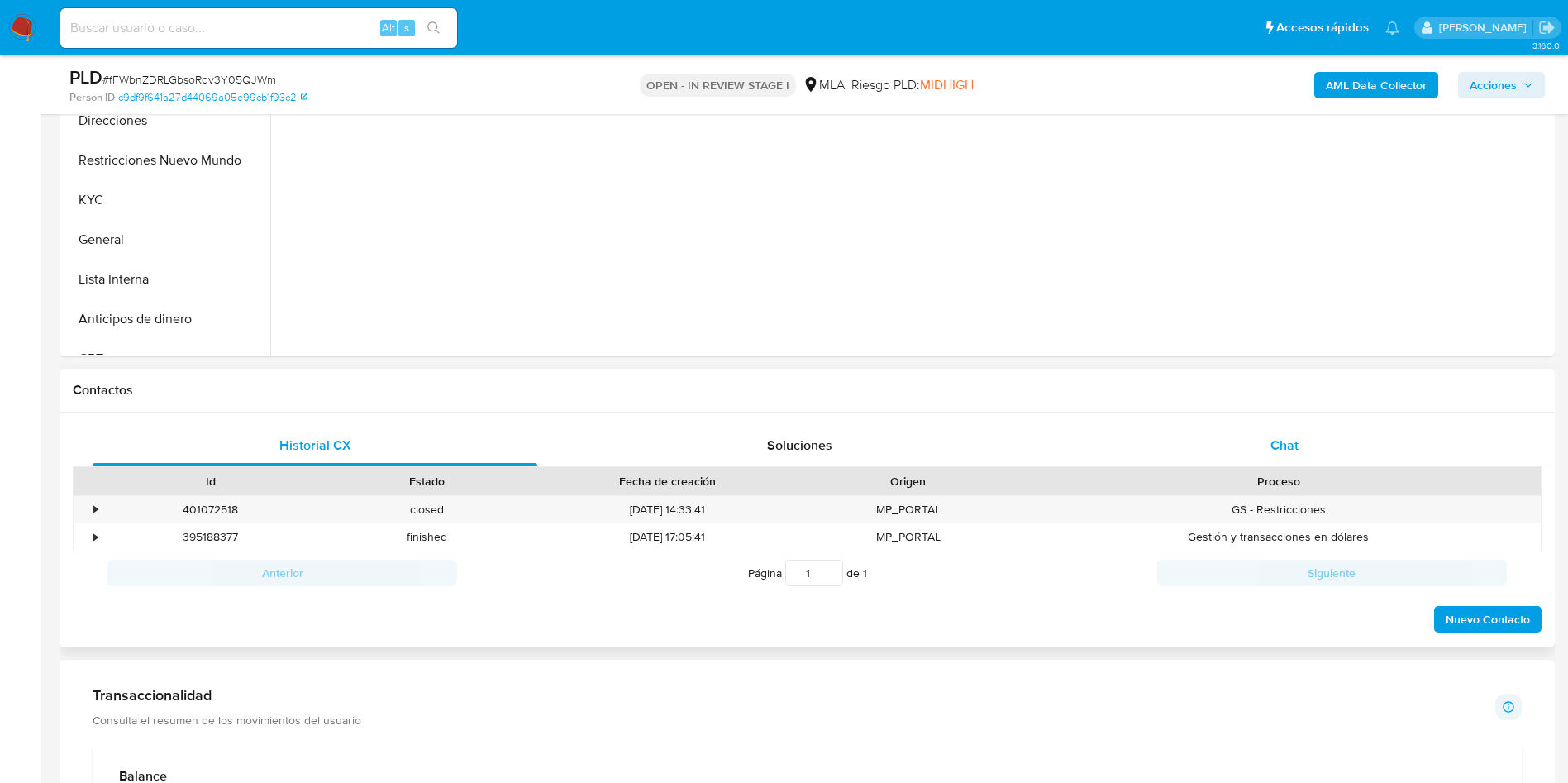
click at [1282, 445] on span "Chat" at bounding box center [1284, 445] width 29 height 19
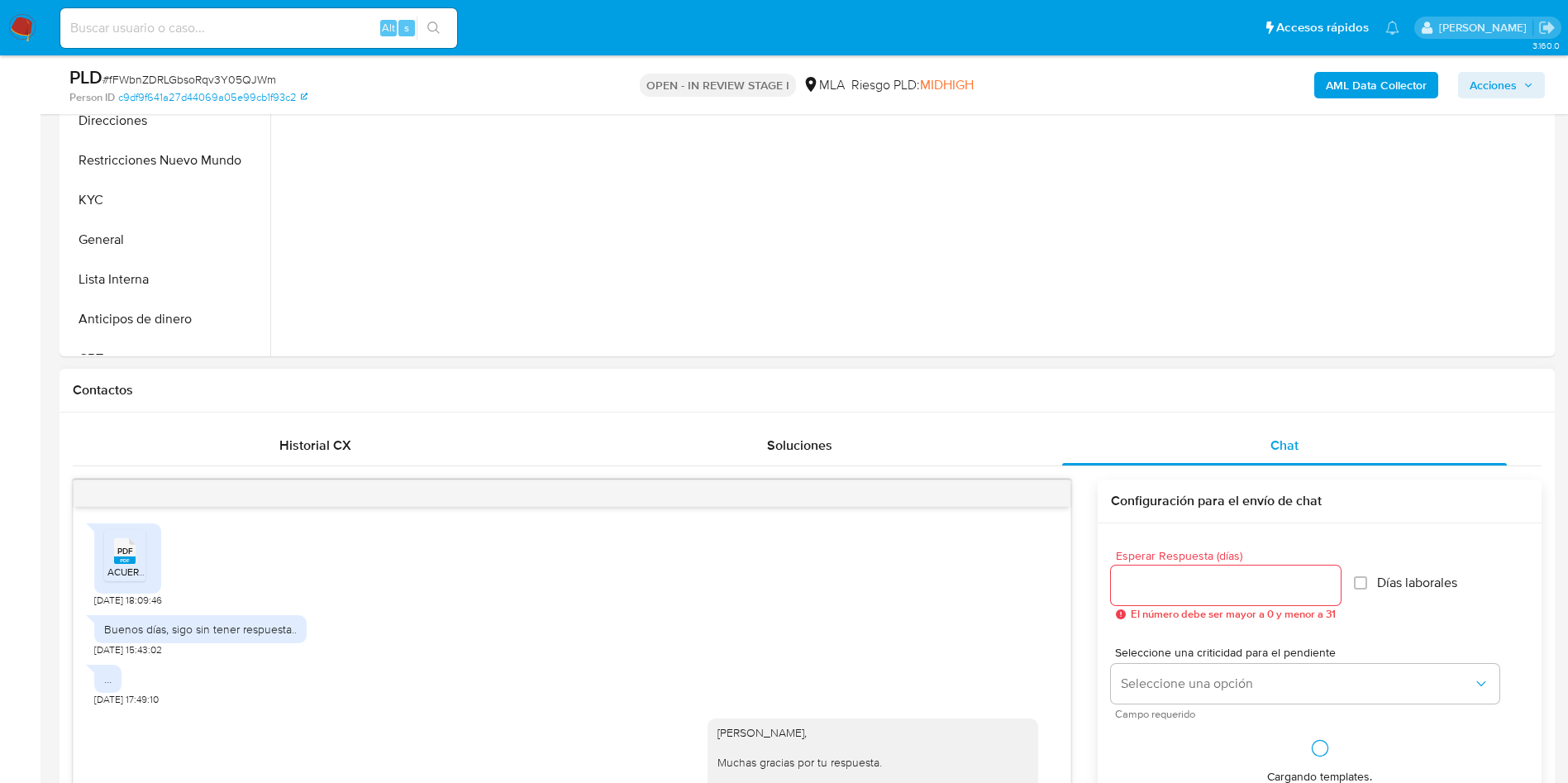
scroll to position [772, 0]
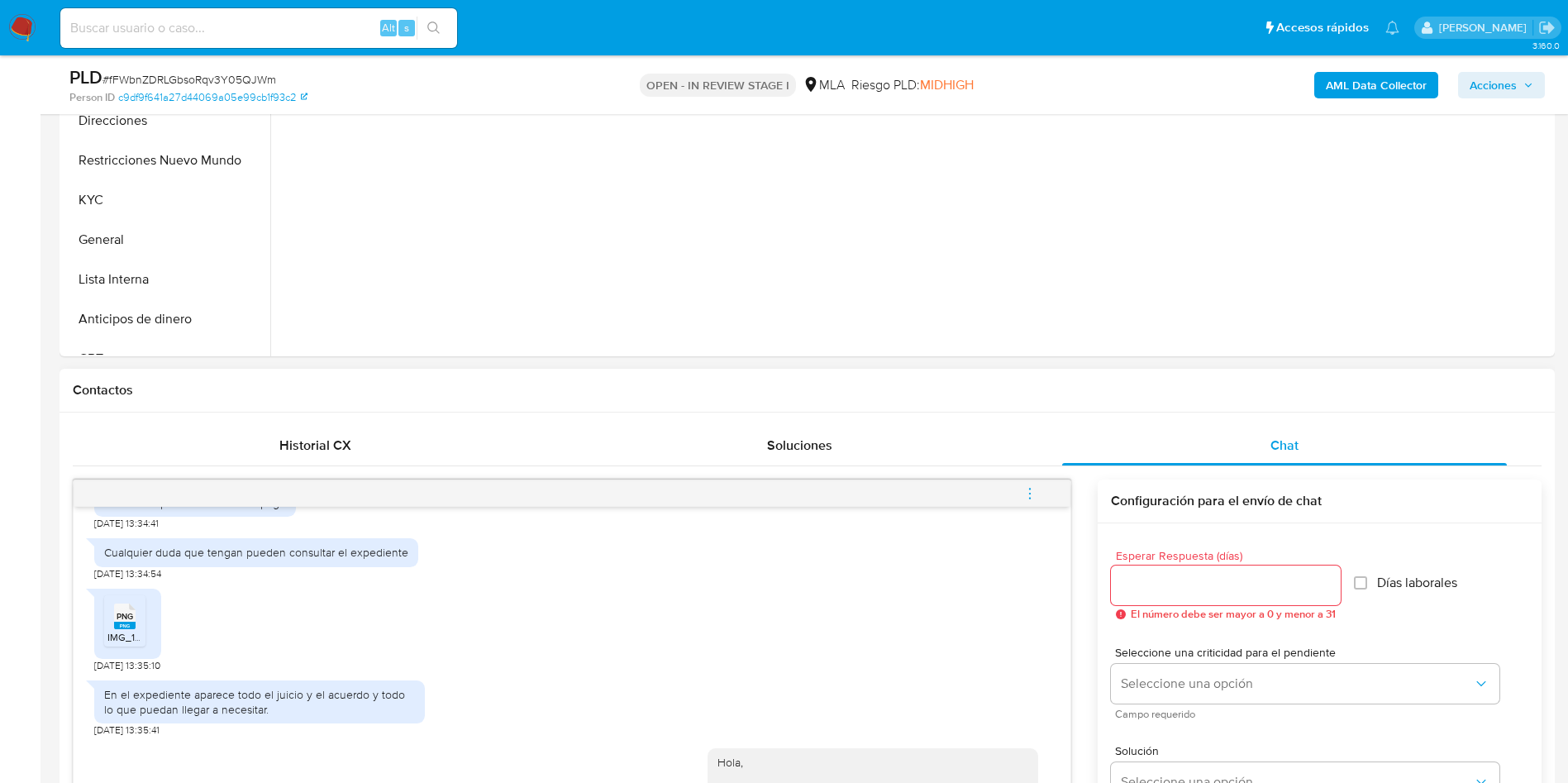
click at [1028, 491] on icon "menu-action" at bounding box center [1029, 493] width 15 height 15
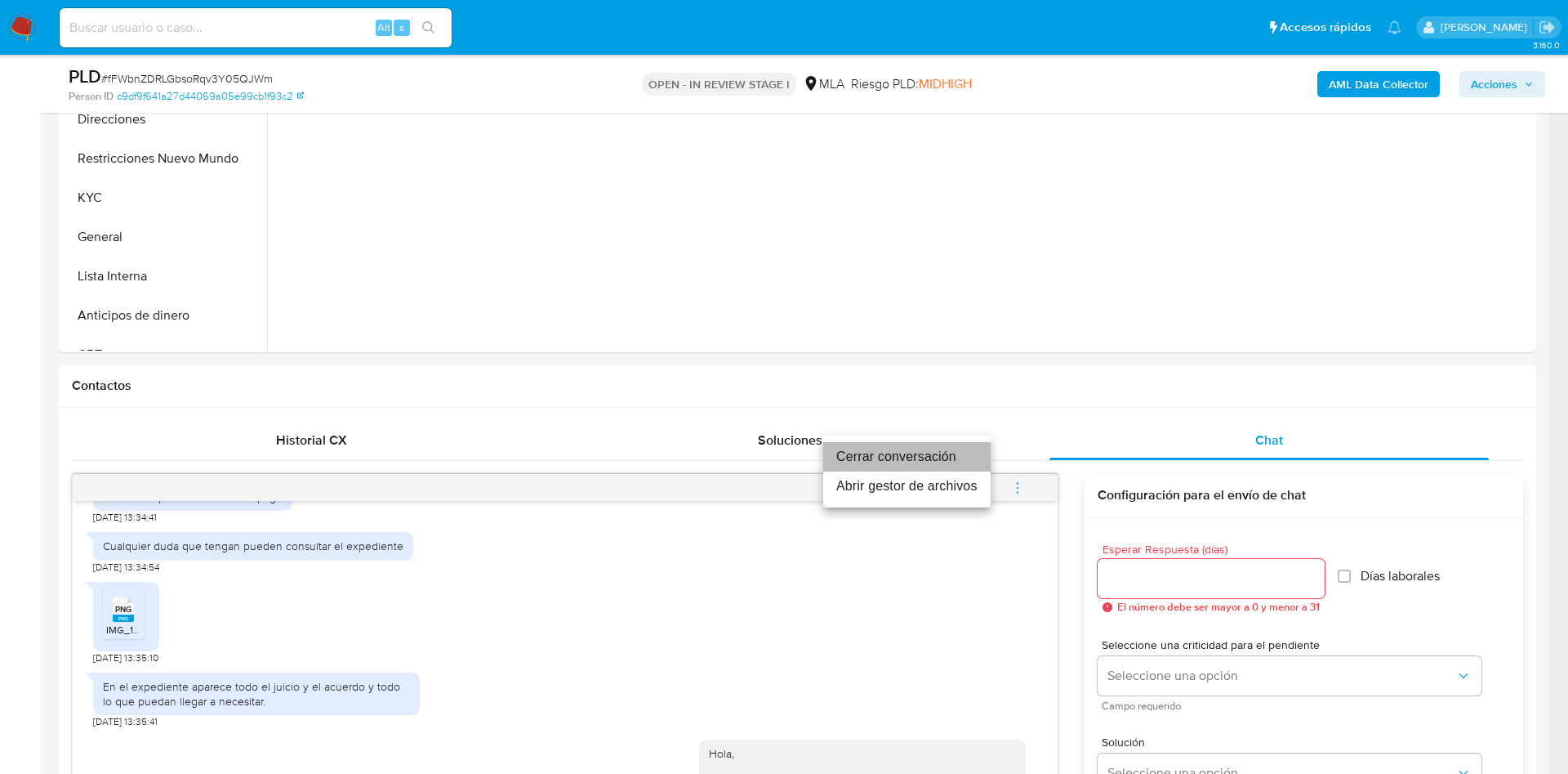
click at [888, 452] on li "Cerrar conversación" at bounding box center [907, 457] width 167 height 29
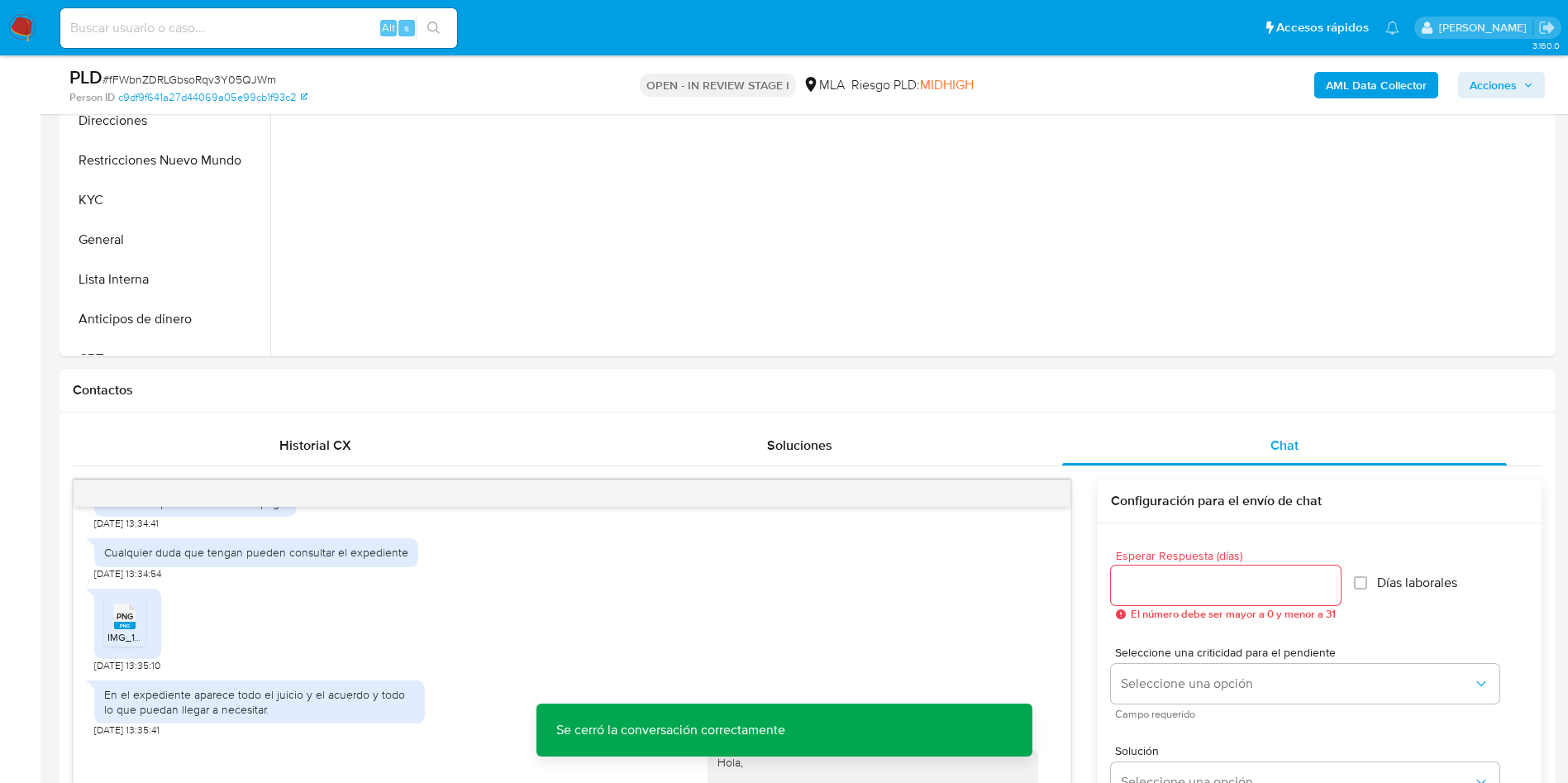
click at [1519, 83] on span "Acciones" at bounding box center [1501, 86] width 64 height 24
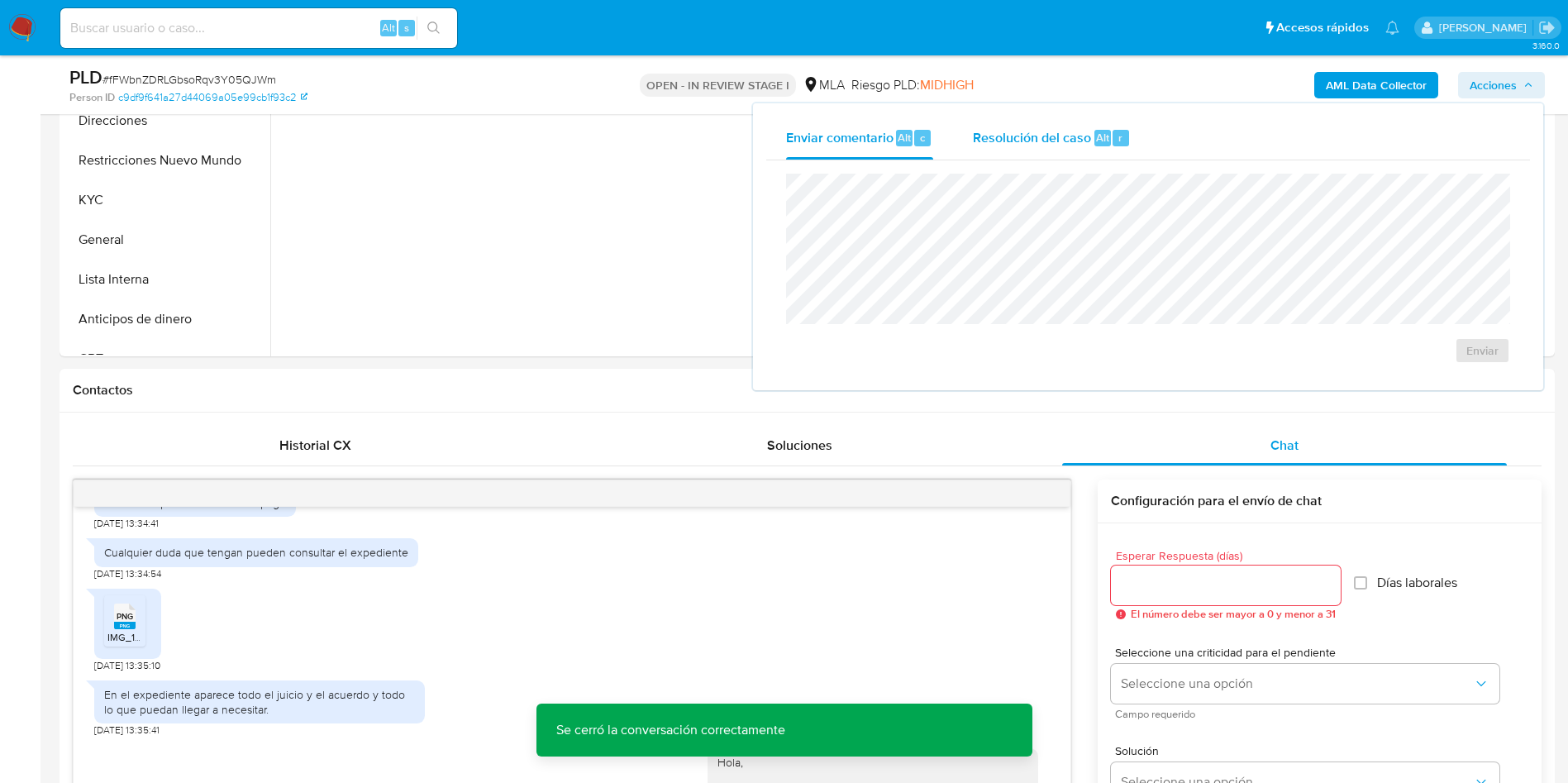
click at [1013, 132] on span "Resolución del caso" at bounding box center [1032, 136] width 118 height 19
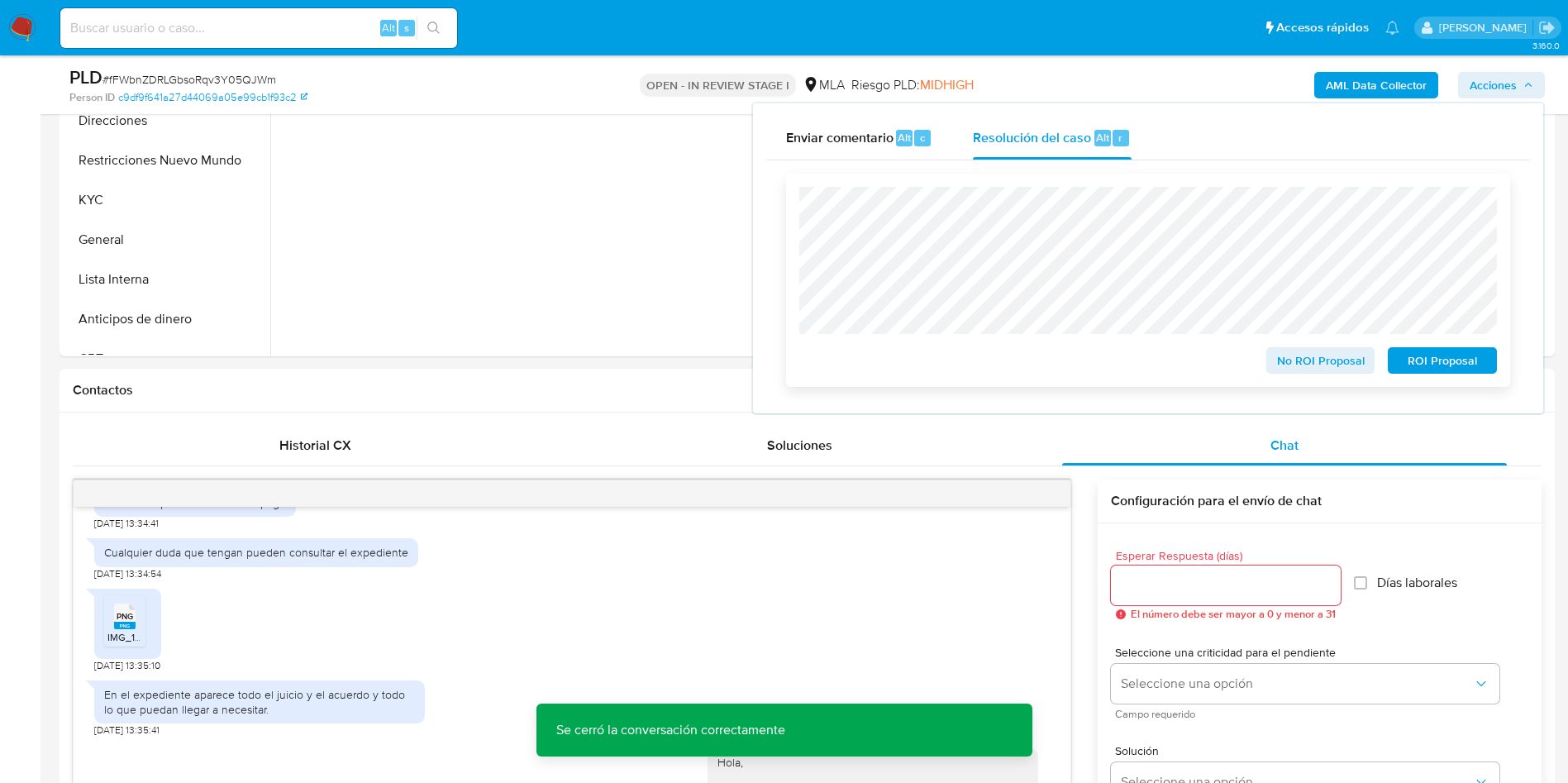
click at [1309, 370] on span "No ROI Proposal" at bounding box center [1320, 361] width 86 height 24
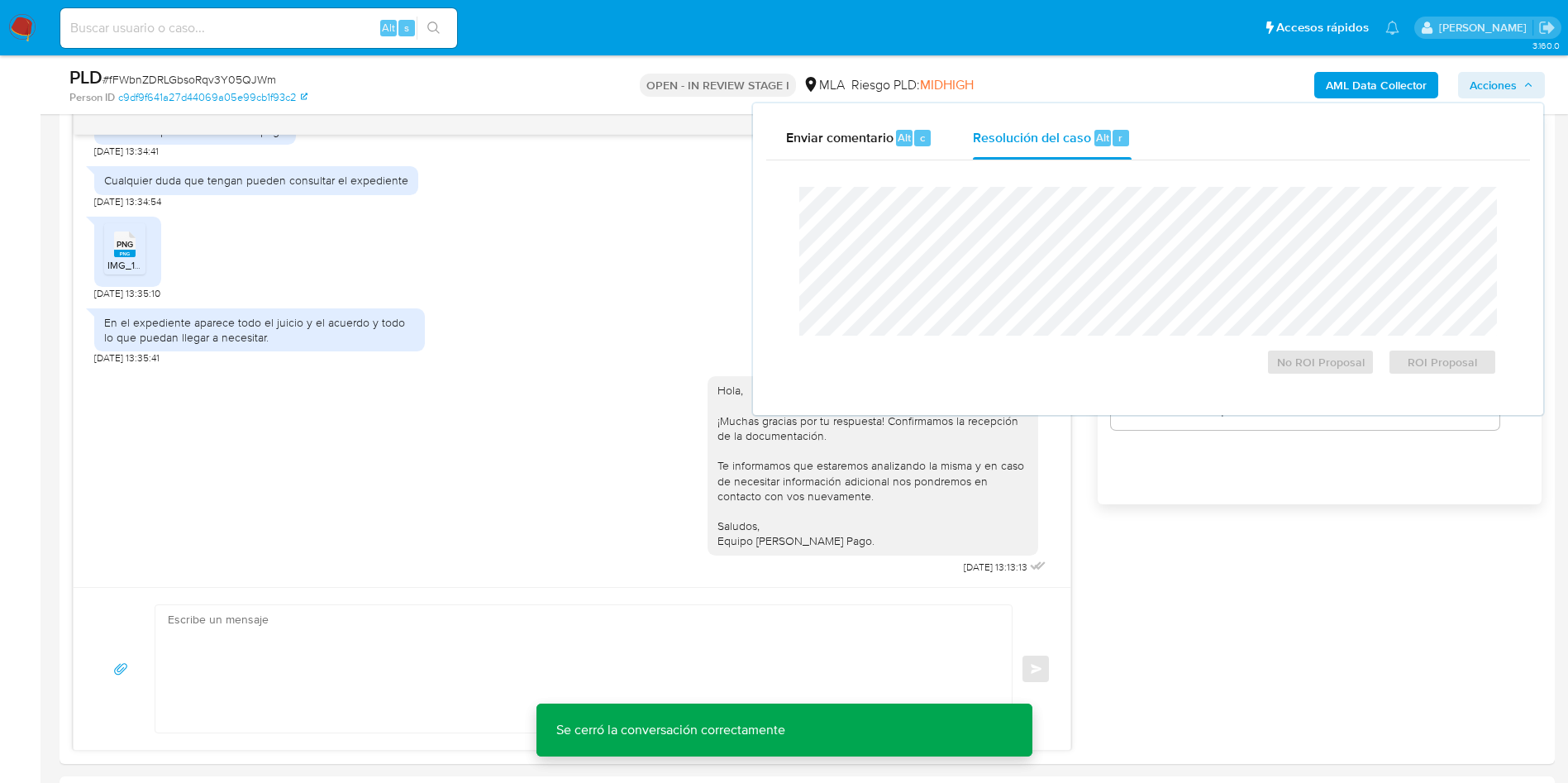
scroll to position [992, 0]
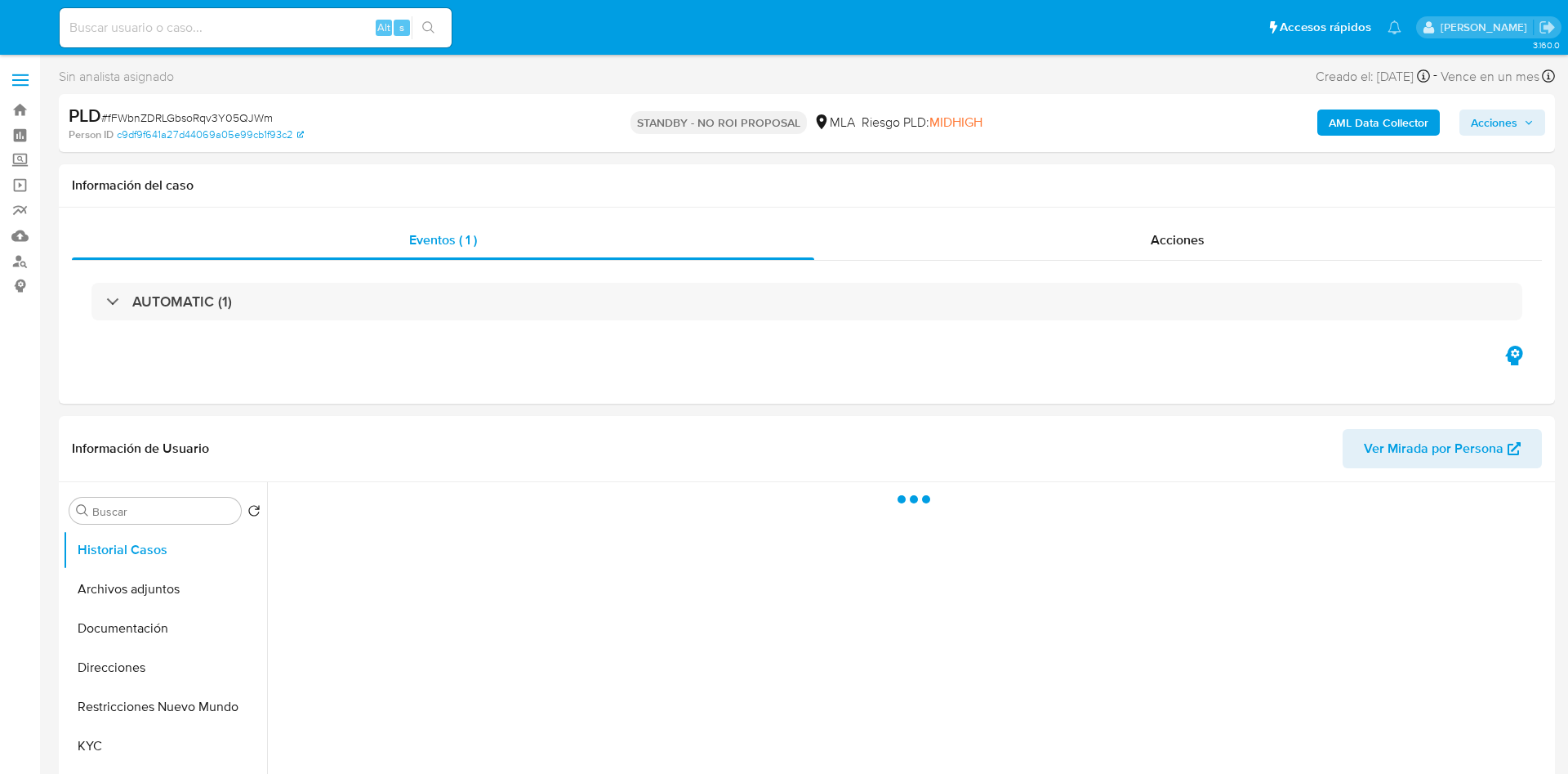
select select "10"
